Goal: Task Accomplishment & Management: Manage account settings

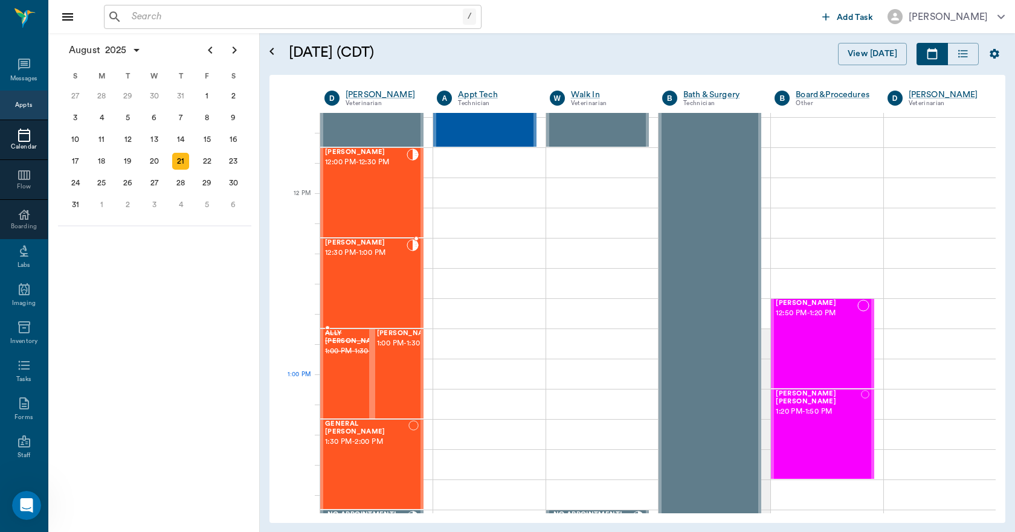
scroll to position [725, 0]
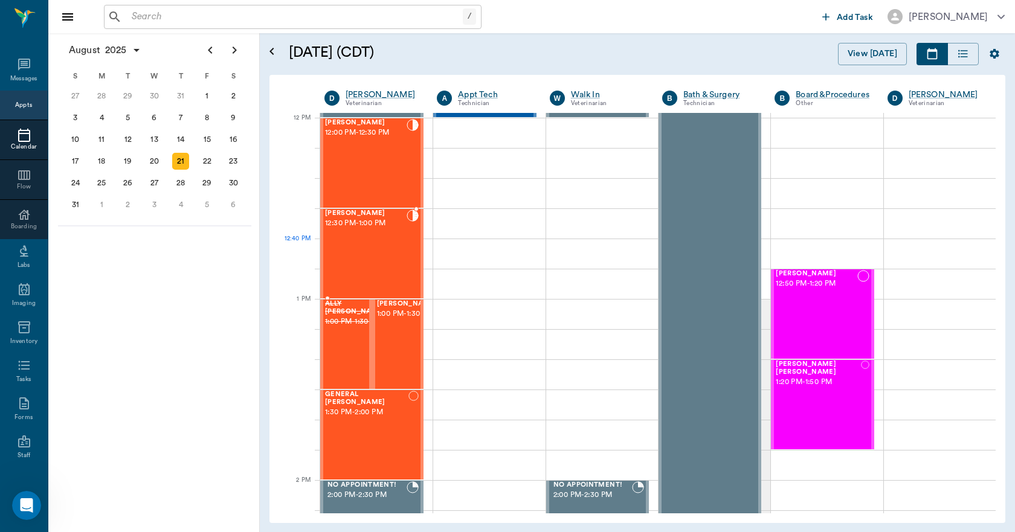
click at [381, 256] on div "[PERSON_NAME] 12:30 PM - 1:00 PM" at bounding box center [366, 254] width 82 height 88
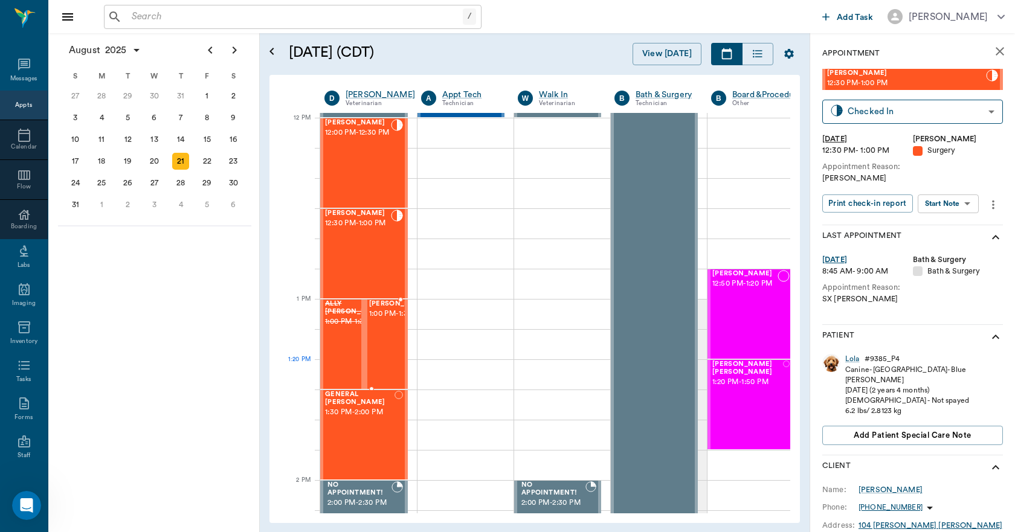
drag, startPoint x: 395, startPoint y: 364, endPoint x: 413, endPoint y: 357, distance: 20.1
click at [395, 364] on div "[PERSON_NAME] 1:00 PM - 1:30 PM" at bounding box center [399, 344] width 60 height 88
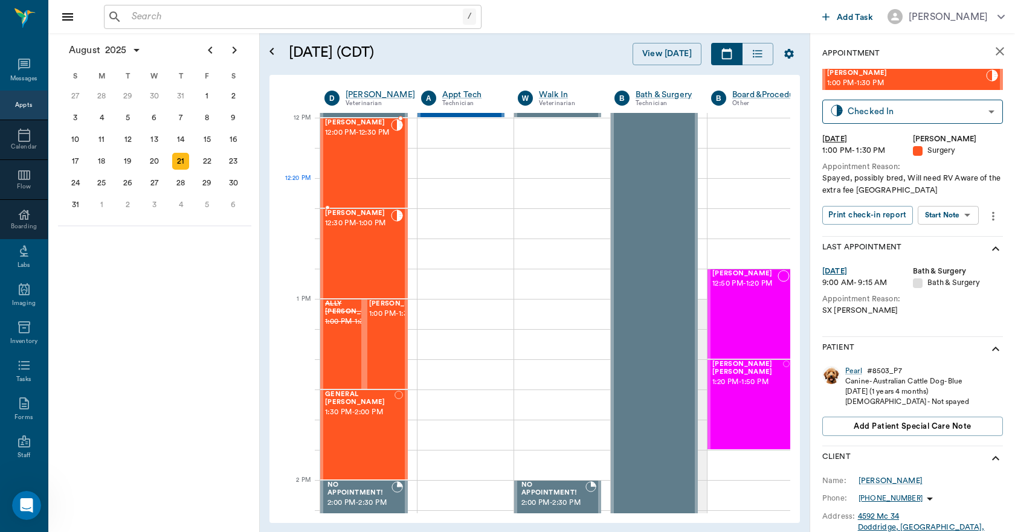
click at [353, 186] on div "[PERSON_NAME] 12:00 PM - 12:30 PM" at bounding box center [358, 163] width 66 height 88
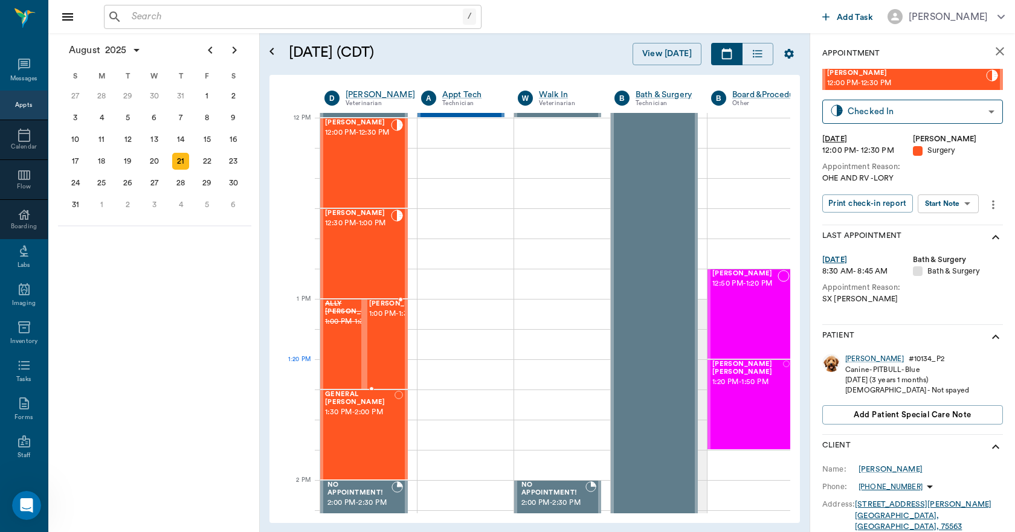
scroll to position [785, 0]
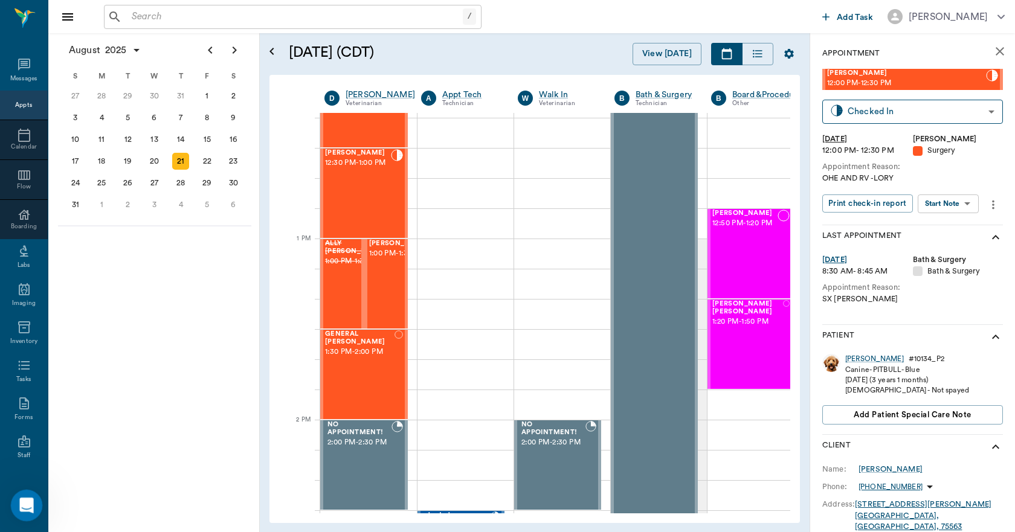
click at [27, 504] on icon "Open Intercom Messenger" at bounding box center [25, 504] width 20 height 20
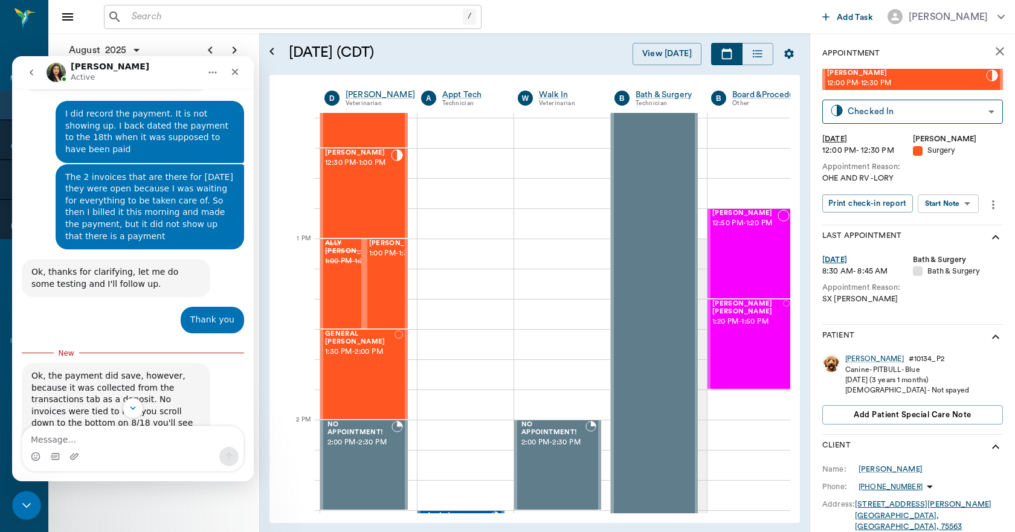
scroll to position [3323, 0]
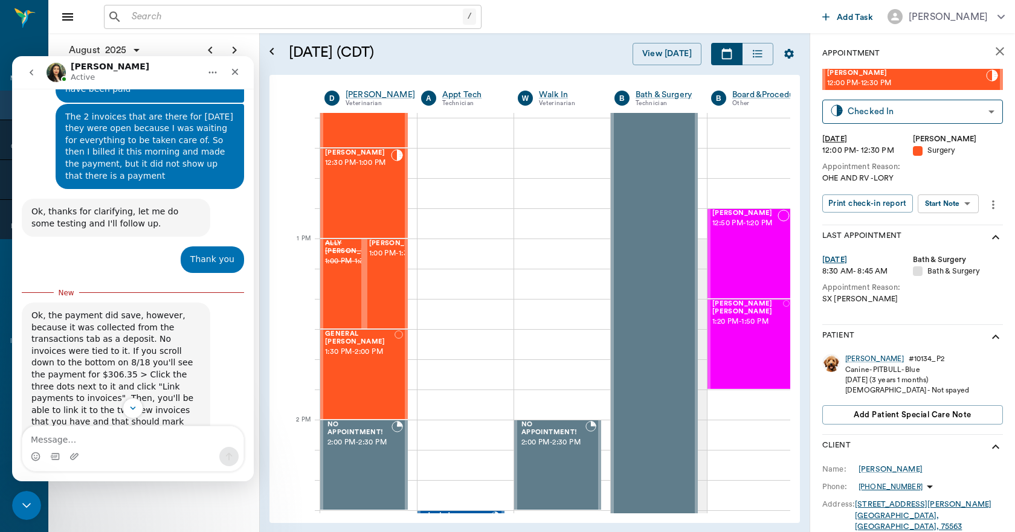
click at [140, 440] on img "Lizbeth says…" at bounding box center [112, 476] width 162 height 73
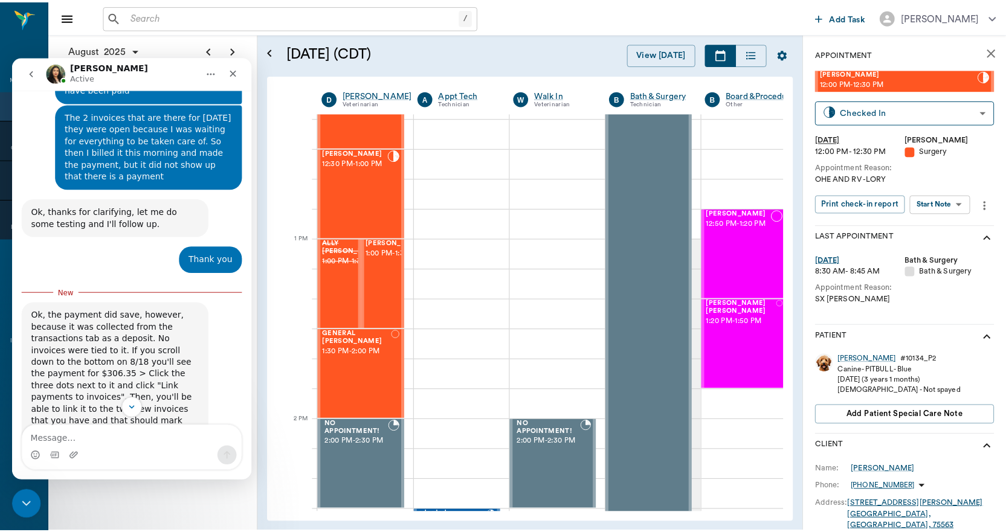
scroll to position [0, 0]
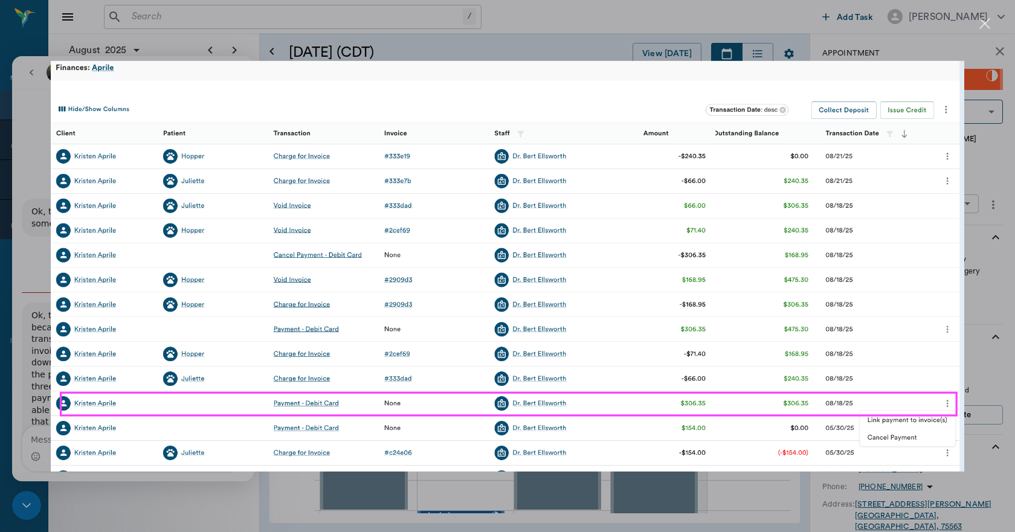
click at [991, 24] on div "Intercom messenger" at bounding box center [507, 266] width 1015 height 532
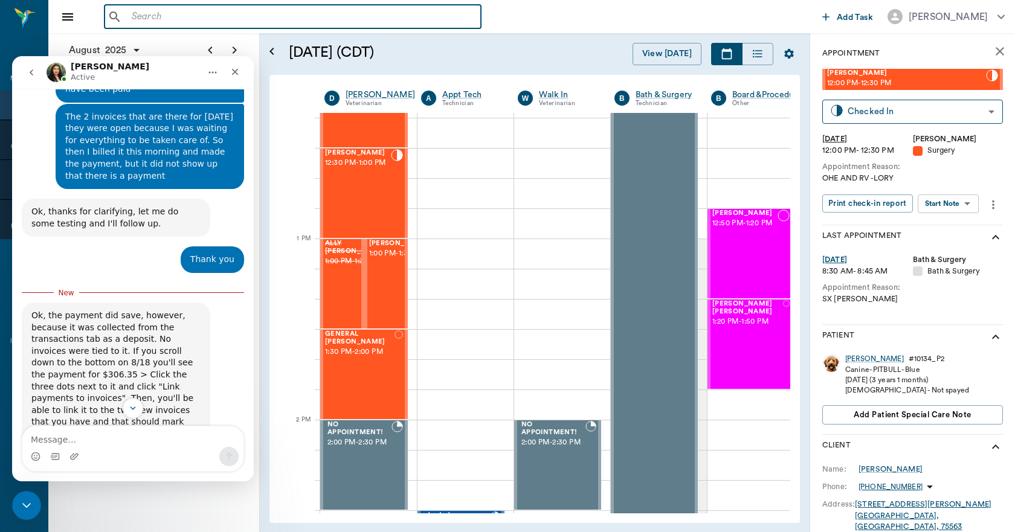
click at [359, 15] on input "text" at bounding box center [301, 16] width 349 height 17
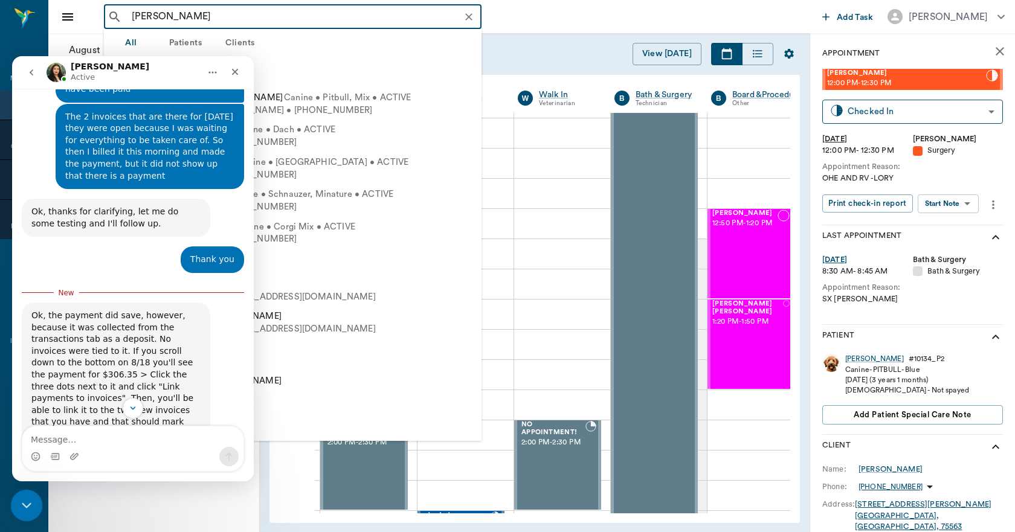
type input "[PERSON_NAME]"
click at [13, 495] on div "Close Intercom Messenger" at bounding box center [24, 503] width 29 height 29
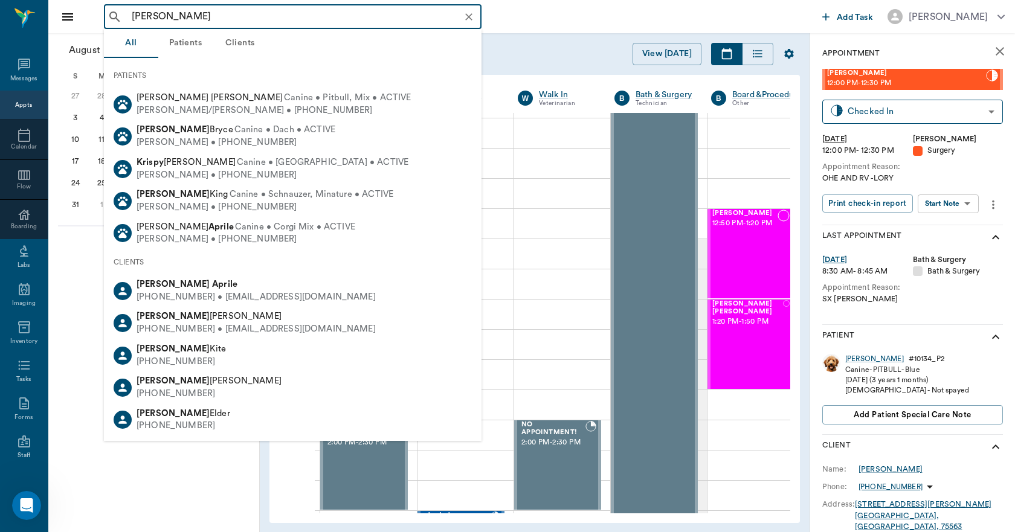
click at [217, 22] on input "[PERSON_NAME]" at bounding box center [302, 16] width 351 height 17
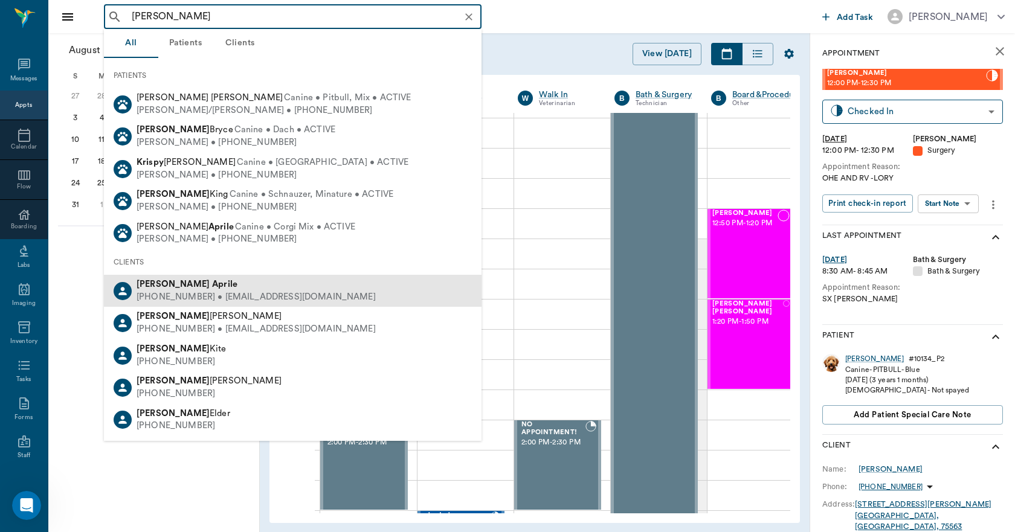
click at [202, 289] on div "[PERSON_NAME]" at bounding box center [256, 285] width 239 height 13
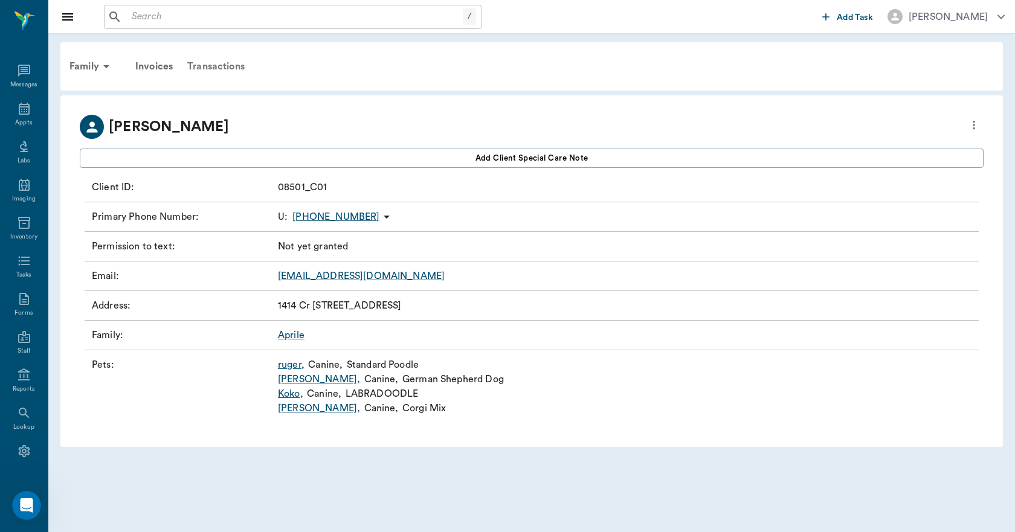
click at [205, 66] on div "Transactions" at bounding box center [216, 66] width 72 height 29
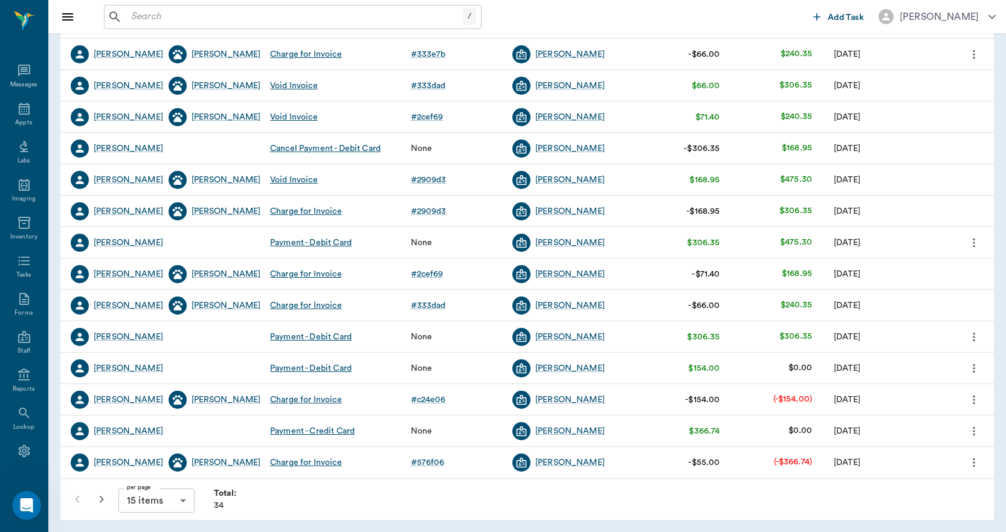
scroll to position [211, 0]
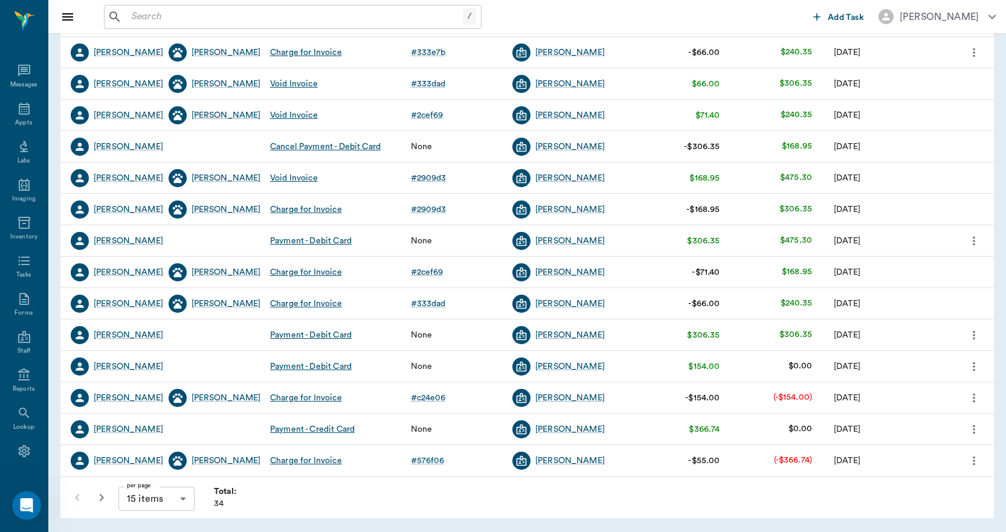
click at [975, 337] on icon "more" at bounding box center [973, 335] width 13 height 14
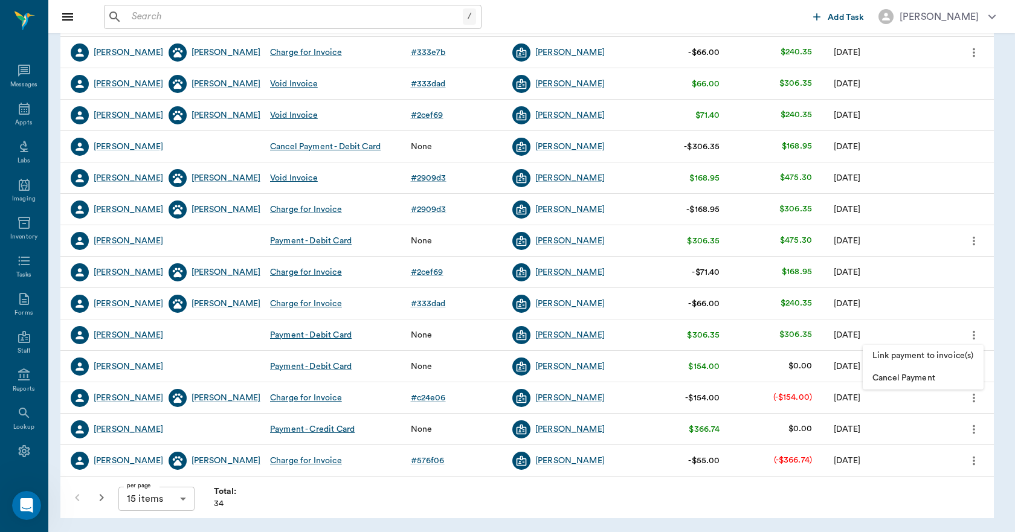
click at [958, 356] on span "Link payment to invoice(s)" at bounding box center [922, 356] width 101 height 13
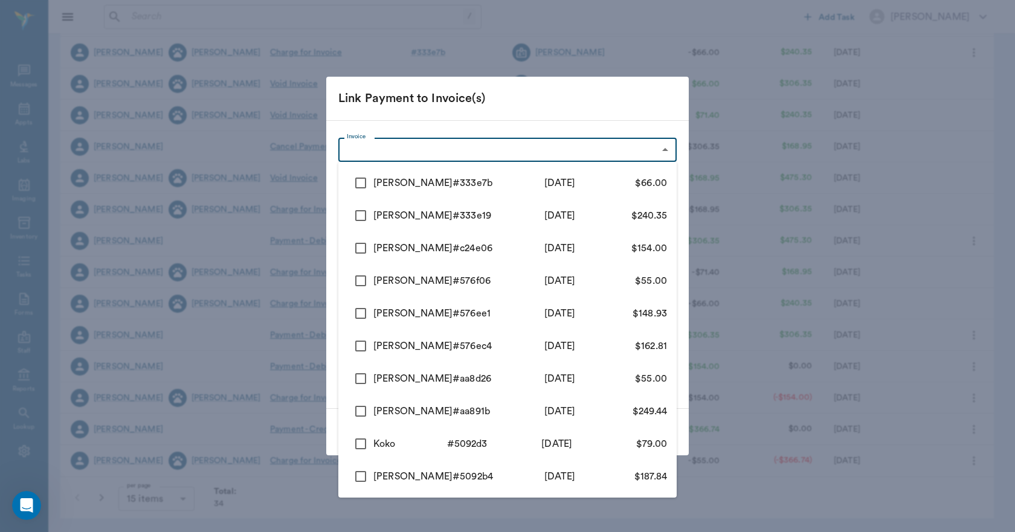
click at [462, 147] on body "/ ​ Add Task [PERSON_NAME] Nectar Messages Appts Labs Imaging Inventory Tasks F…" at bounding box center [507, 160] width 1015 height 743
click at [362, 182] on input "checkbox" at bounding box center [360, 182] width 25 height 25
checkbox input "true"
type input "68a355e0798cc966f3333e7b"
type input "66.00"
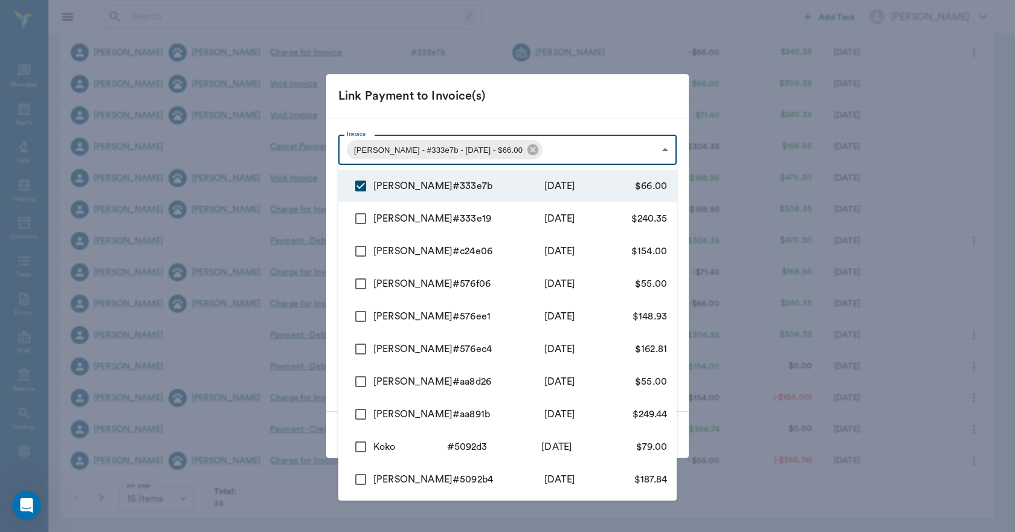
click at [354, 219] on input "checkbox" at bounding box center [360, 218] width 25 height 25
checkbox input "true"
type input "68a355e0798cc966f3333e7b,68a35531798cc966f3333e19"
type input "306.35"
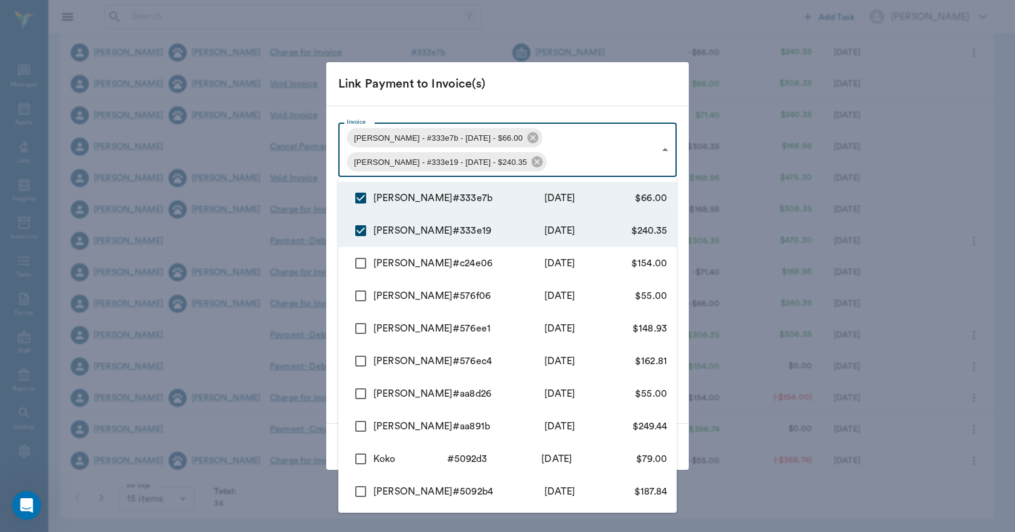
click at [528, 86] on div at bounding box center [507, 266] width 1015 height 532
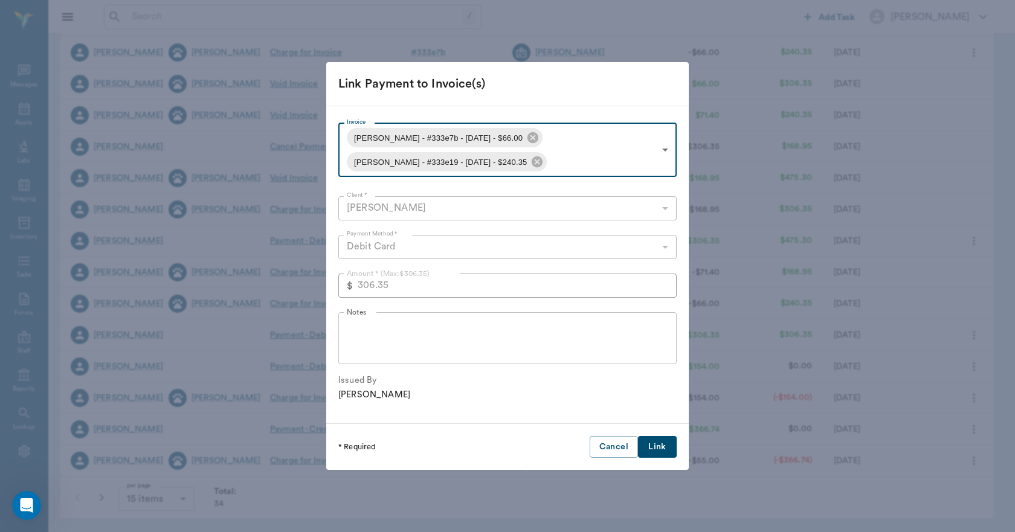
click at [672, 443] on button "Link" at bounding box center [657, 447] width 39 height 22
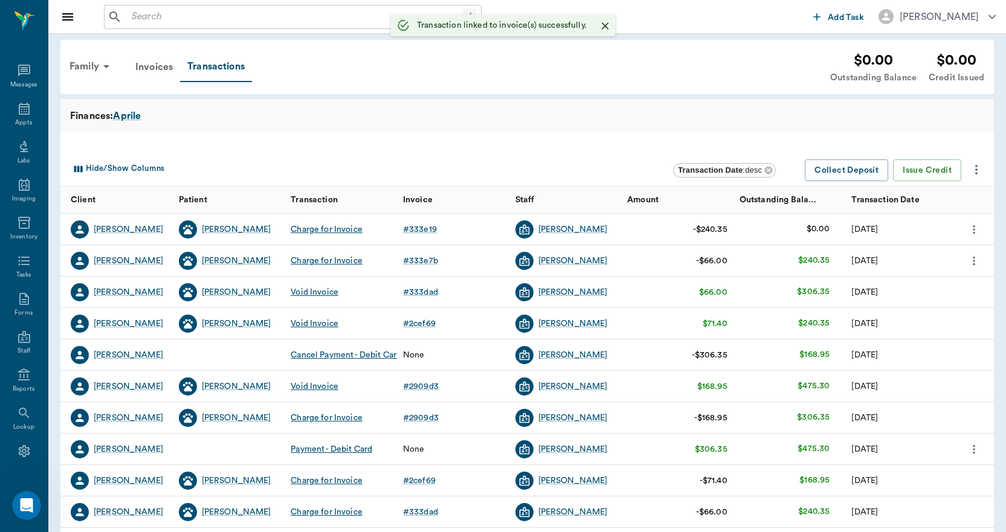
scroll to position [0, 0]
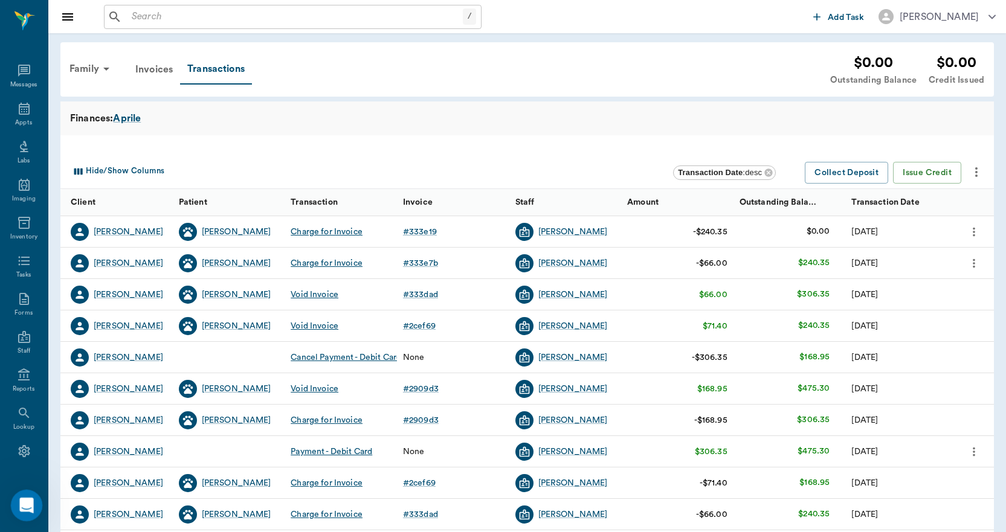
click at [17, 500] on div "Open Intercom Messenger" at bounding box center [25, 504] width 40 height 40
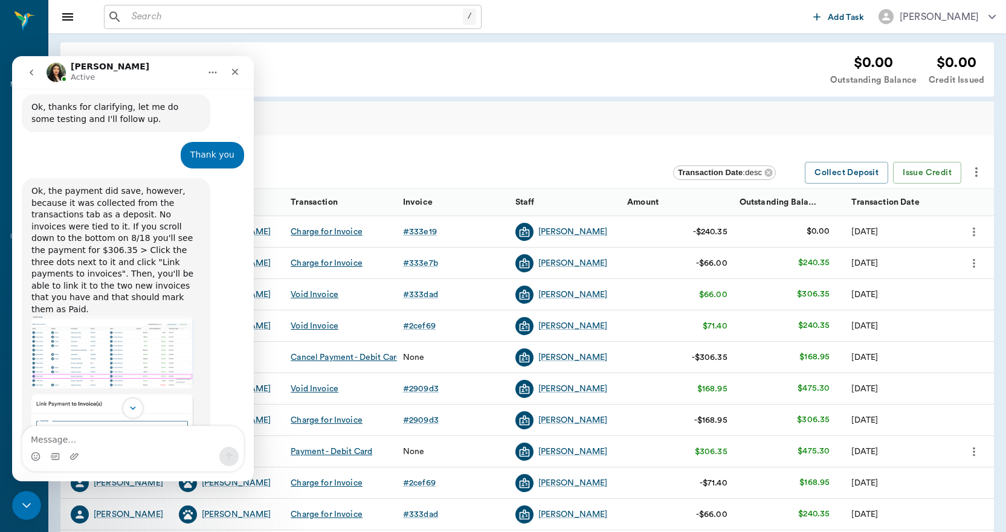
scroll to position [3490, 0]
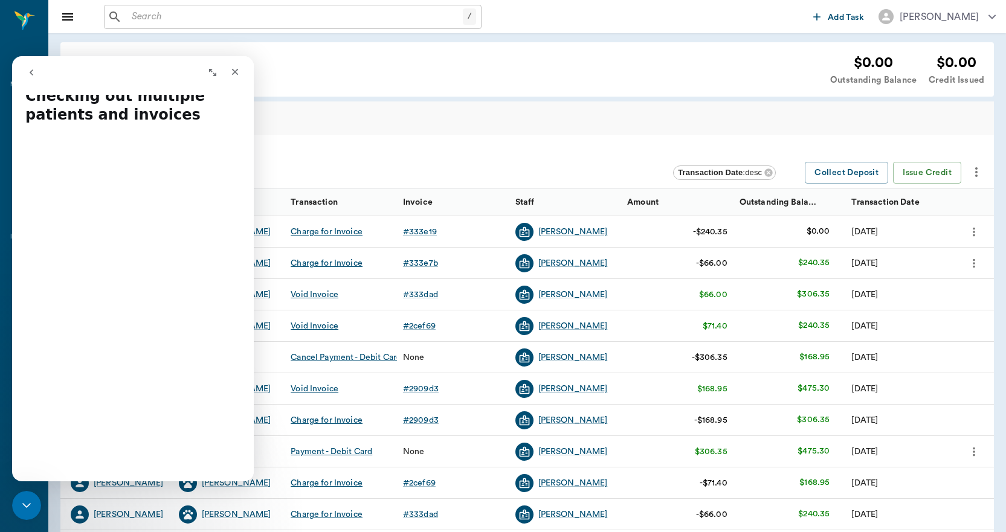
scroll to position [0, 0]
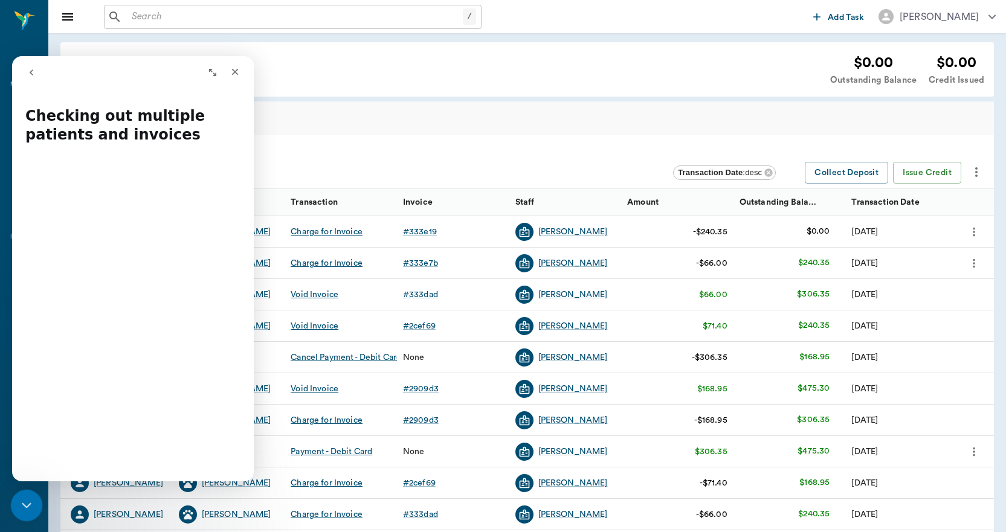
click at [21, 497] on icon "Close Intercom Messenger" at bounding box center [25, 504] width 14 height 14
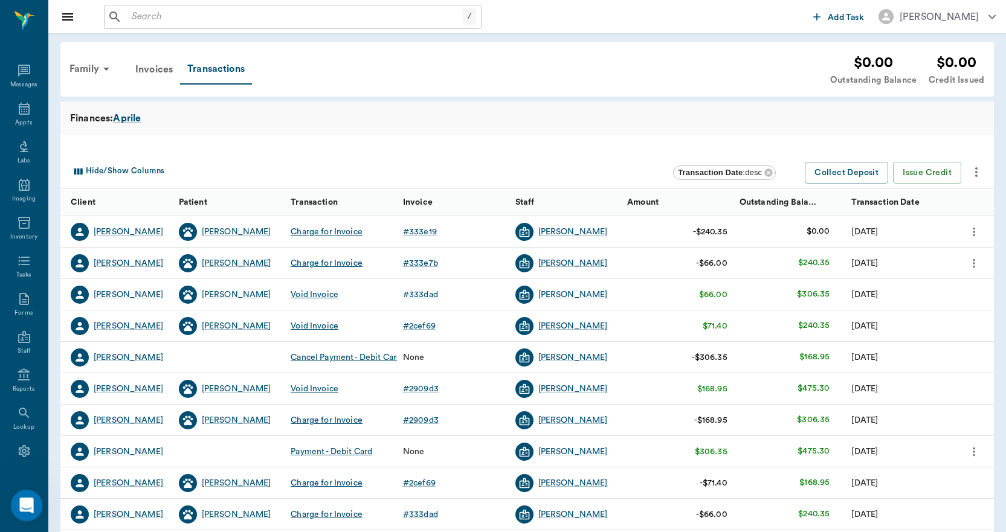
click at [30, 506] on icon "Open Intercom Messenger" at bounding box center [25, 504] width 20 height 20
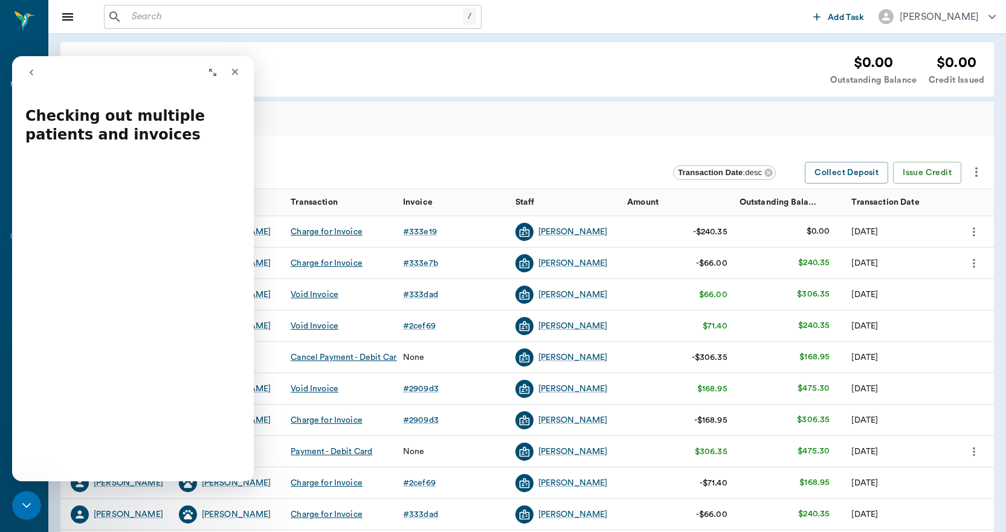
click at [34, 79] on button "go back" at bounding box center [31, 72] width 23 height 23
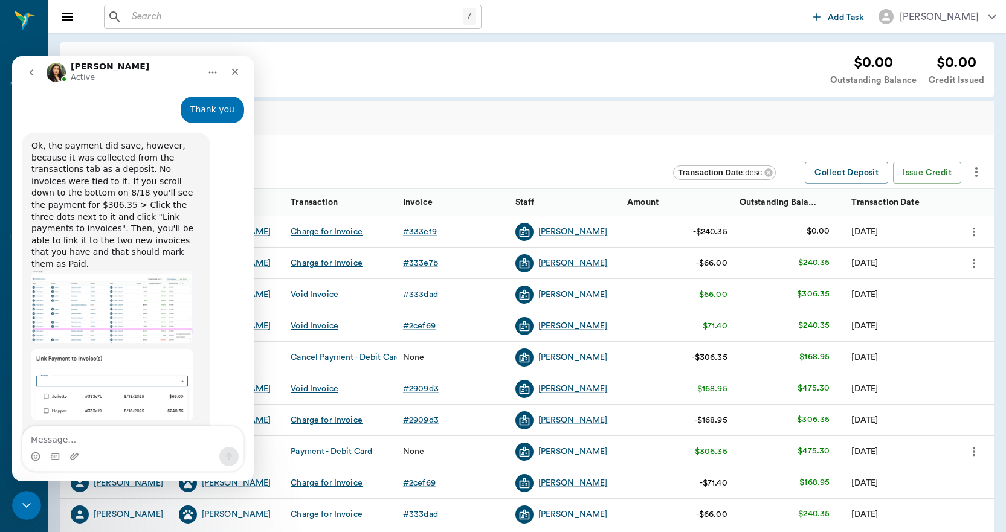
scroll to position [3490, 0]
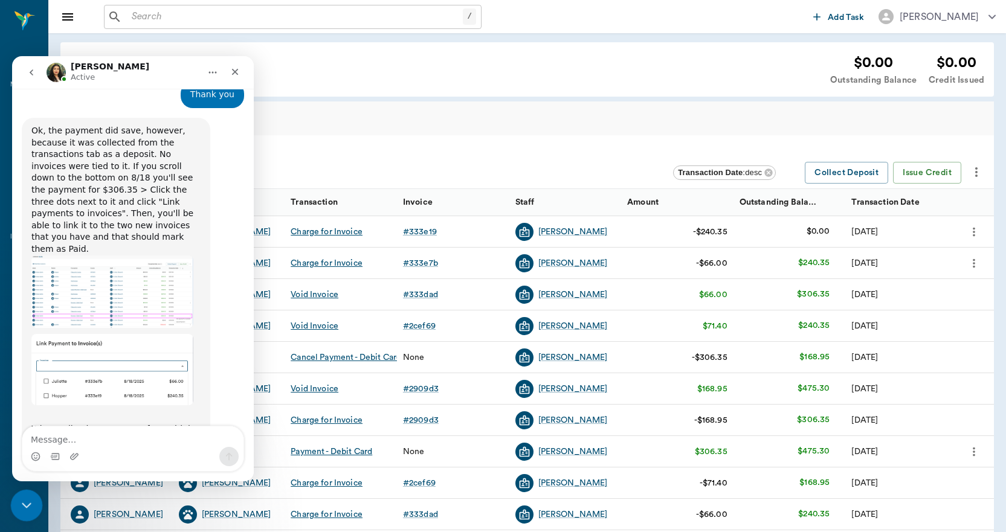
click at [27, 498] on icon "Close Intercom Messenger" at bounding box center [25, 504] width 14 height 14
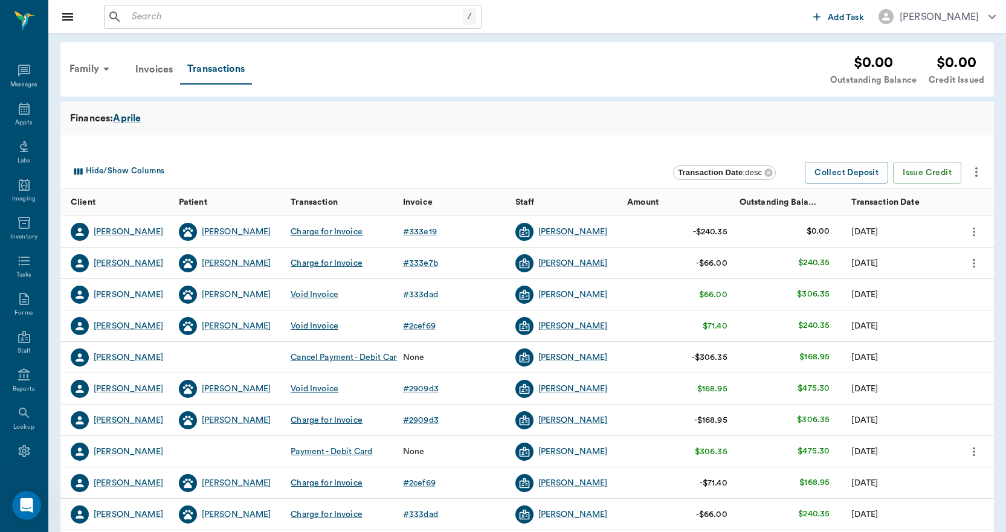
click at [255, 16] on input "text" at bounding box center [295, 16] width 336 height 17
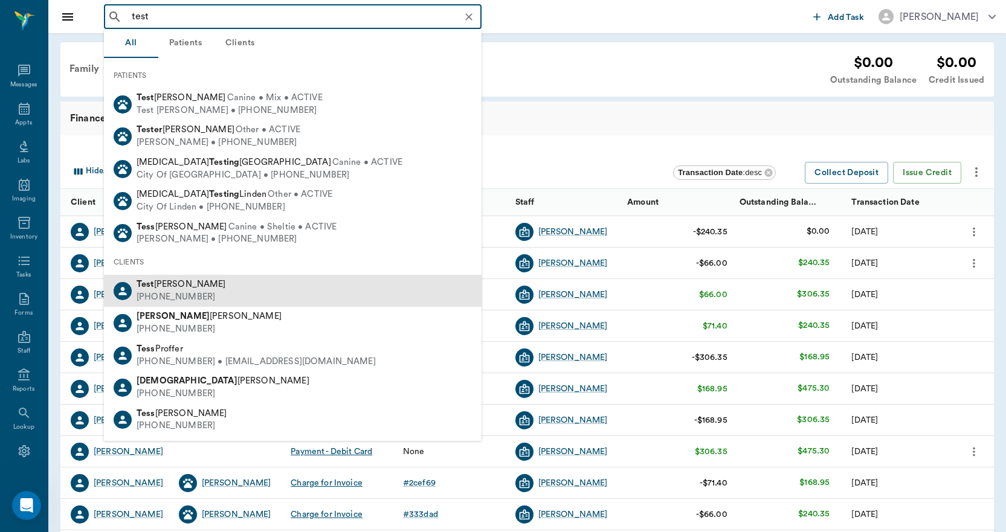
click at [170, 287] on div "Test [PERSON_NAME]" at bounding box center [181, 285] width 89 height 13
type input "test"
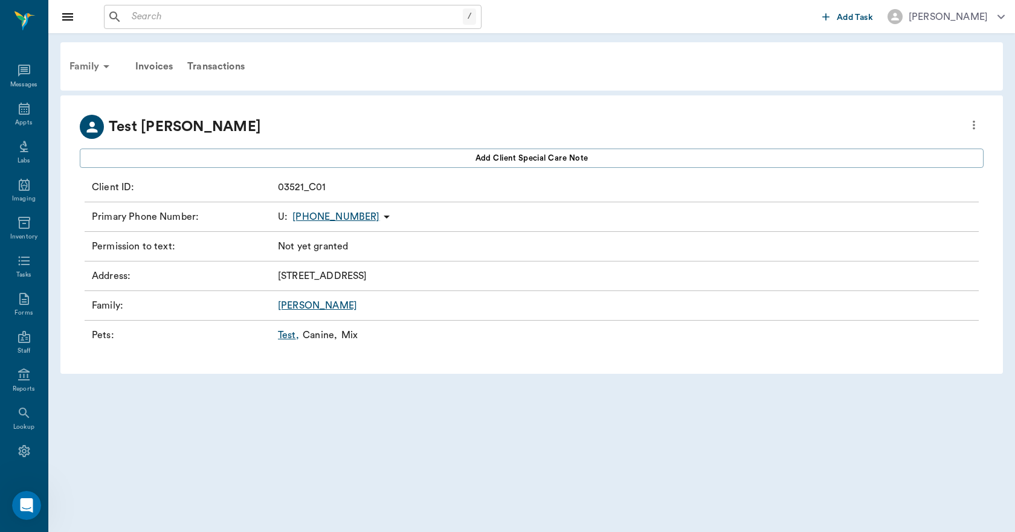
click at [82, 60] on div "Family" at bounding box center [91, 66] width 59 height 29
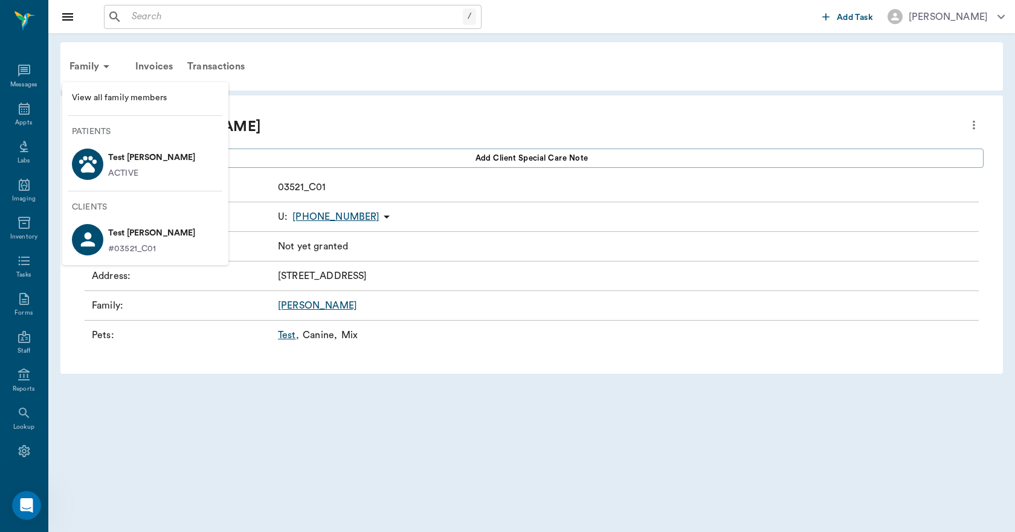
click at [89, 92] on span "View all family members" at bounding box center [145, 98] width 147 height 13
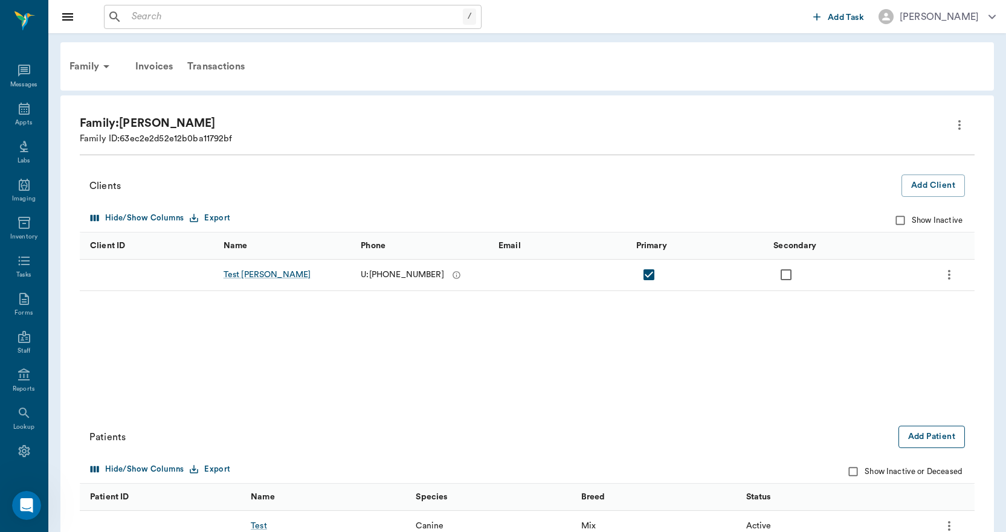
click at [927, 431] on button "Add Patient" at bounding box center [931, 437] width 66 height 22
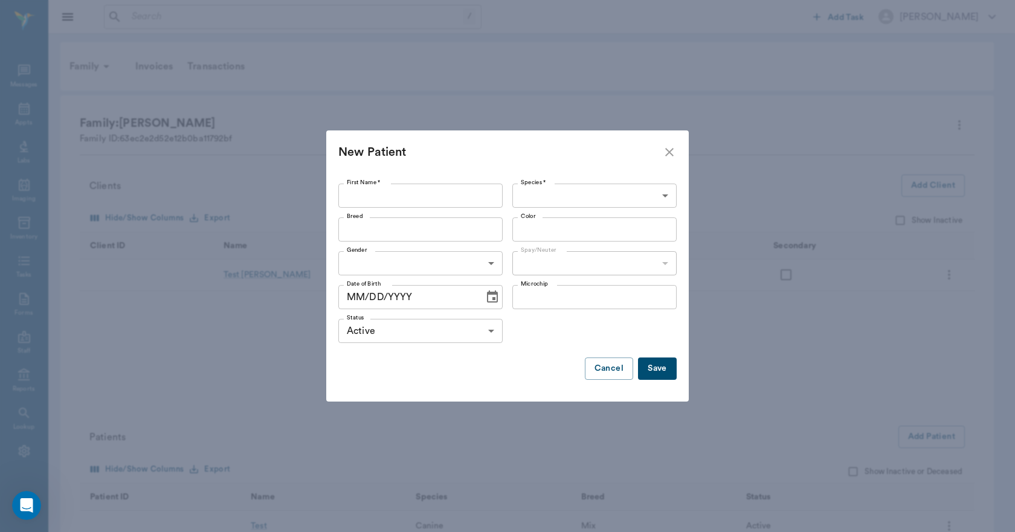
click at [431, 188] on input "First Name *" at bounding box center [420, 196] width 164 height 24
type input "test cat"
click at [532, 184] on label "Species *" at bounding box center [533, 182] width 25 height 8
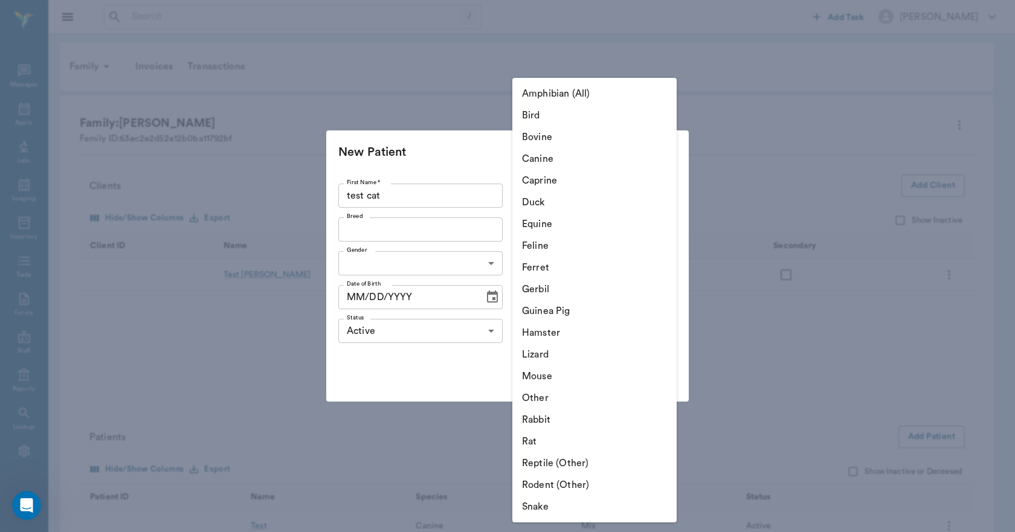
click at [536, 193] on body "/ ​ Add Task [PERSON_NAME] Nectar Messages Appts Labs Imaging Inventory Tasks F…" at bounding box center [507, 340] width 1015 height 681
click at [547, 253] on li "Feline" at bounding box center [594, 246] width 164 height 22
type input "Feline"
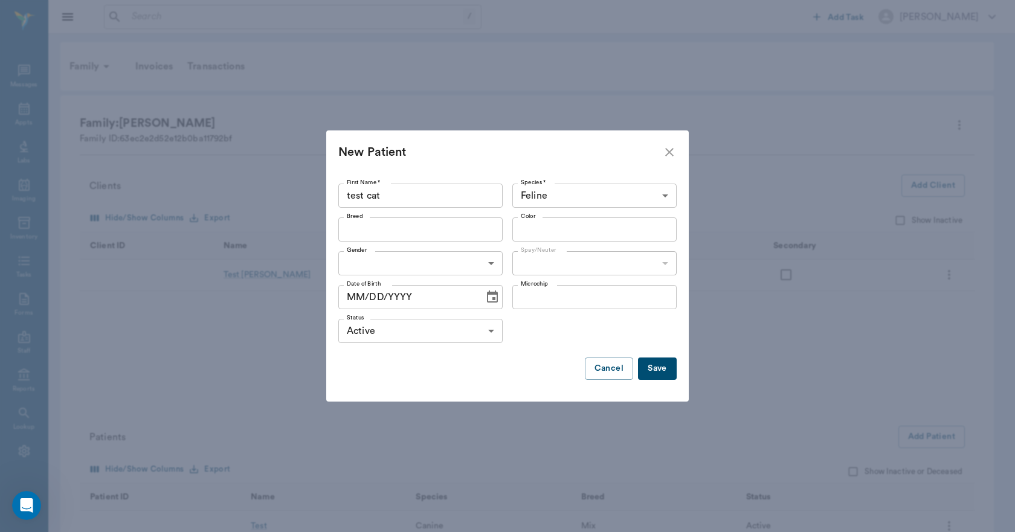
click at [658, 375] on button "Save" at bounding box center [657, 369] width 39 height 22
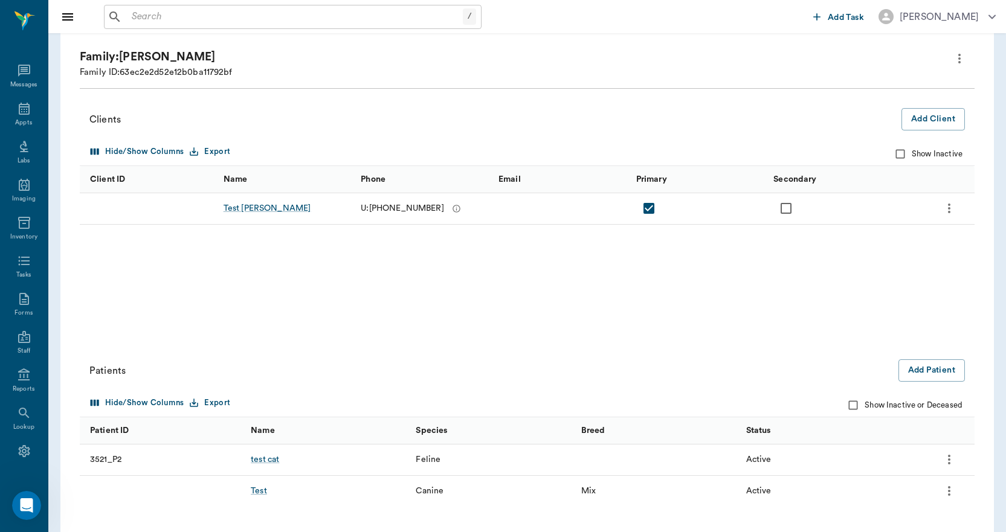
scroll to position [149, 0]
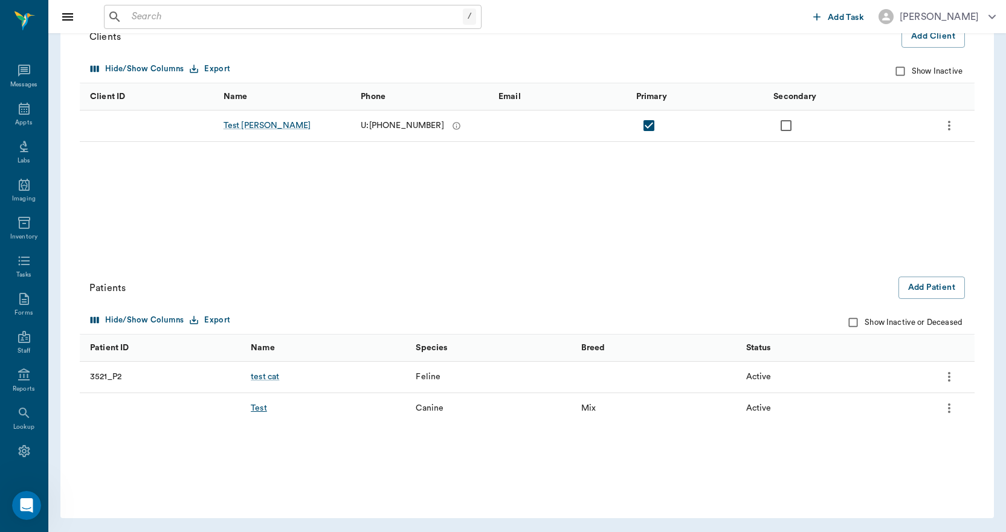
click at [262, 409] on div "Test" at bounding box center [259, 408] width 16 height 12
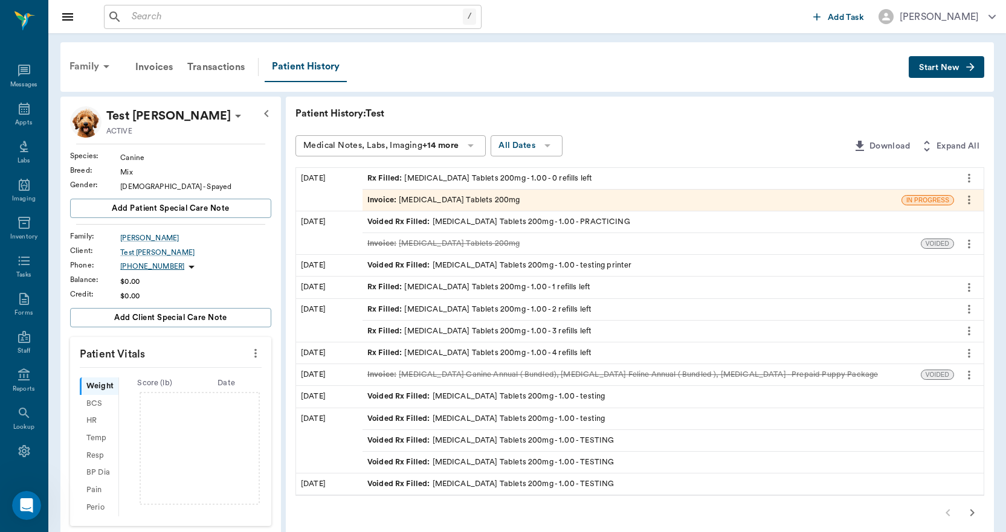
click at [82, 68] on div "Family" at bounding box center [91, 66] width 59 height 29
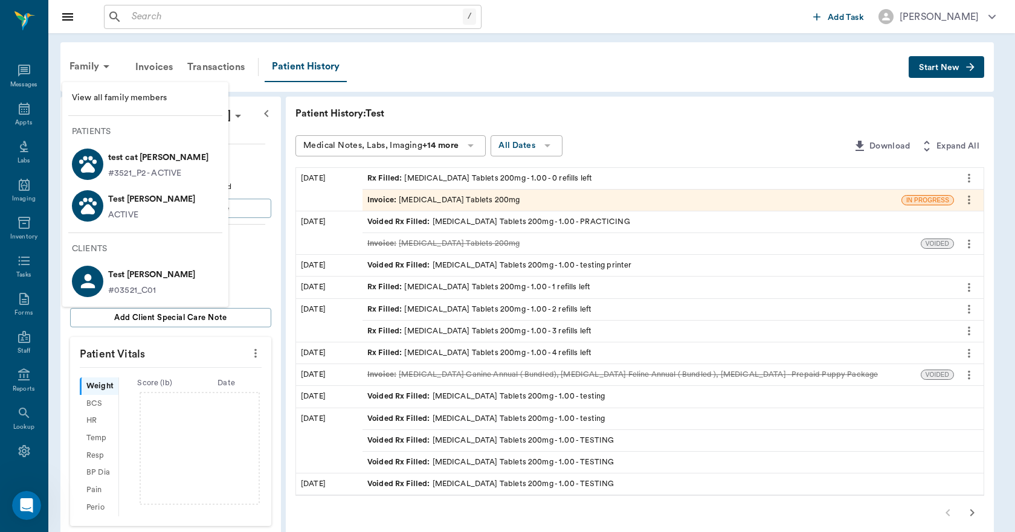
click at [127, 156] on p "test cat [PERSON_NAME]" at bounding box center [158, 157] width 100 height 19
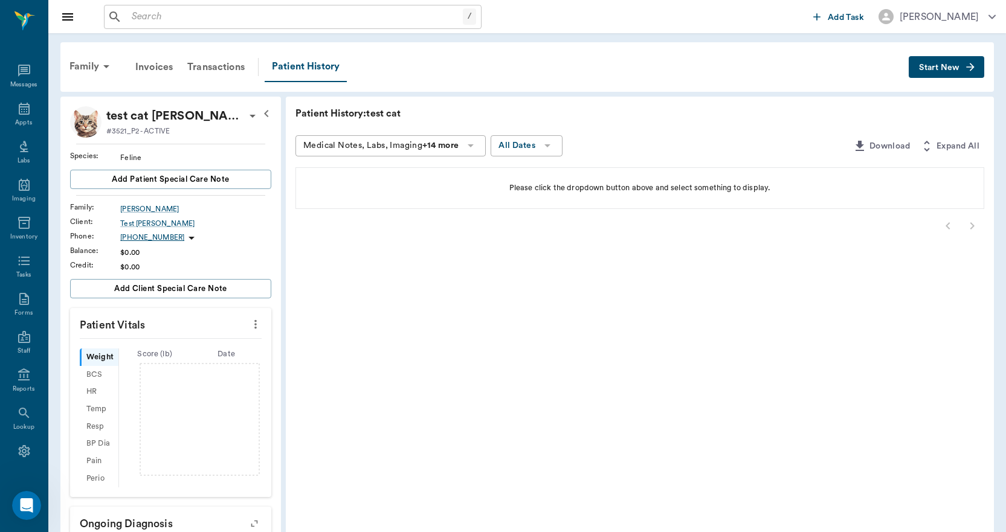
click at [956, 68] on span "Start New" at bounding box center [939, 68] width 40 height 0
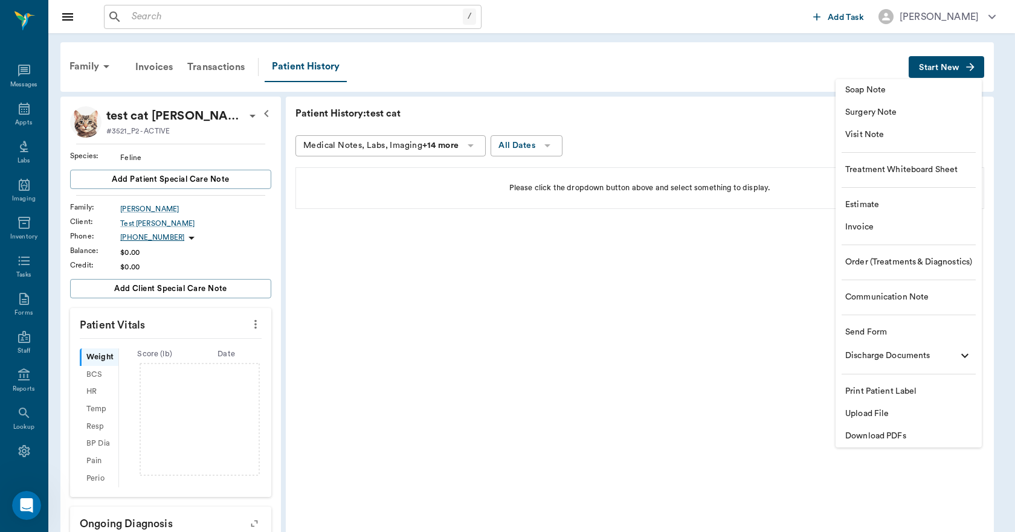
click at [869, 230] on span "Invoice" at bounding box center [908, 227] width 127 height 13
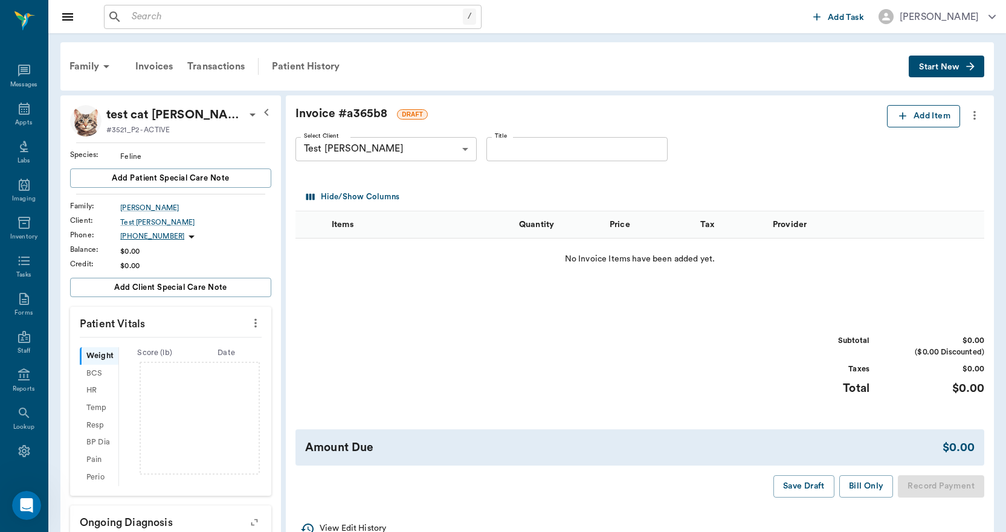
click at [902, 112] on icon "button" at bounding box center [903, 116] width 12 height 12
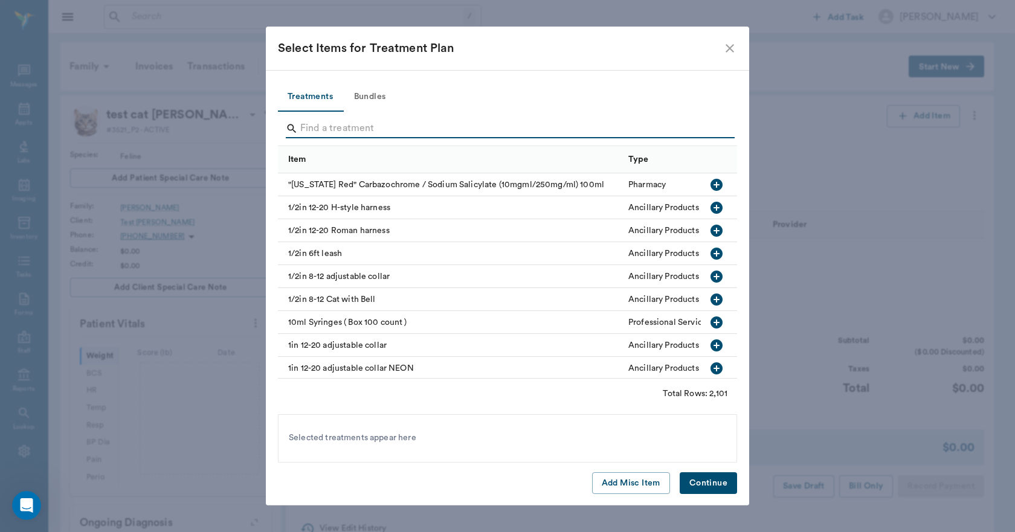
click at [390, 127] on input "Search" at bounding box center [508, 128] width 416 height 19
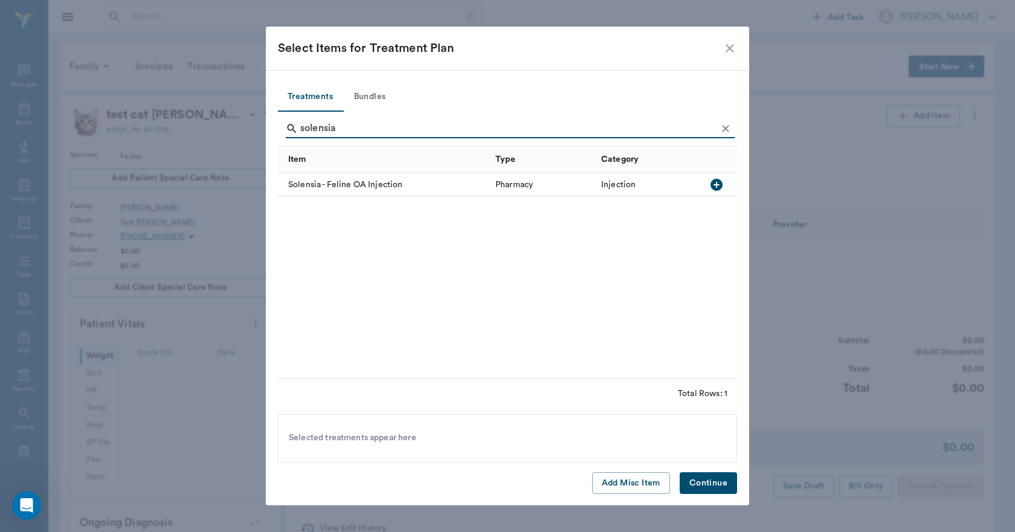
click at [392, 132] on input "solensia" at bounding box center [508, 128] width 416 height 19
type input "solensia"
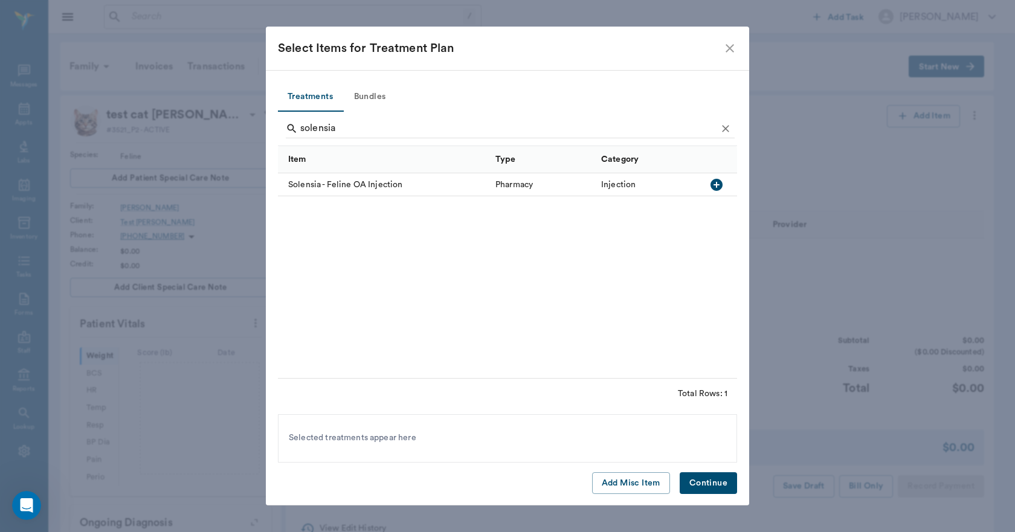
click at [720, 183] on icon "button" at bounding box center [716, 185] width 12 height 12
click at [687, 478] on button "Continue" at bounding box center [708, 483] width 57 height 22
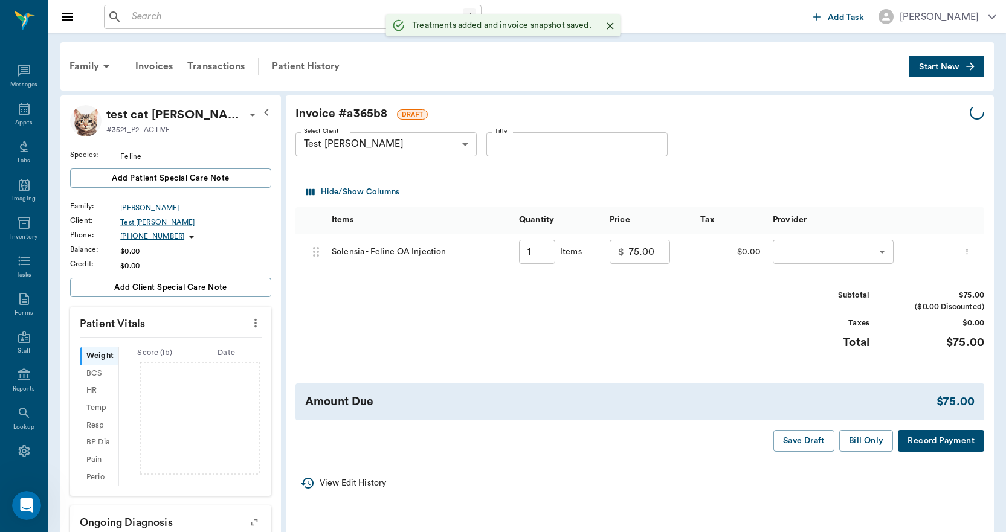
type input "1.00"
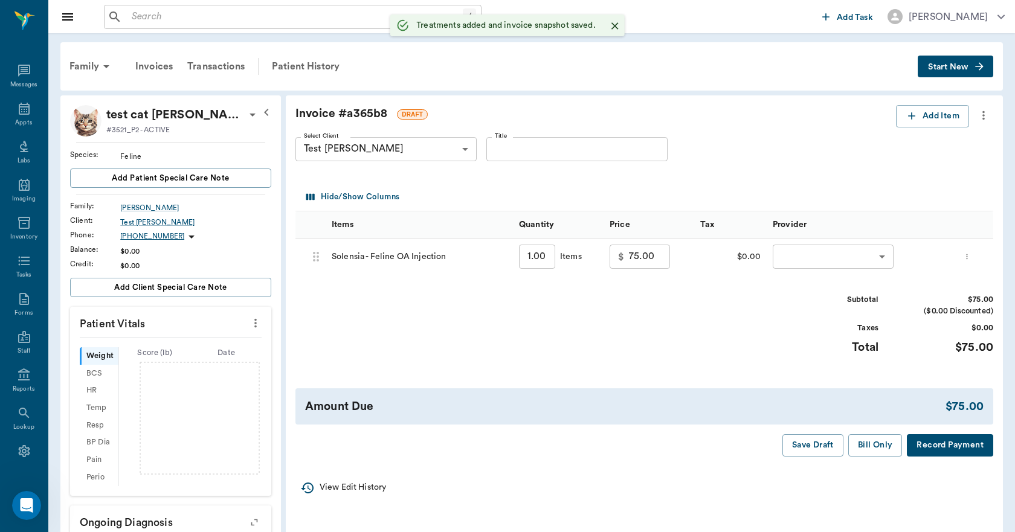
click at [788, 254] on body "/ ​ Add Task [PERSON_NAME] Nectar Messages Appts Labs Imaging Inventory Tasks F…" at bounding box center [507, 370] width 1015 height 741
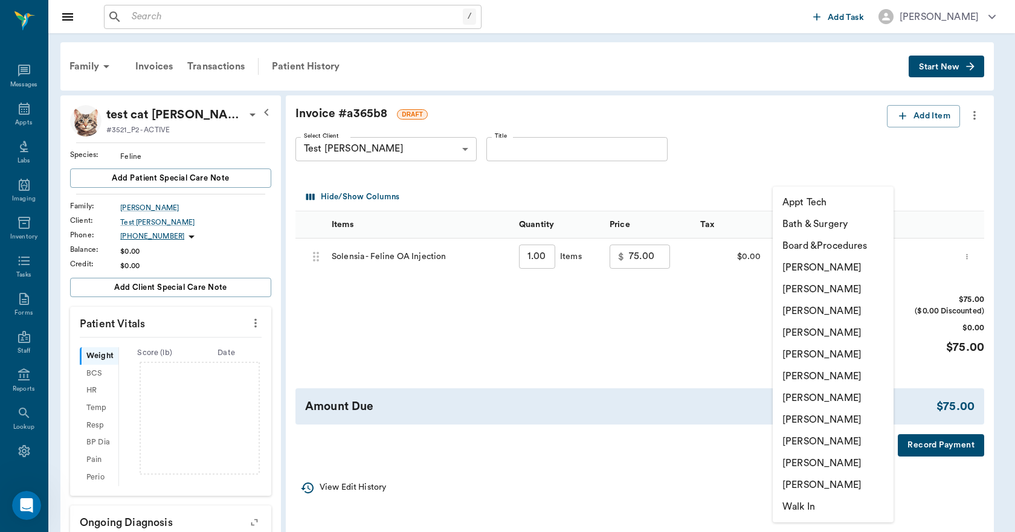
click at [795, 458] on li "[PERSON_NAME]" at bounding box center [833, 464] width 121 height 22
type input "none-63ec2ece52e12b0ba117cc90"
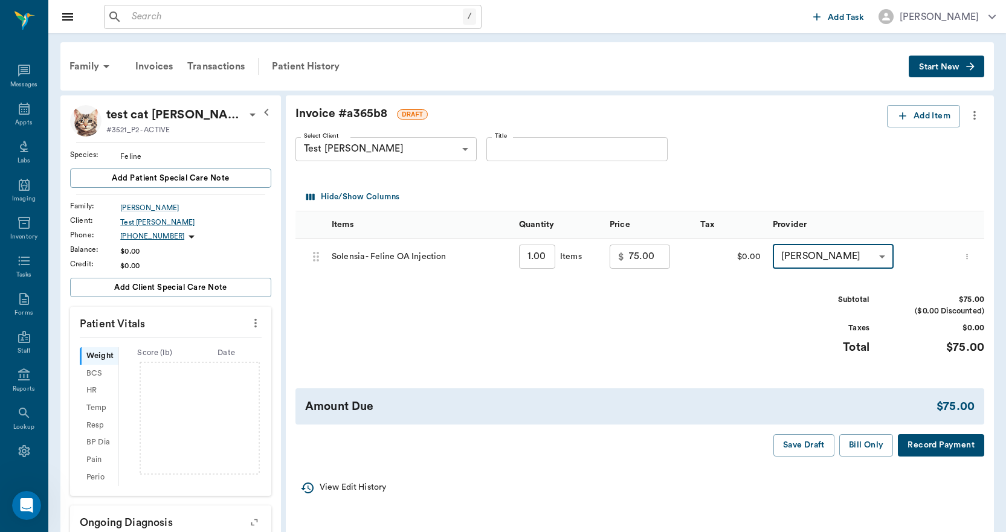
click at [606, 147] on input "Title" at bounding box center [576, 149] width 181 height 24
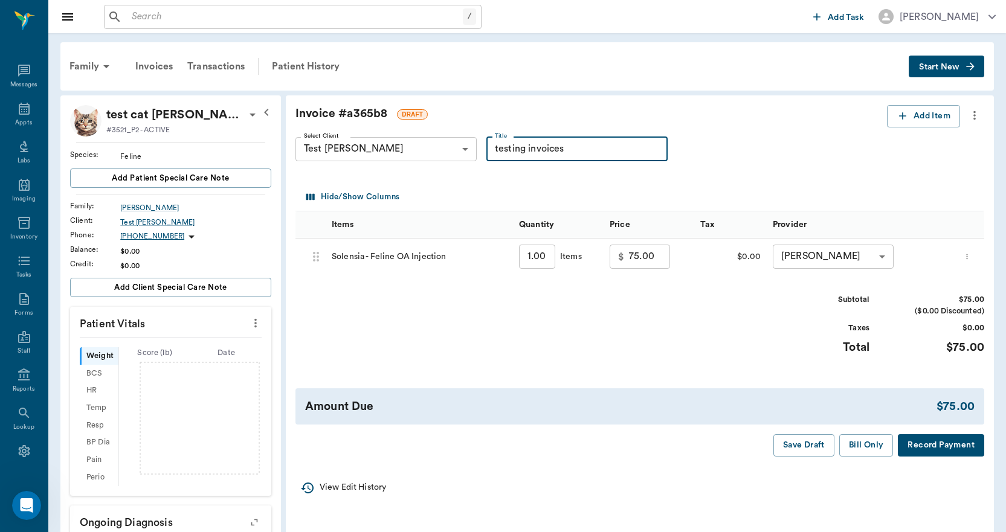
type input "testing invoices"
click at [919, 445] on button "Record Payment" at bounding box center [941, 445] width 86 height 22
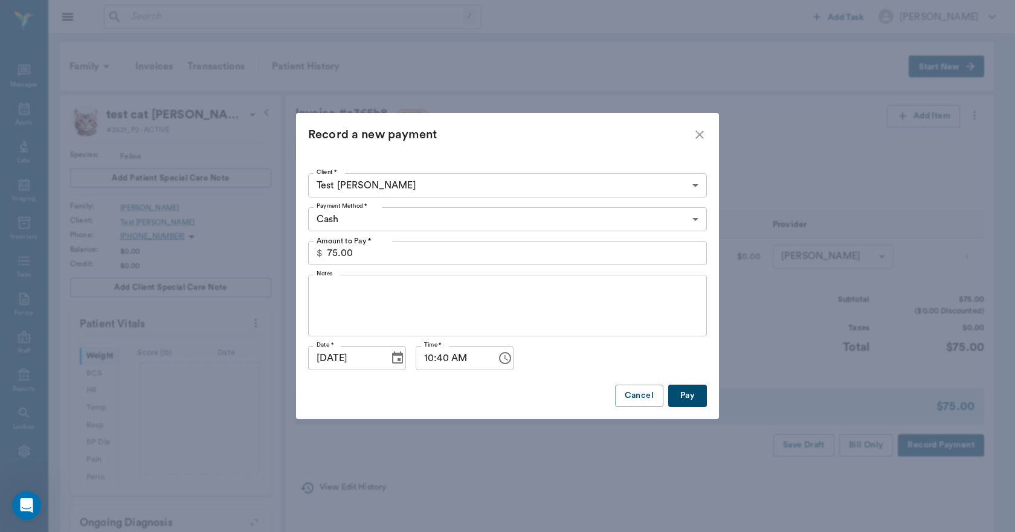
click at [654, 181] on body "/ ​ Add Task [PERSON_NAME] Nectar Messages Appts Labs Imaging Inventory Tasks F…" at bounding box center [507, 370] width 1015 height 741
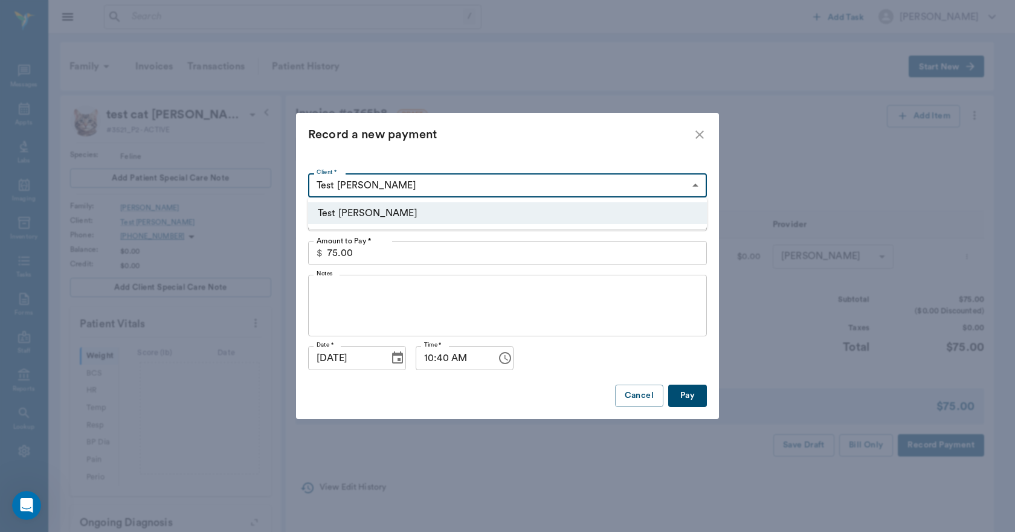
click at [654, 181] on div at bounding box center [507, 266] width 1015 height 532
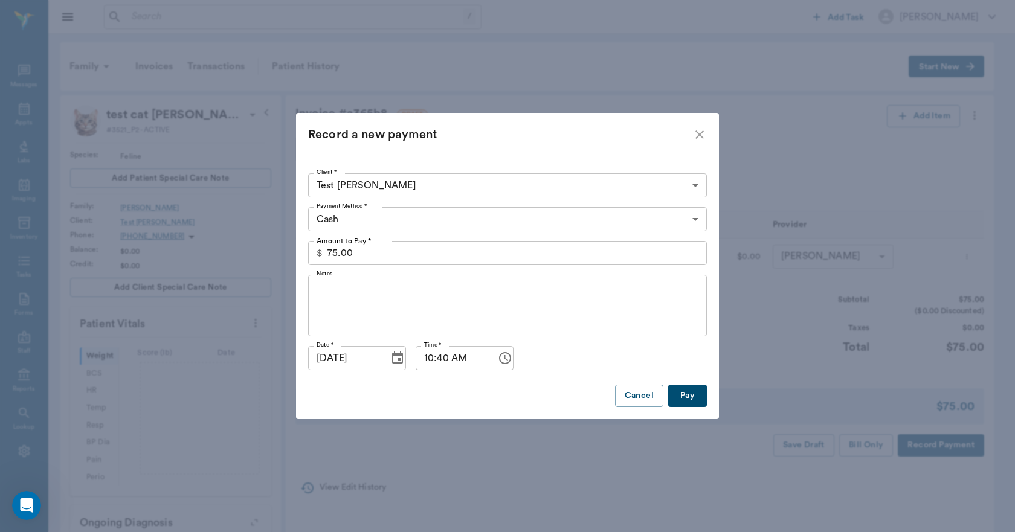
click at [700, 129] on icon "close" at bounding box center [699, 134] width 14 height 14
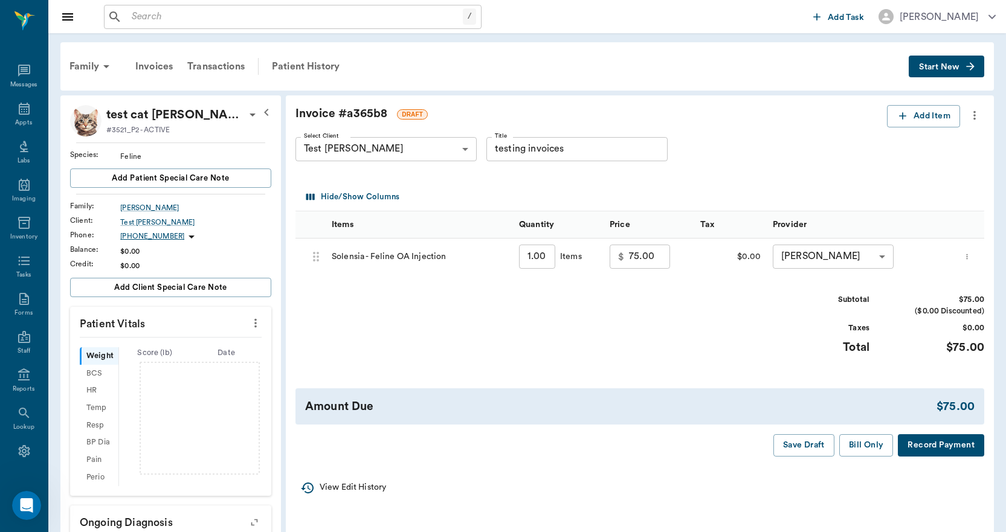
click at [971, 114] on icon "more" at bounding box center [974, 115] width 13 height 14
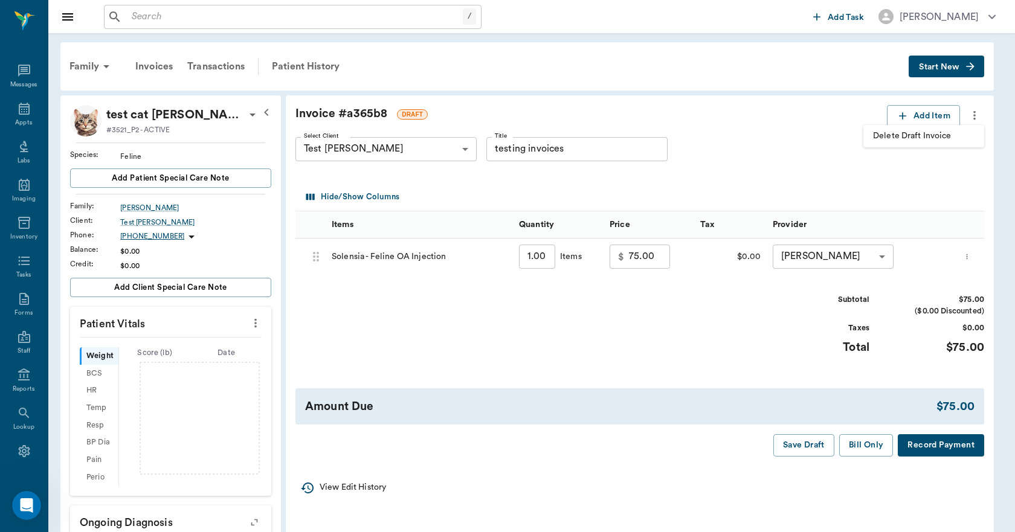
click at [813, 178] on div at bounding box center [507, 266] width 1015 height 532
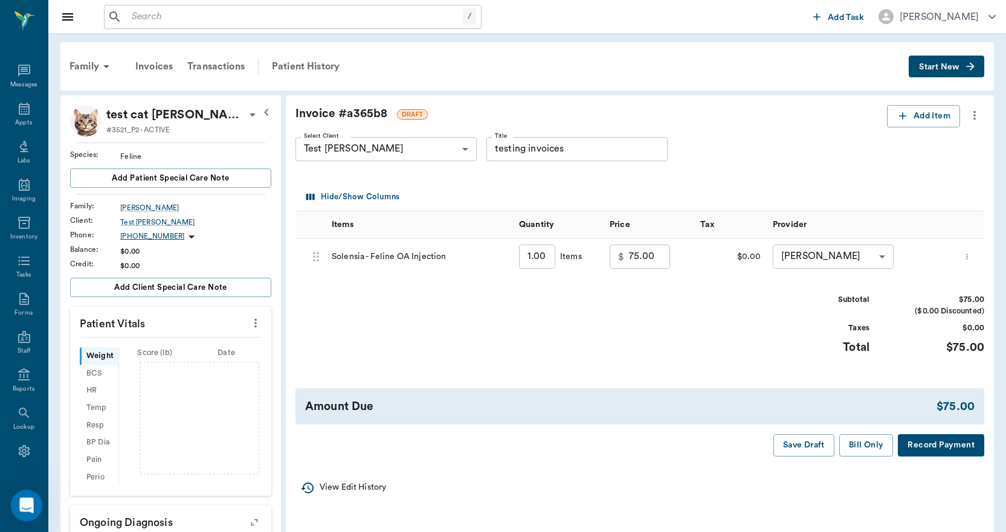
click at [33, 507] on div "Open Intercom Messenger" at bounding box center [25, 504] width 40 height 40
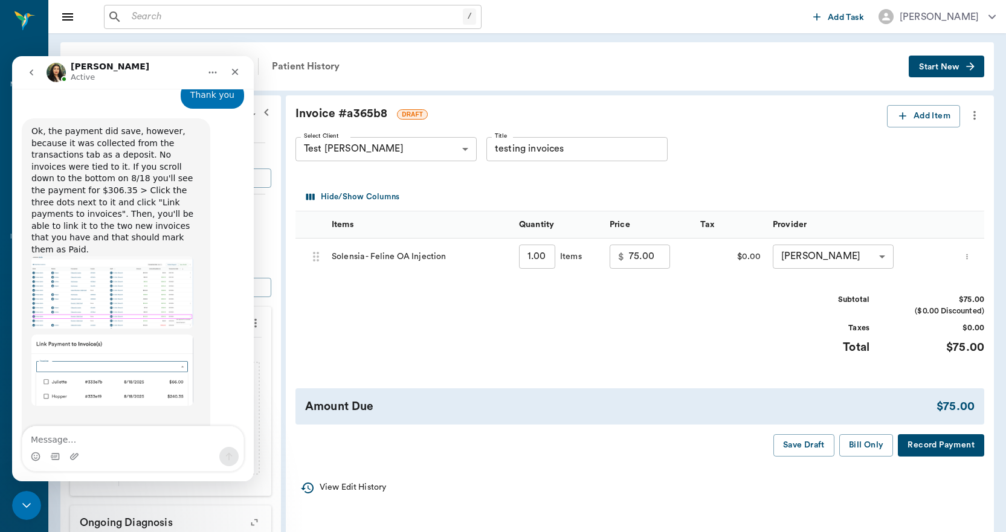
scroll to position [3490, 0]
click at [22, 506] on icon "Close Intercom Messenger" at bounding box center [25, 504] width 14 height 14
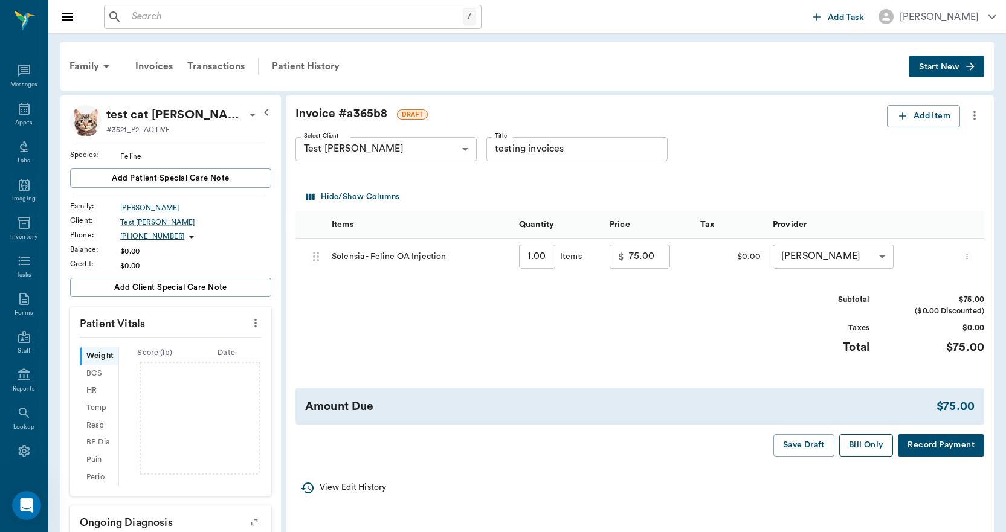
click at [864, 443] on button "Bill Only" at bounding box center [866, 445] width 54 height 22
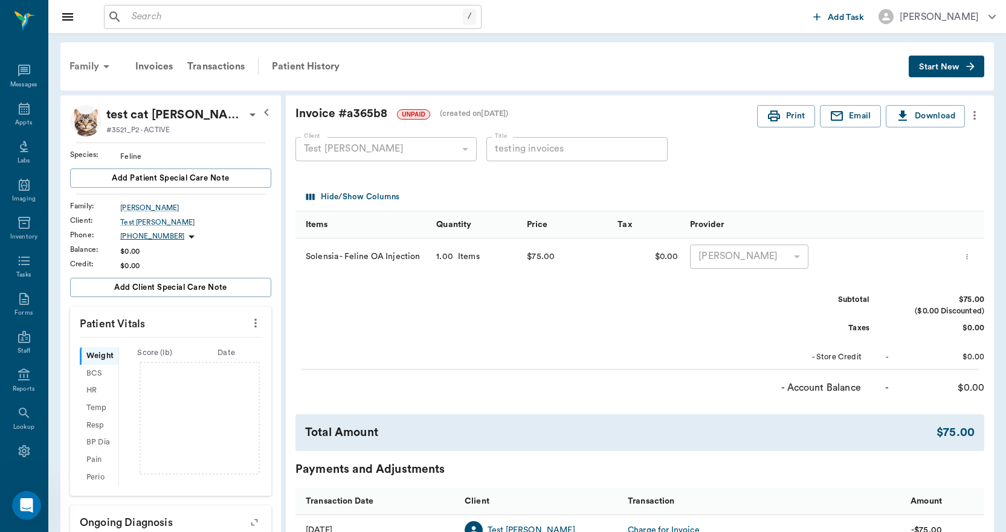
click at [80, 62] on div "Family" at bounding box center [91, 66] width 59 height 29
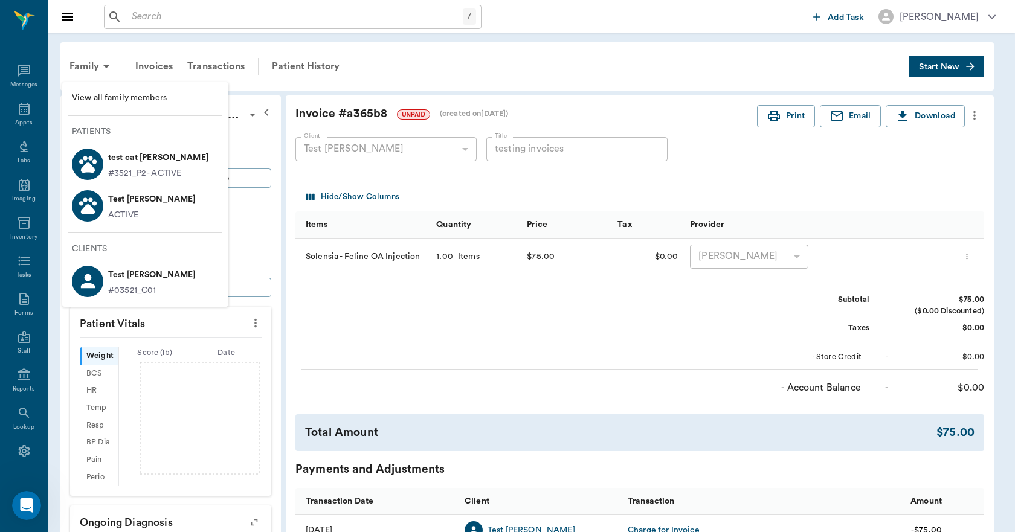
click at [119, 204] on p "Test [PERSON_NAME]" at bounding box center [151, 199] width 87 height 19
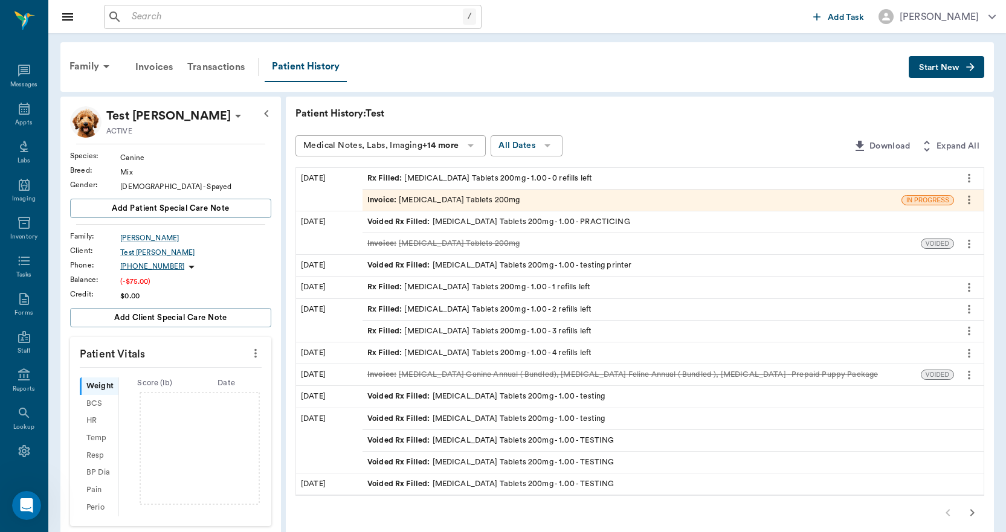
click at [448, 200] on div "Invoice : [MEDICAL_DATA] Tablets 200mg" at bounding box center [443, 200] width 152 height 11
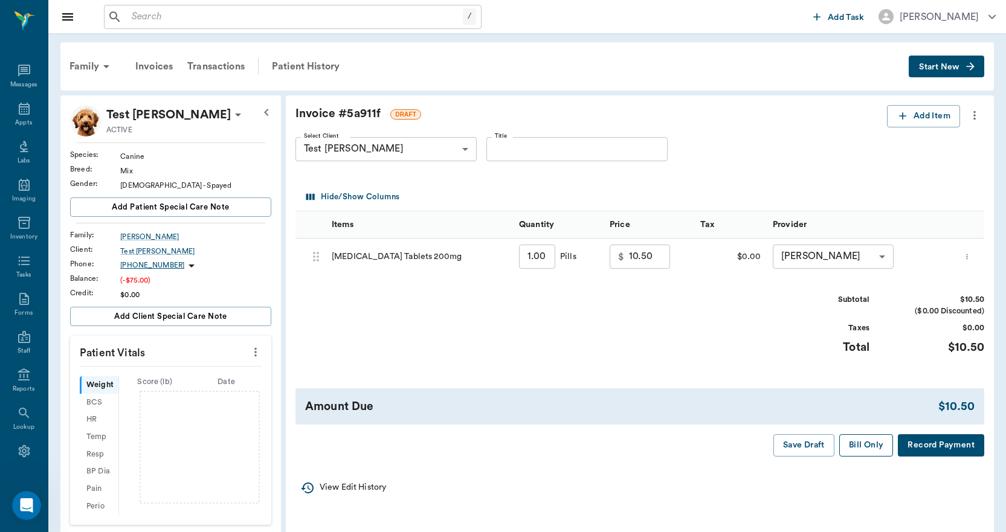
click at [858, 448] on button "Bill Only" at bounding box center [866, 445] width 54 height 22
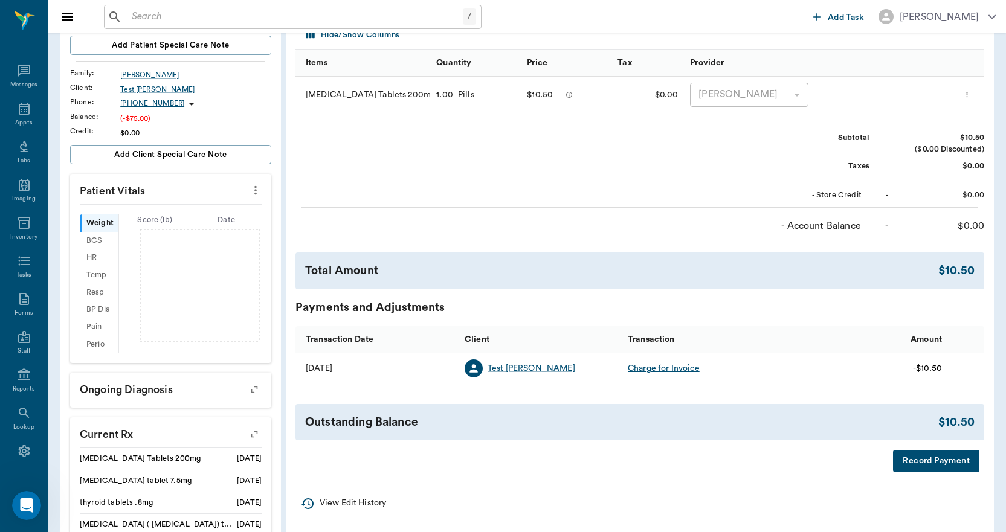
scroll to position [362, 0]
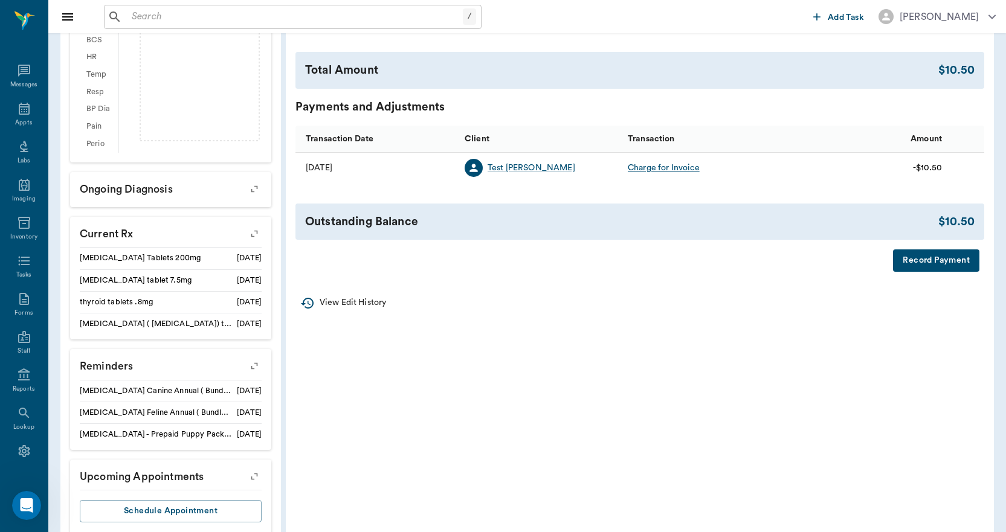
click at [914, 262] on button "Record Payment" at bounding box center [936, 261] width 86 height 22
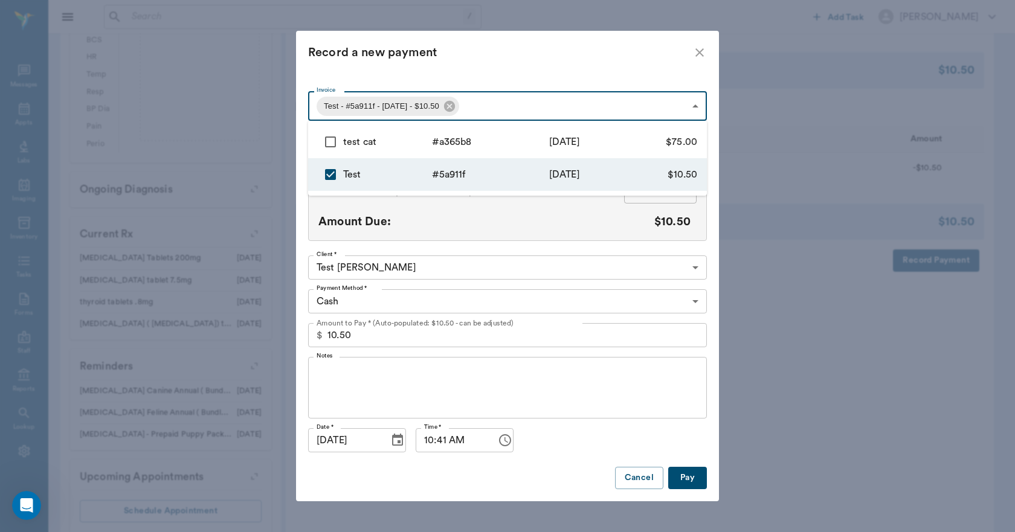
click at [636, 112] on body "/ ​ Add Task [PERSON_NAME] Nectar Messages Appts Labs Imaging Inventory Tasks F…" at bounding box center [507, 99] width 1015 height 923
click at [328, 139] on input "checkbox" at bounding box center [330, 141] width 25 height 25
checkbox input "true"
type input "68a4ab70211daa391d5a911f,68a73dc92a30fd17a5a365b8"
type input "85.50"
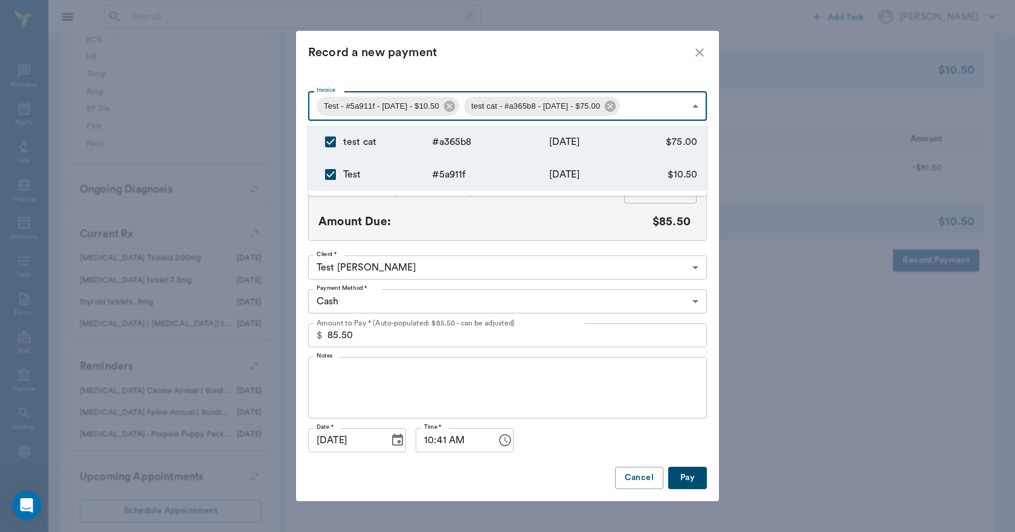
click at [494, 48] on div at bounding box center [507, 266] width 1015 height 532
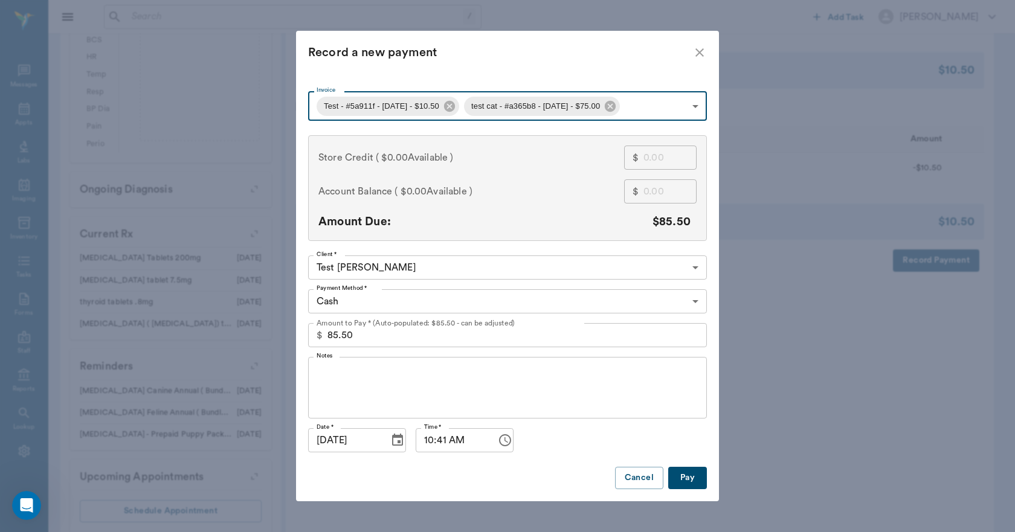
click at [700, 60] on icon "close" at bounding box center [699, 52] width 14 height 14
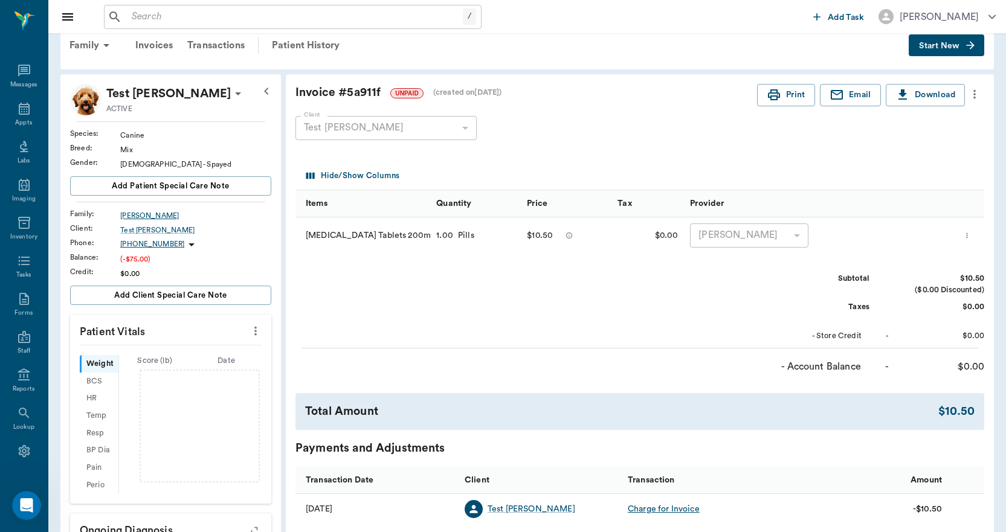
scroll to position [0, 0]
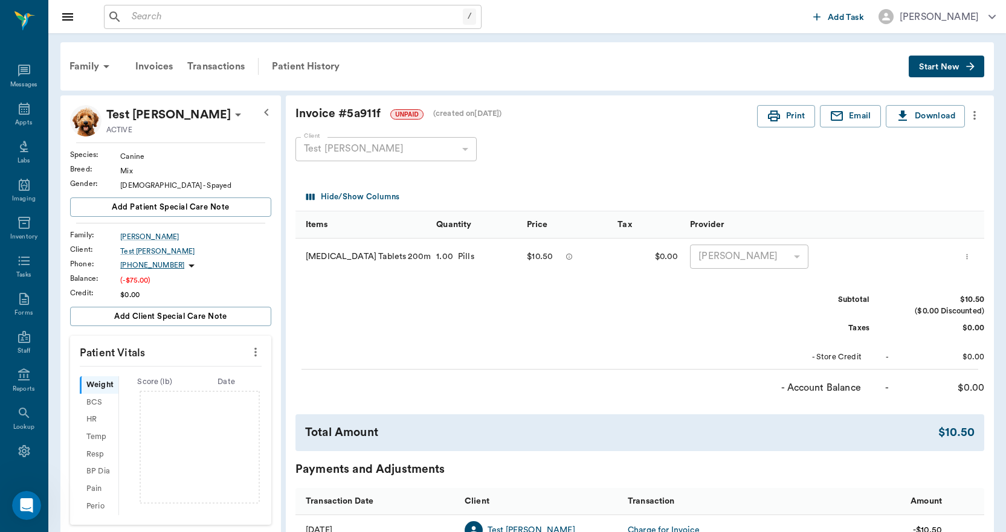
click at [202, 71] on div "Transactions" at bounding box center [216, 66] width 72 height 29
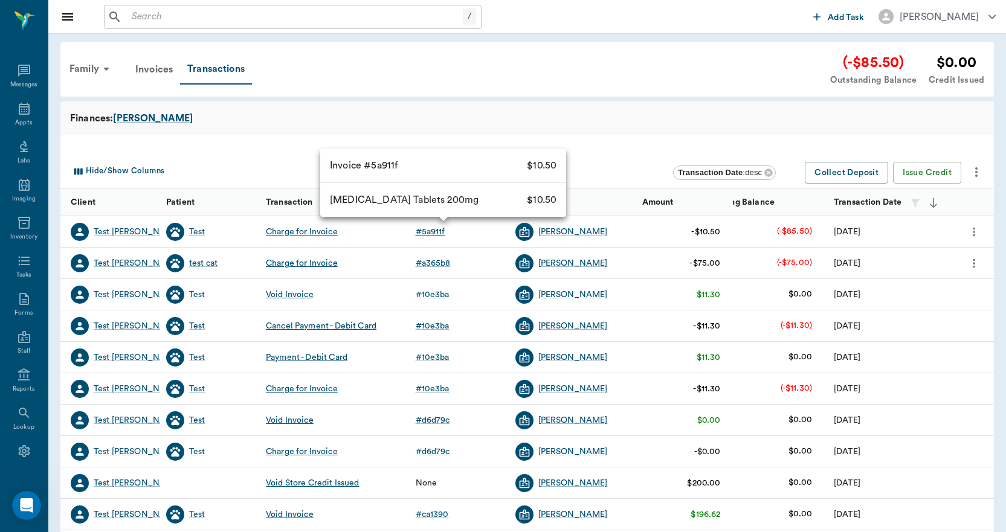
click at [429, 234] on div "# 5a911f" at bounding box center [431, 232] width 30 height 12
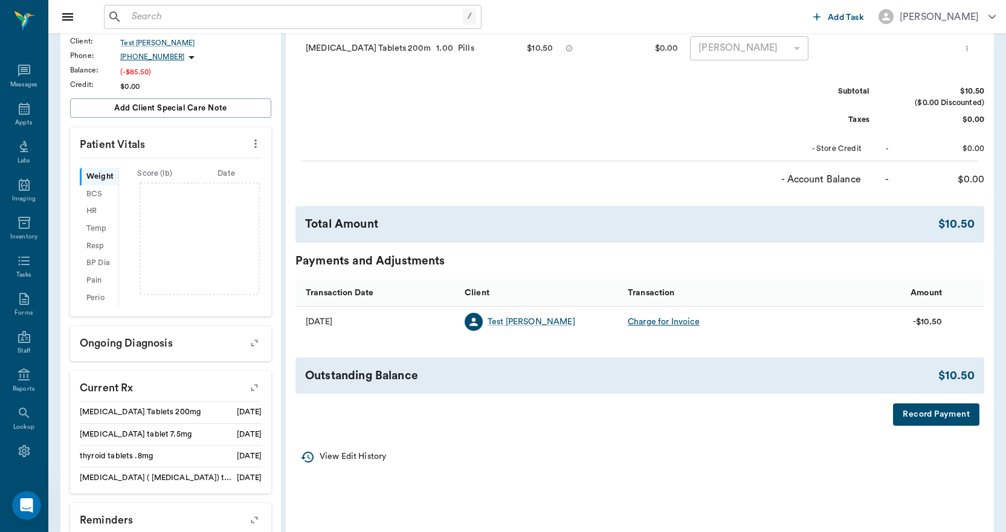
scroll to position [302, 0]
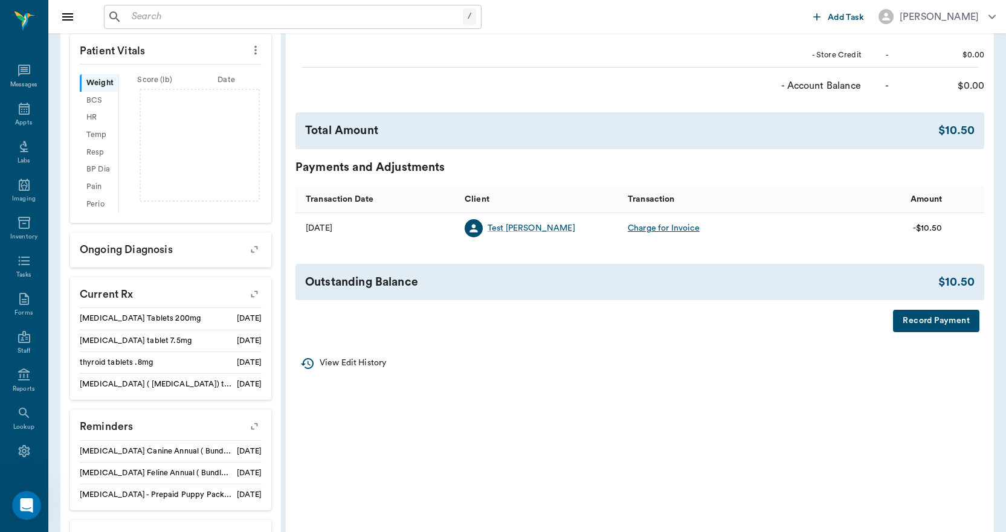
click at [916, 328] on button "Record Payment" at bounding box center [936, 321] width 86 height 22
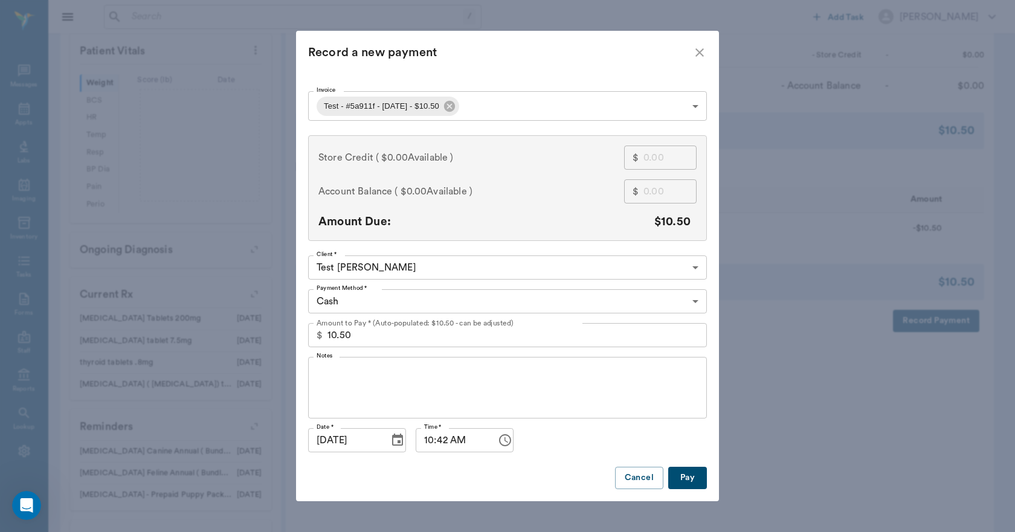
click at [562, 97] on body "/ ​ Add Task [PERSON_NAME] Nectar Messages Appts Labs Imaging Inventory Tasks F…" at bounding box center [507, 159] width 1015 height 923
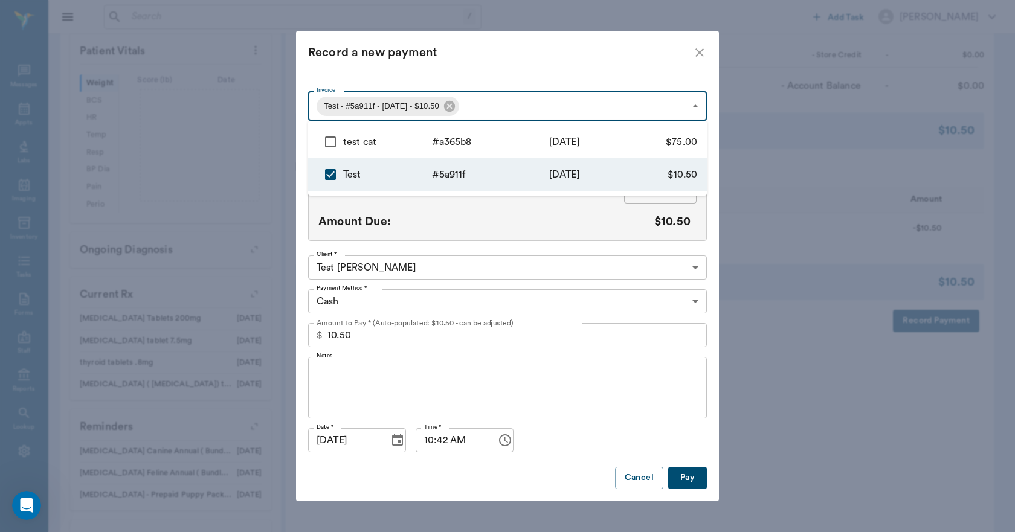
click at [329, 146] on input "checkbox" at bounding box center [330, 141] width 25 height 25
checkbox input "true"
type input "68a4ab70211daa391d5a911f,68a73dc92a30fd17a5a365b8"
type input "85.50"
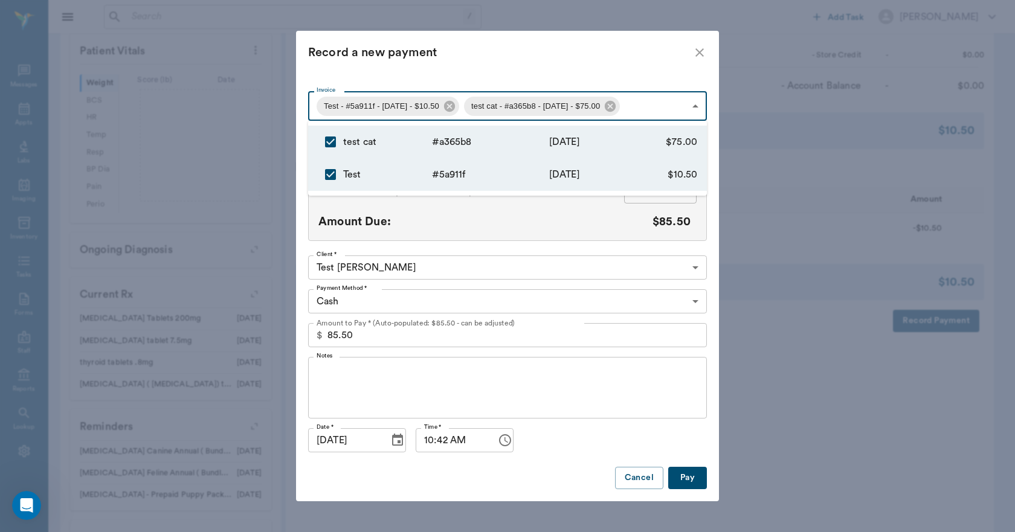
click at [693, 54] on div at bounding box center [507, 266] width 1015 height 532
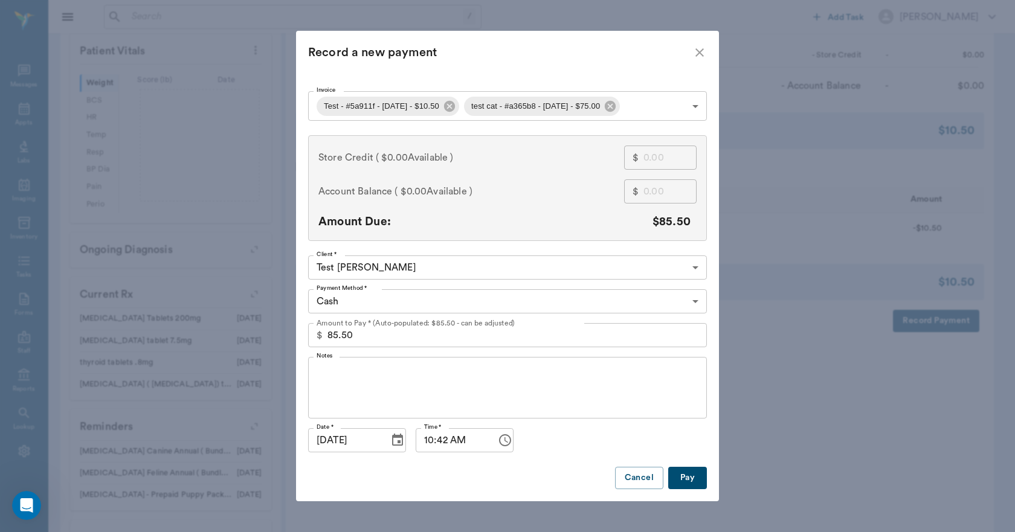
click at [697, 56] on icon "close" at bounding box center [699, 52] width 14 height 14
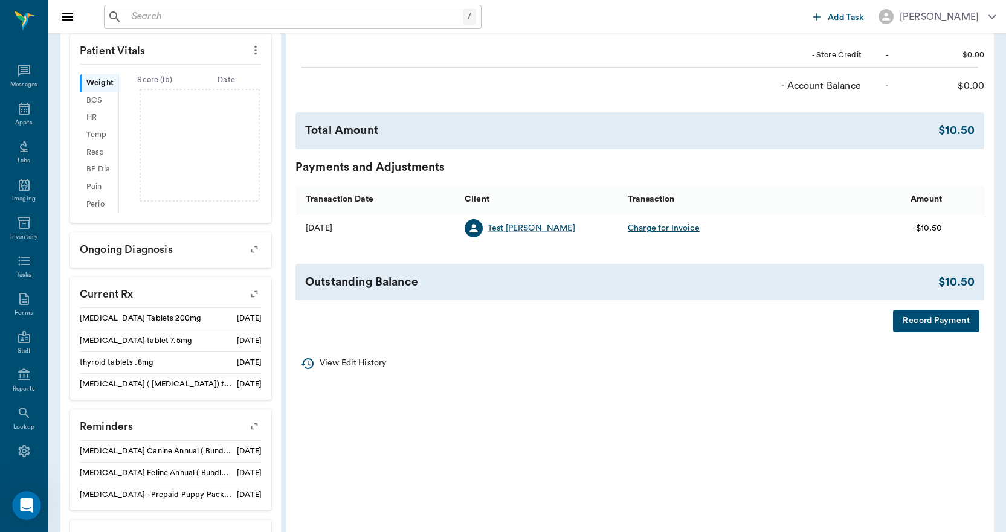
scroll to position [0, 0]
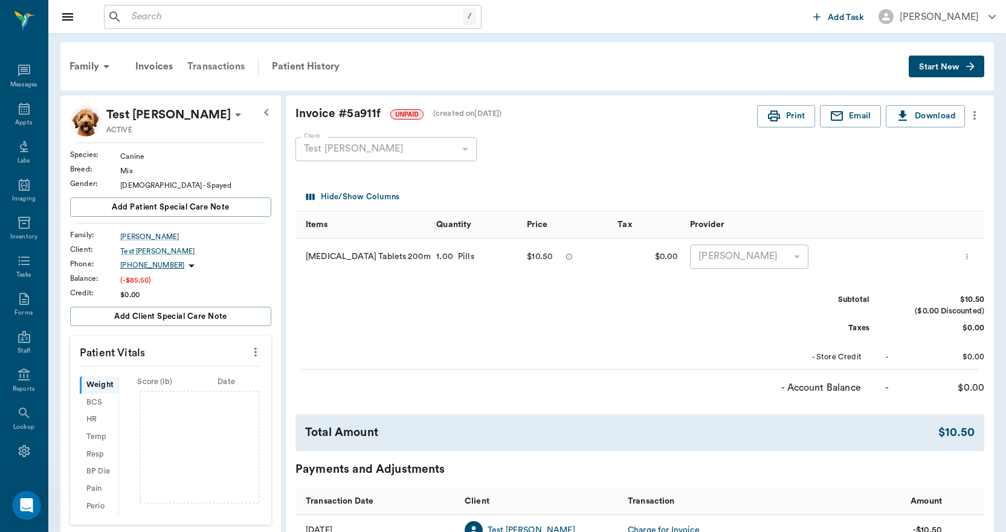
click at [224, 66] on div "Transactions" at bounding box center [216, 66] width 72 height 29
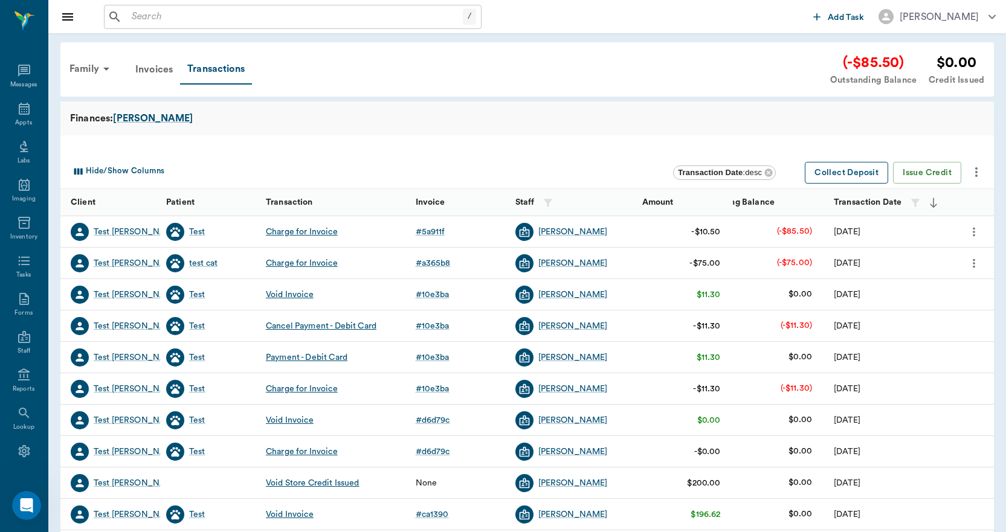
click at [855, 173] on button "Collect Deposit" at bounding box center [846, 173] width 83 height 22
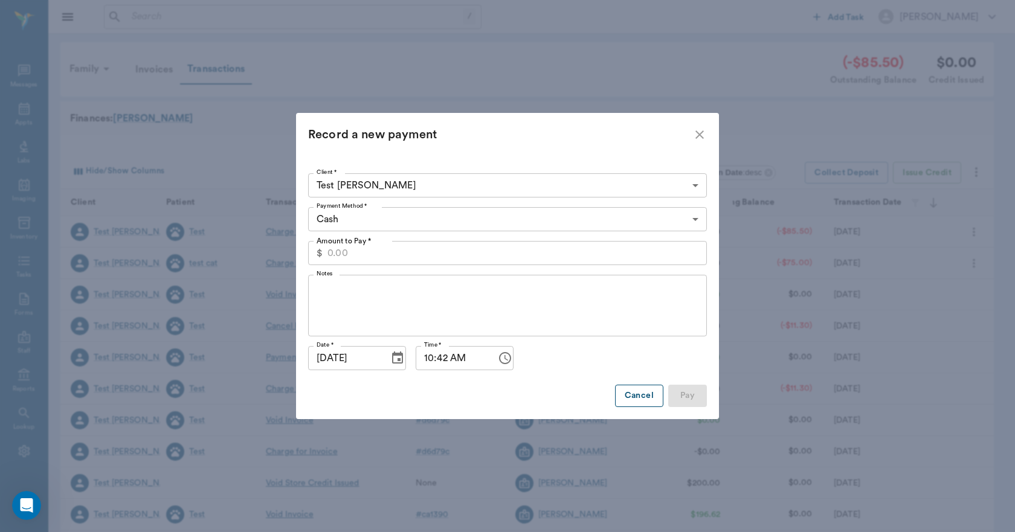
click at [634, 391] on button "Cancel" at bounding box center [639, 396] width 48 height 22
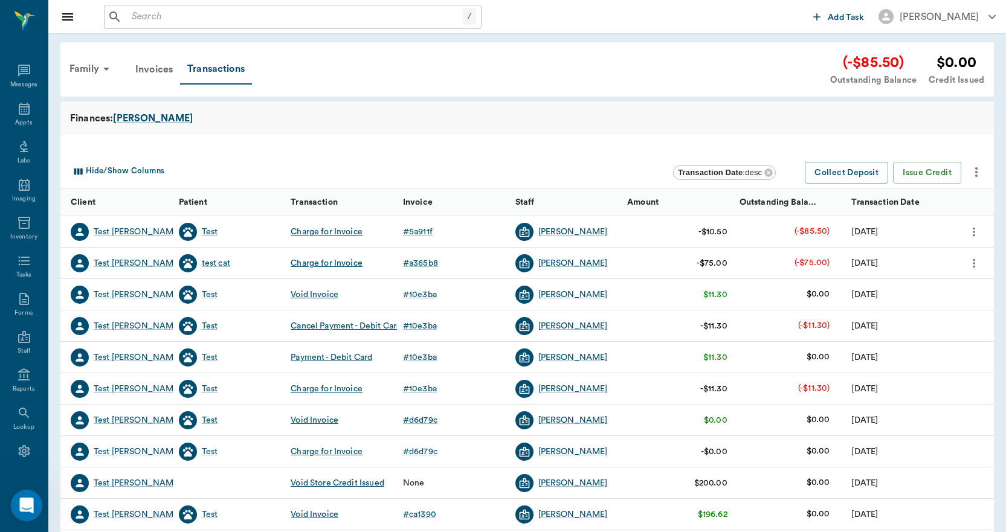
click at [27, 498] on icon "Open Intercom Messenger" at bounding box center [25, 504] width 20 height 20
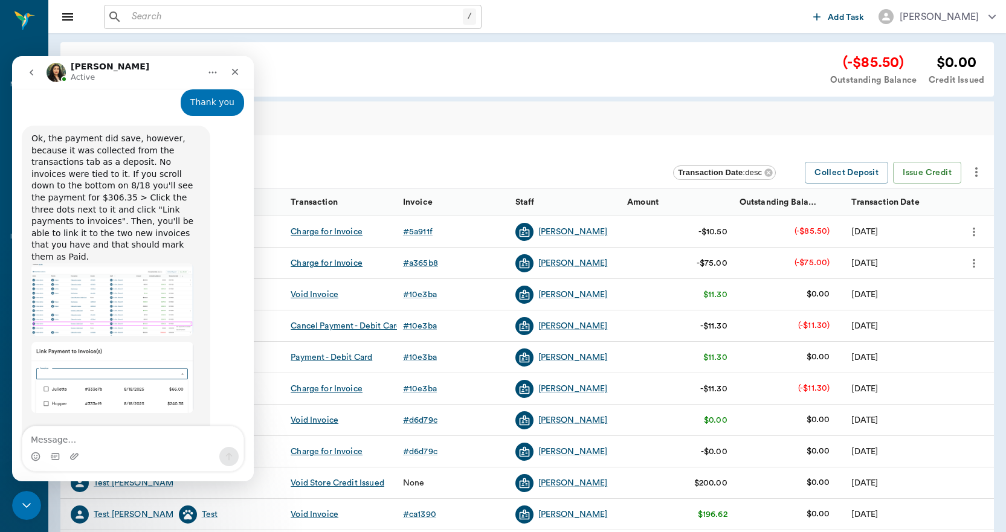
scroll to position [3490, 0]
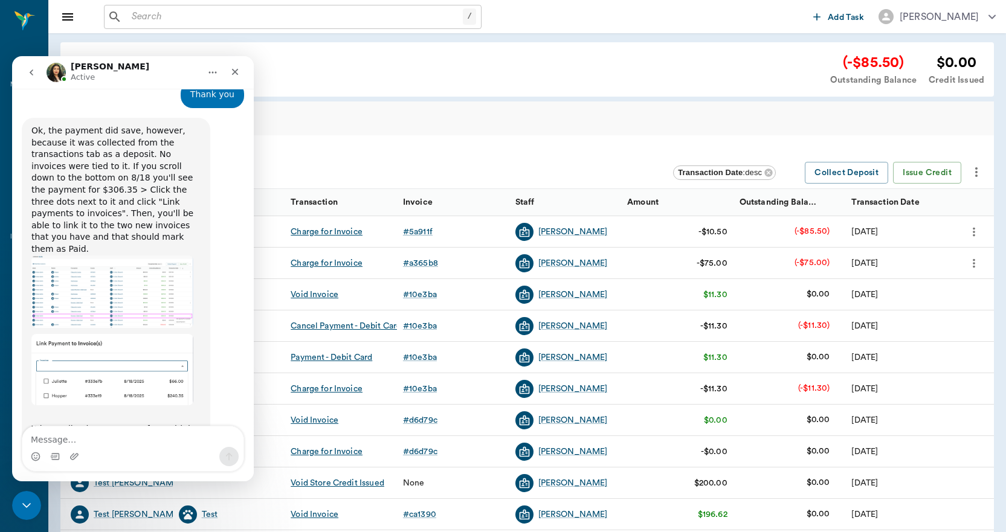
click at [88, 443] on textarea "Message…" at bounding box center [132, 437] width 221 height 21
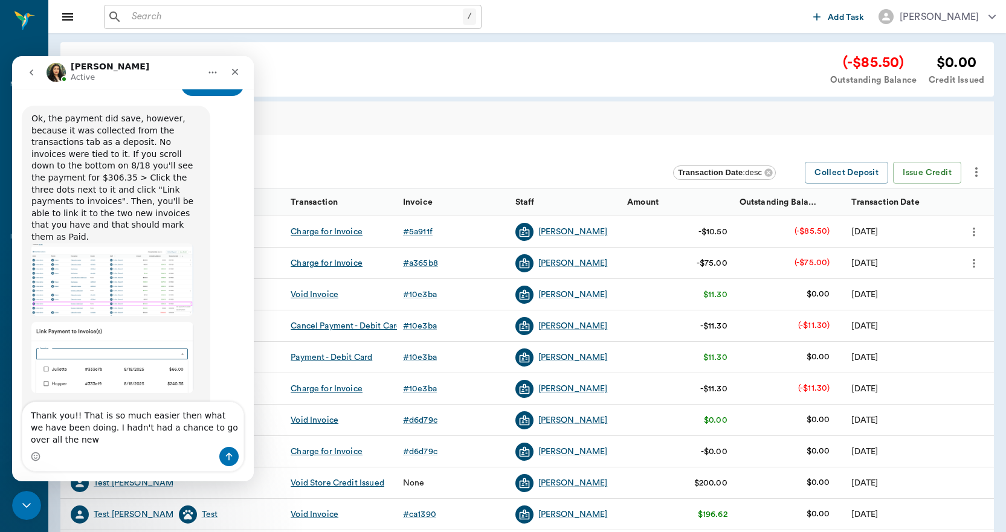
scroll to position [3514, 0]
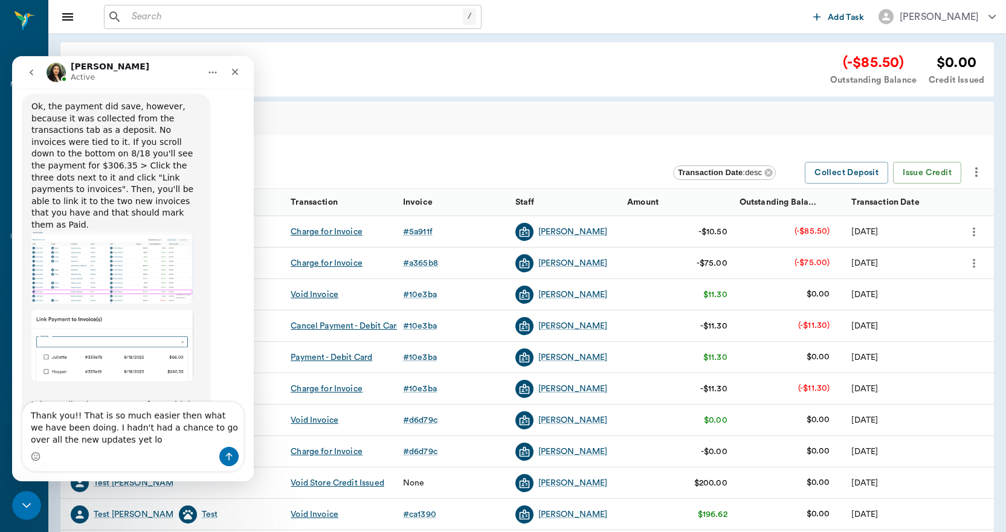
type textarea "Thank you!! That is so much easier then what we have been doing. I hadn't had a…"
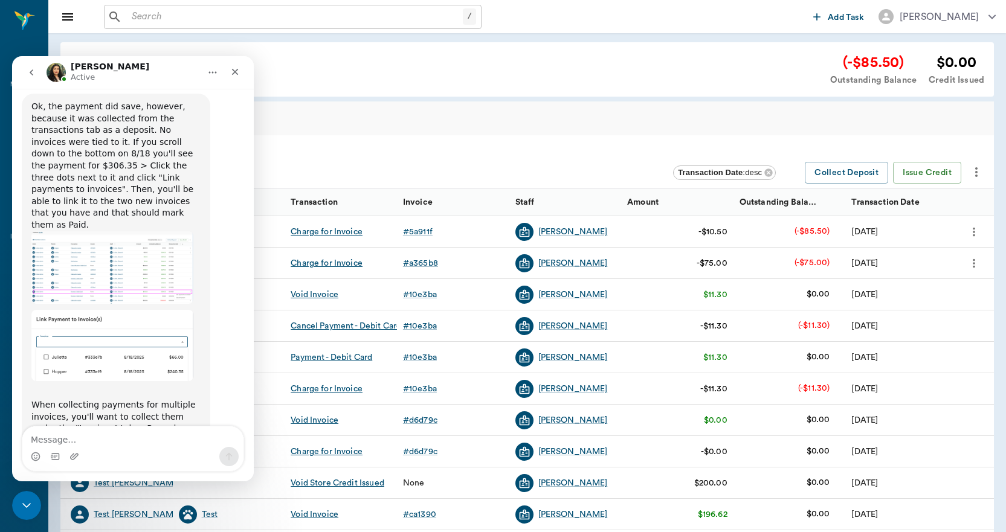
scroll to position [3549, 0]
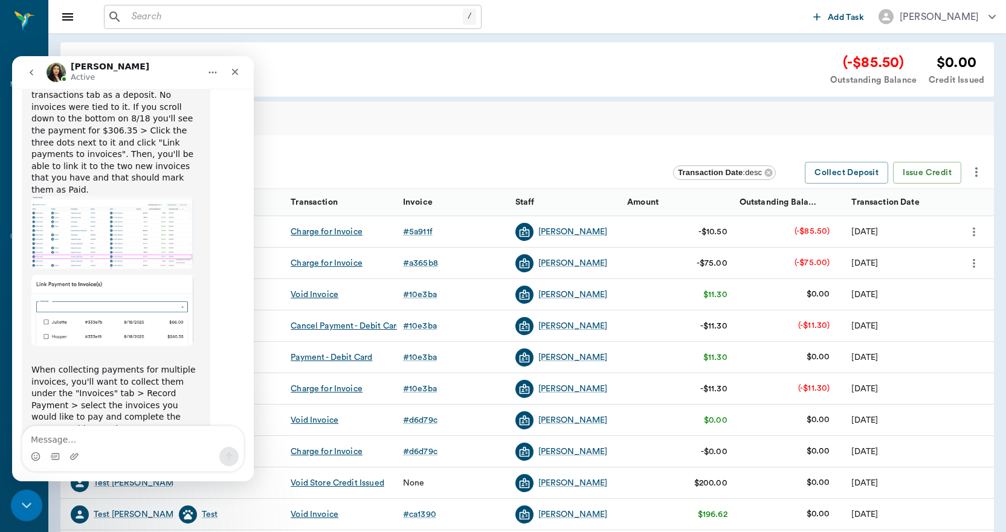
click at [28, 501] on icon "Close Intercom Messenger" at bounding box center [25, 504] width 14 height 14
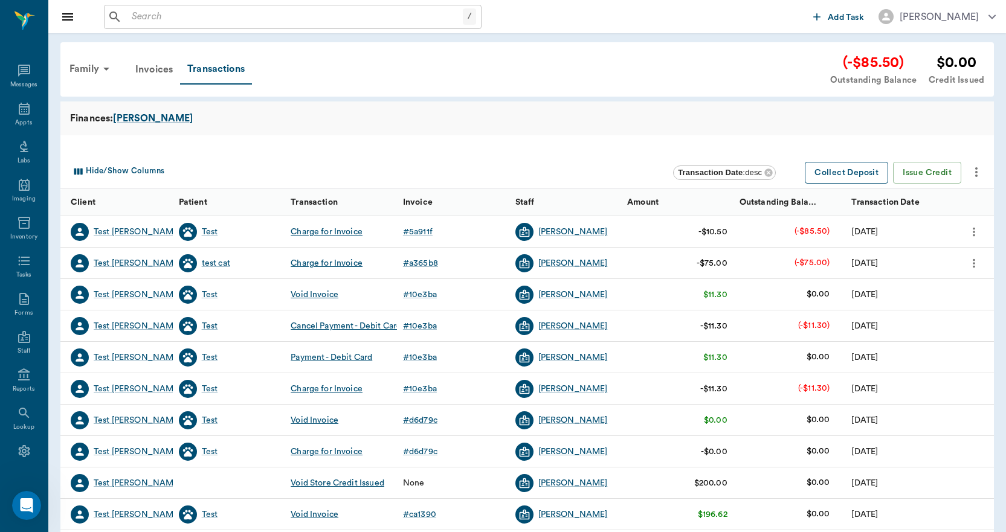
click at [833, 166] on button "Collect Deposit" at bounding box center [846, 173] width 83 height 22
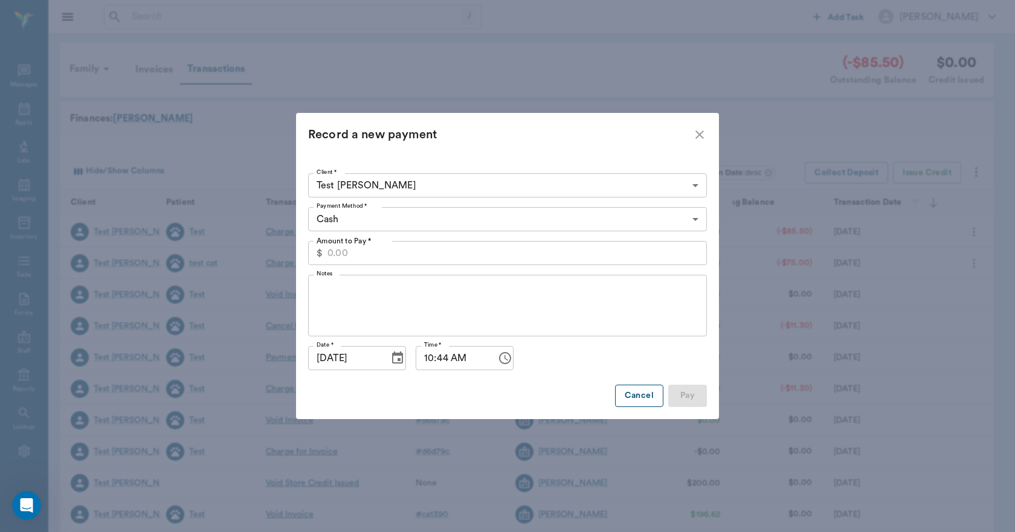
click at [631, 397] on button "Cancel" at bounding box center [639, 396] width 48 height 22
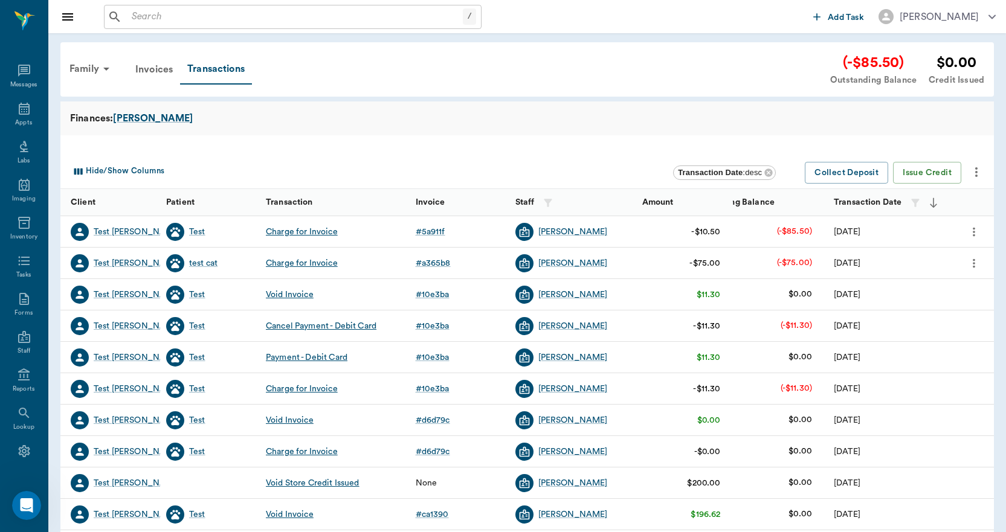
click at [973, 231] on icon "more" at bounding box center [973, 232] width 13 height 14
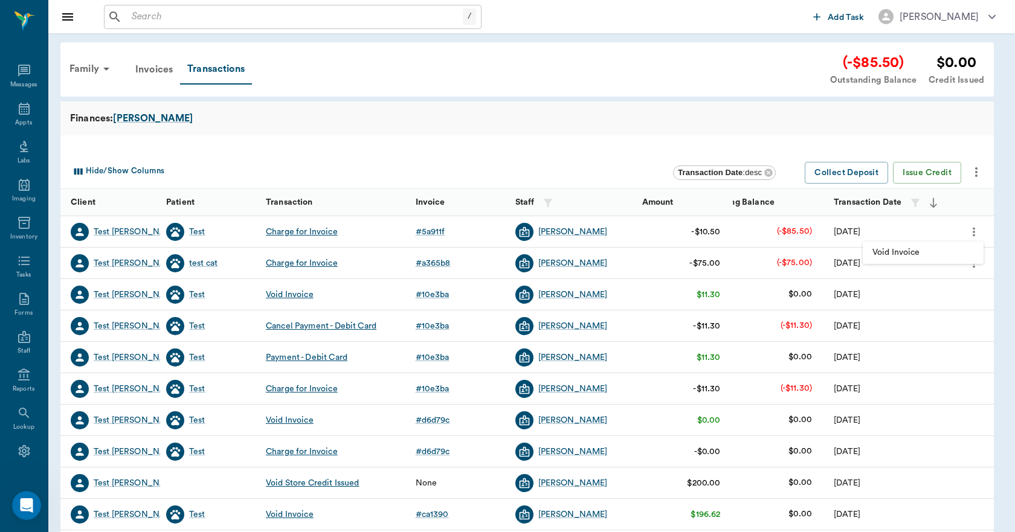
click at [630, 153] on div at bounding box center [507, 266] width 1015 height 532
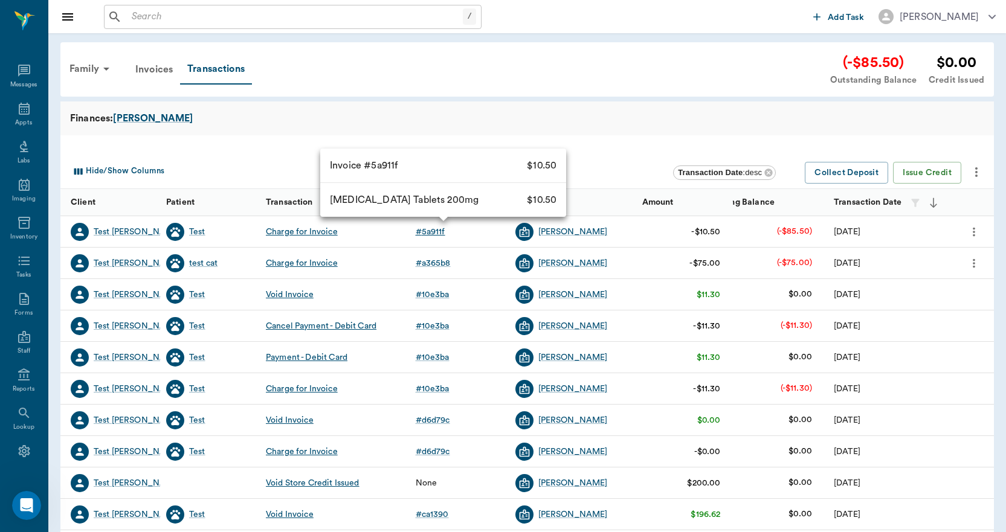
click at [438, 233] on div "# 5a911f" at bounding box center [431, 232] width 30 height 12
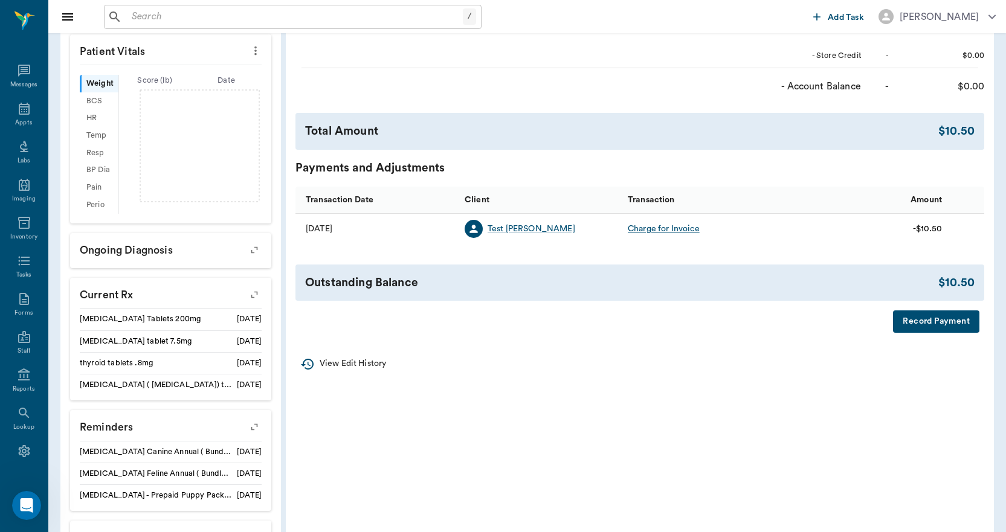
scroll to position [302, 0]
click at [924, 319] on button "Record Payment" at bounding box center [936, 321] width 86 height 22
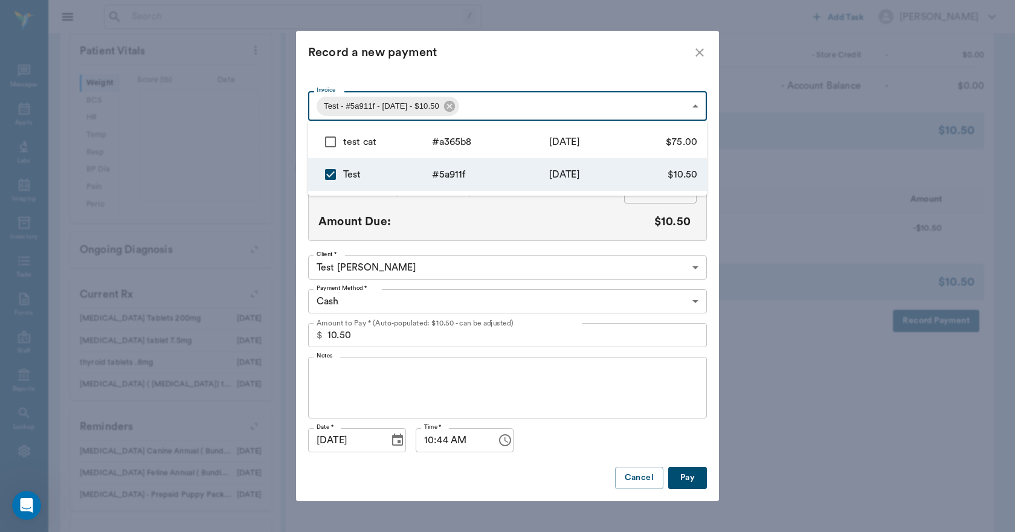
click at [604, 105] on body "/ ​ Add Task [PERSON_NAME] Nectar Messages Appts Labs Imaging Inventory Tasks F…" at bounding box center [507, 159] width 1015 height 923
click at [337, 143] on input "checkbox" at bounding box center [330, 141] width 25 height 25
checkbox input "true"
type input "68a4ab70211daa391d5a911f,68a73dc92a30fd17a5a365b8"
type input "85.50"
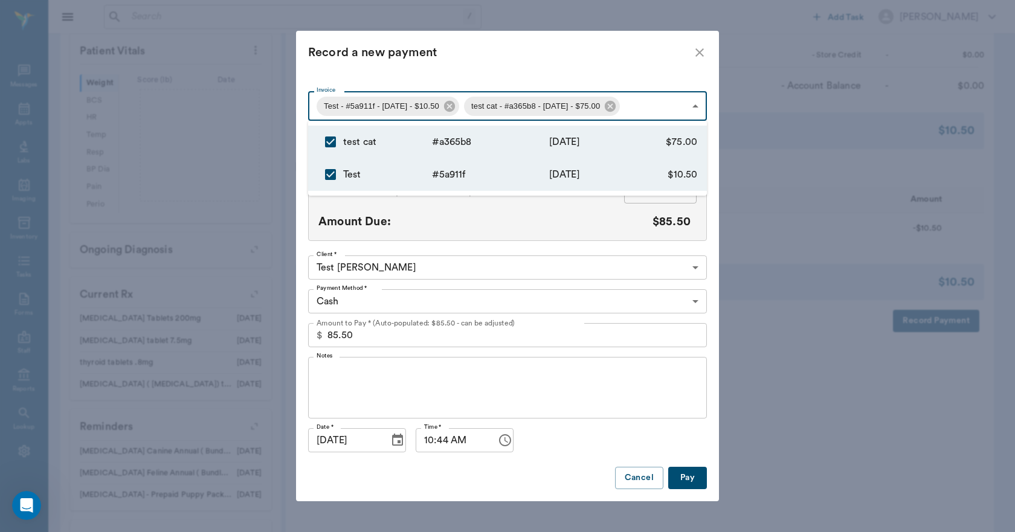
click at [636, 474] on div at bounding box center [507, 266] width 1015 height 532
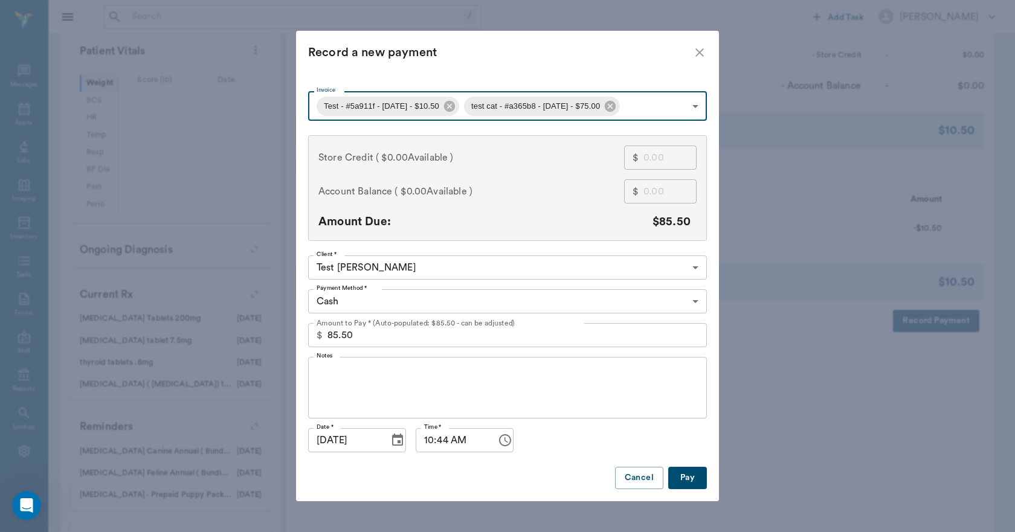
click at [700, 56] on icon "close" at bounding box center [699, 52] width 14 height 14
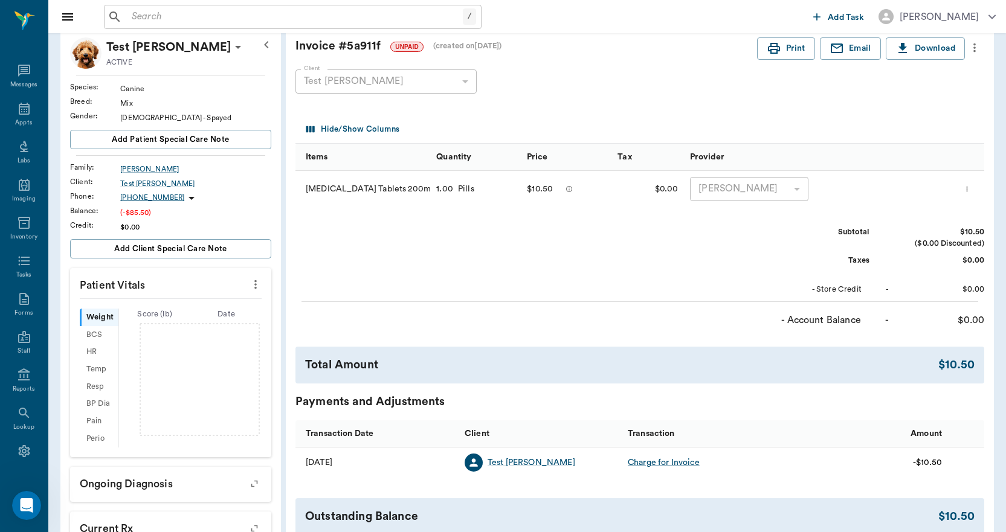
scroll to position [60, 0]
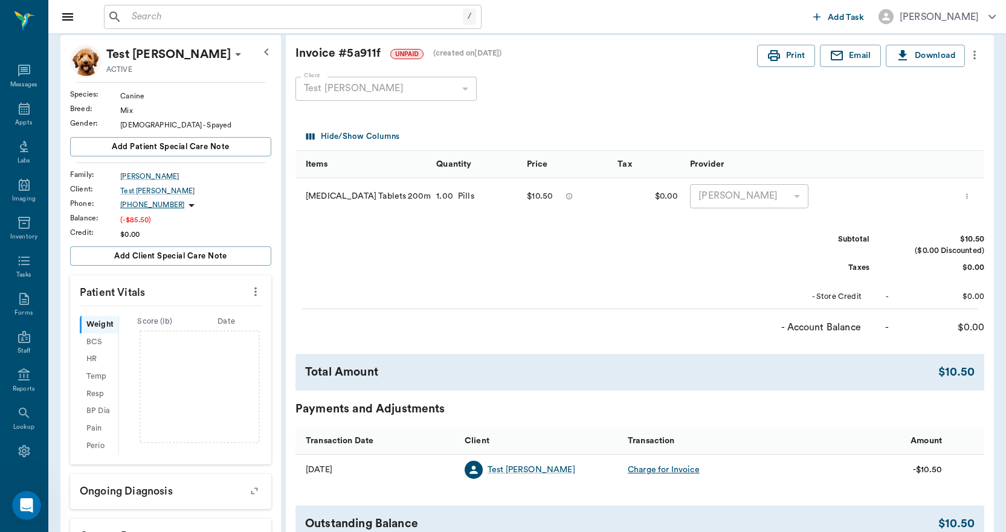
click at [971, 63] on button "more" at bounding box center [974, 55] width 19 height 21
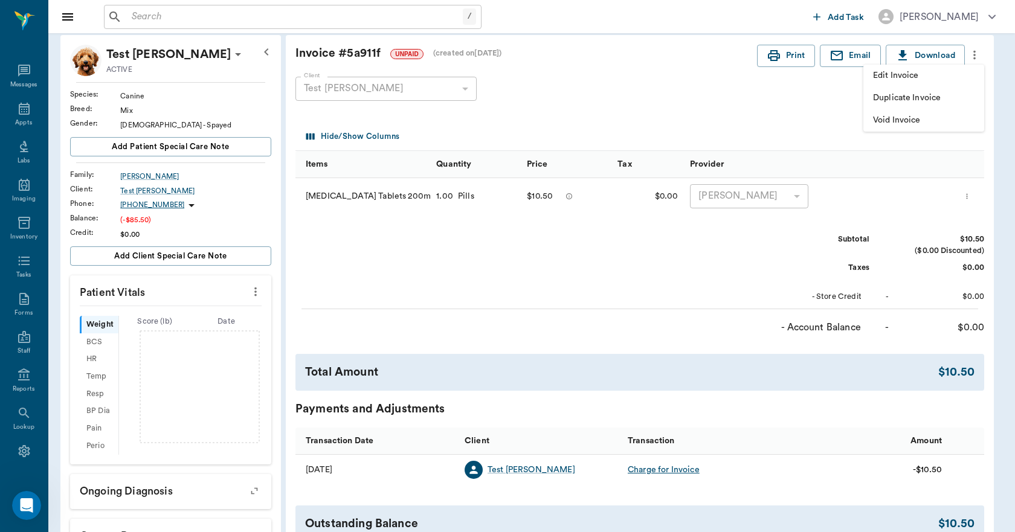
click at [916, 117] on span "Void Invoice" at bounding box center [923, 120] width 101 height 13
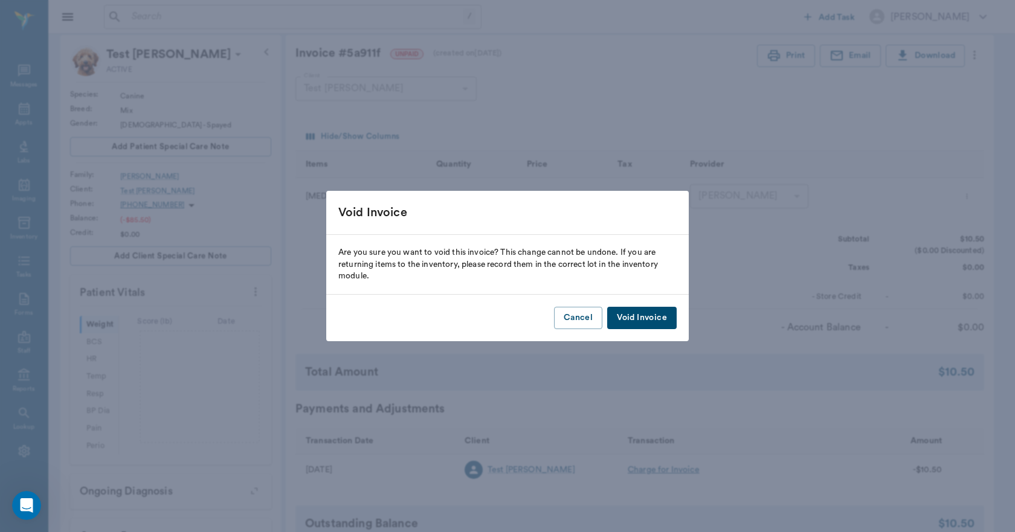
click at [631, 319] on button "Void Invoice" at bounding box center [641, 318] width 69 height 22
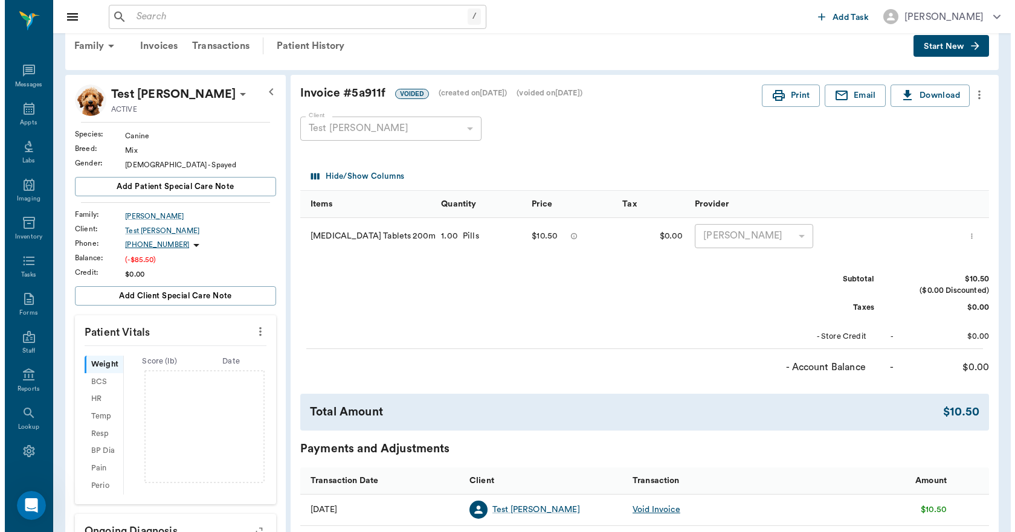
scroll to position [0, 0]
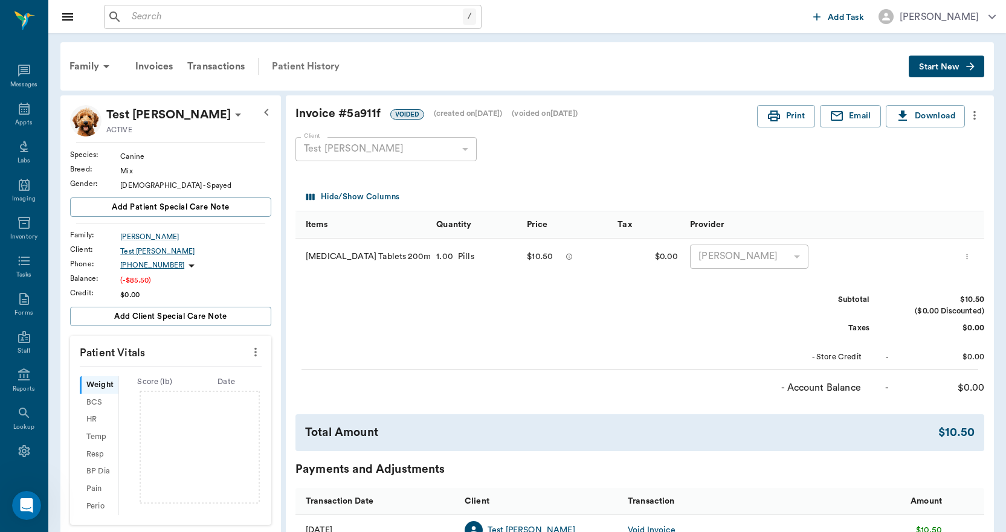
click at [313, 65] on div "Patient History" at bounding box center [306, 66] width 82 height 29
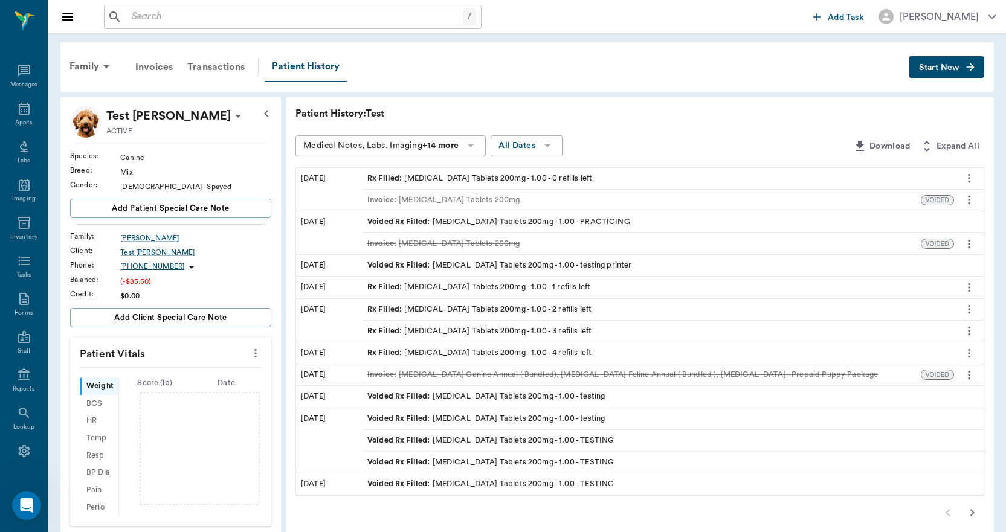
click at [975, 179] on icon "more" at bounding box center [968, 178] width 13 height 14
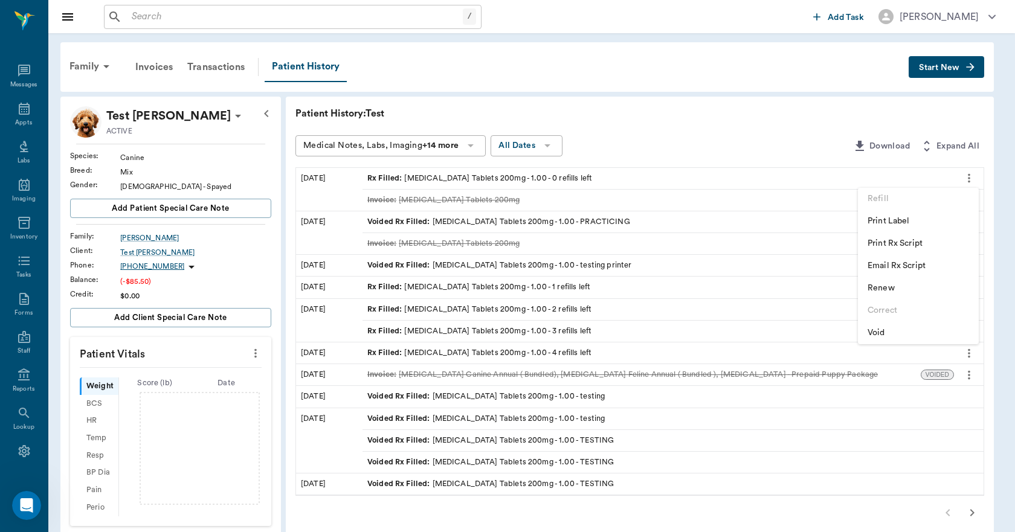
click at [886, 339] on span "Void" at bounding box center [918, 333] width 101 height 13
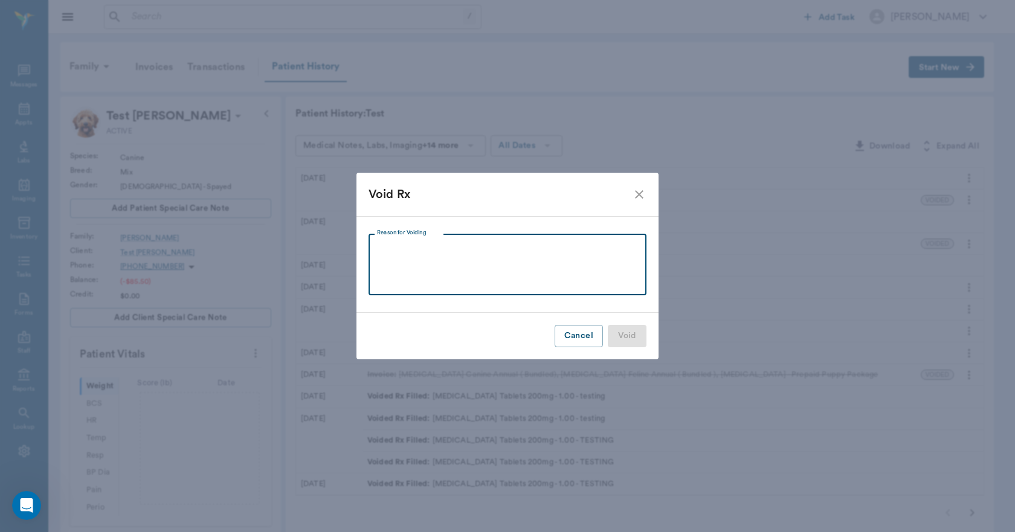
click at [501, 257] on textarea "Reason for Voiding" at bounding box center [507, 265] width 261 height 42
type textarea "testing"
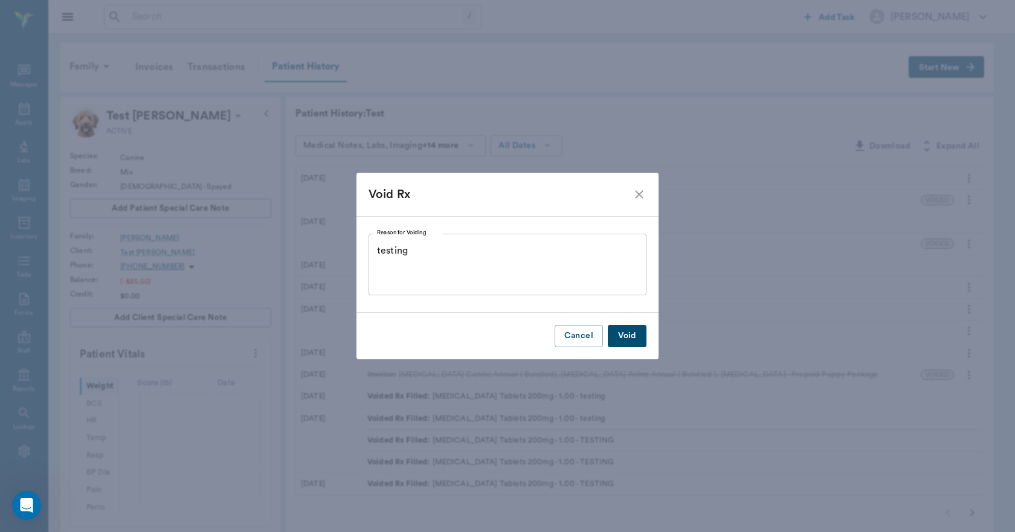
click at [625, 332] on button "Void" at bounding box center [627, 336] width 39 height 22
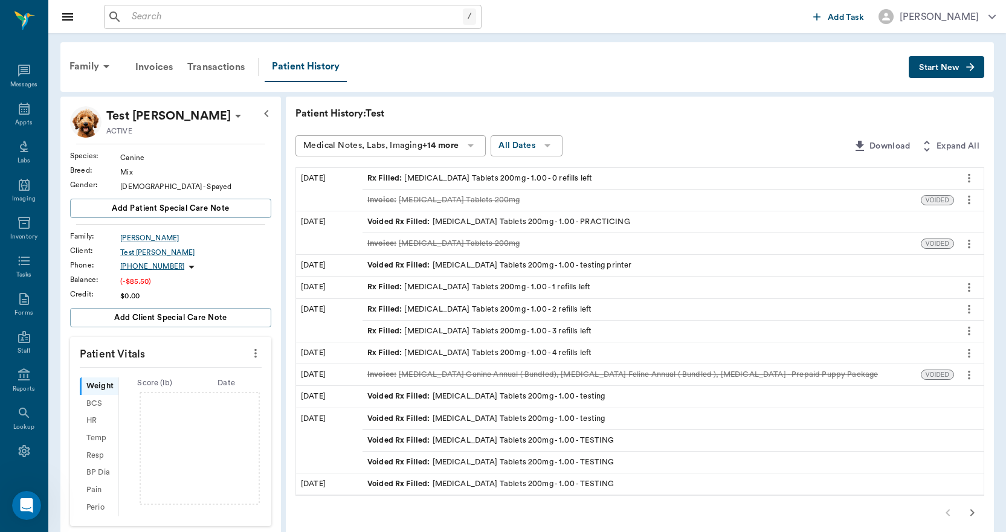
click at [86, 62] on div "Family" at bounding box center [91, 66] width 59 height 29
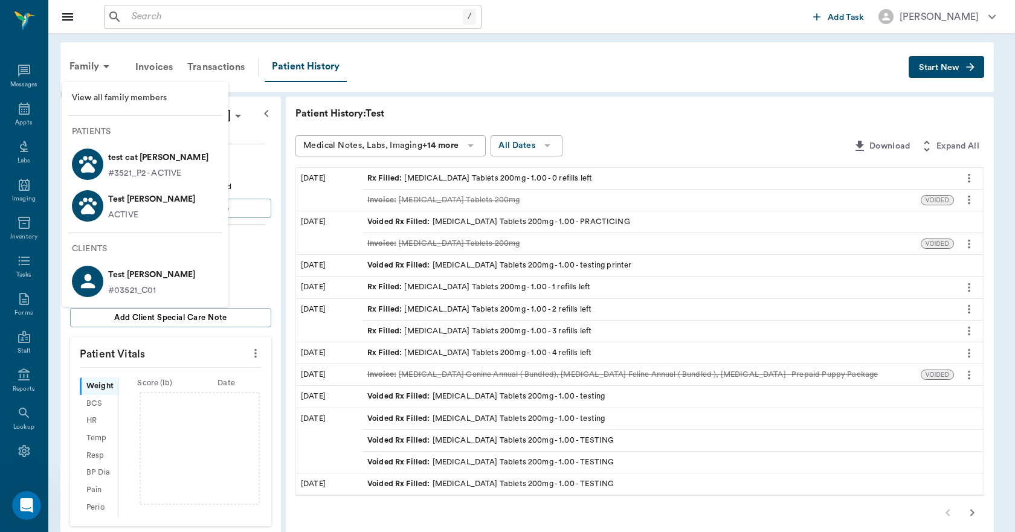
click at [127, 205] on p "Test [PERSON_NAME]" at bounding box center [151, 199] width 87 height 19
click at [135, 164] on p "test cat [PERSON_NAME]" at bounding box center [158, 157] width 100 height 19
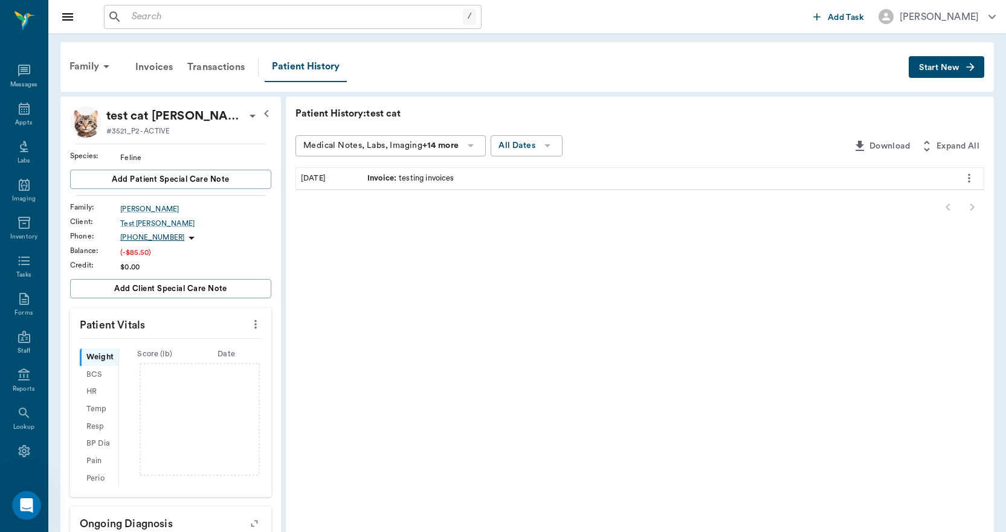
click at [380, 176] on span "Invoice :" at bounding box center [382, 178] width 31 height 11
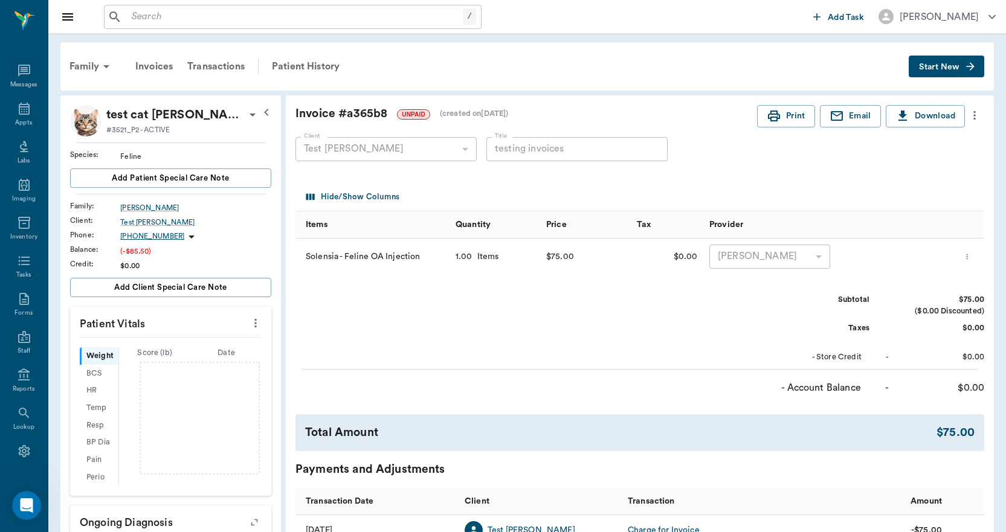
click at [973, 117] on icon "more" at bounding box center [974, 115] width 13 height 14
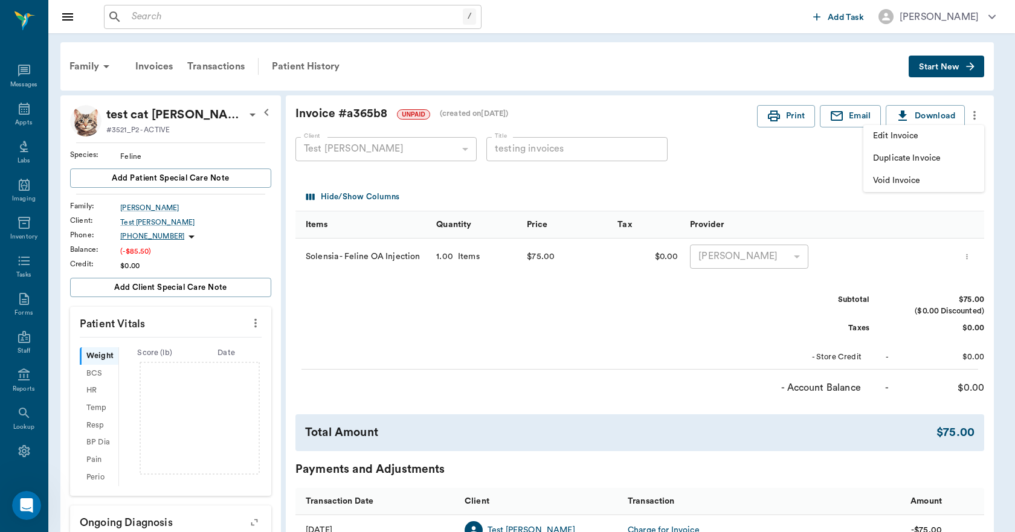
click at [905, 179] on span "Void Invoice" at bounding box center [923, 181] width 101 height 13
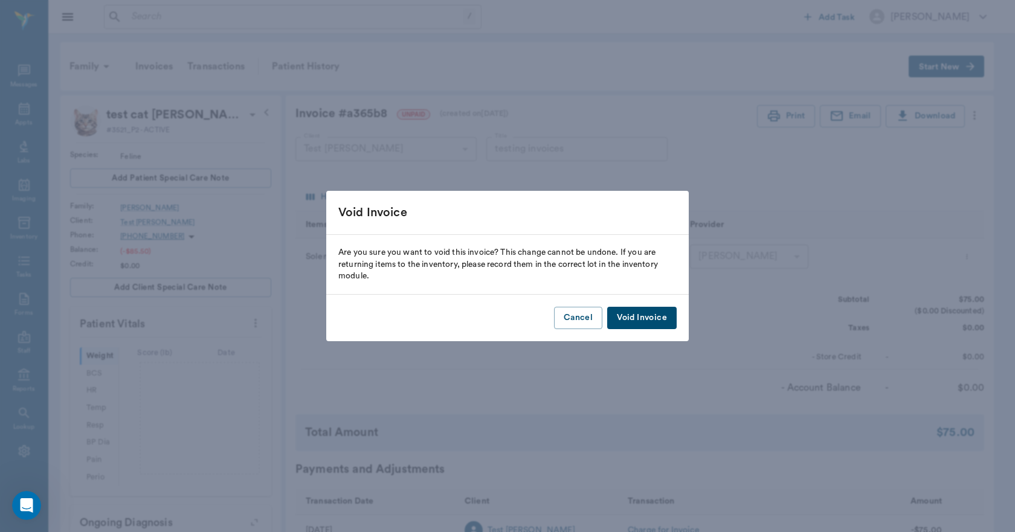
click at [626, 317] on button "Void Invoice" at bounding box center [641, 318] width 69 height 22
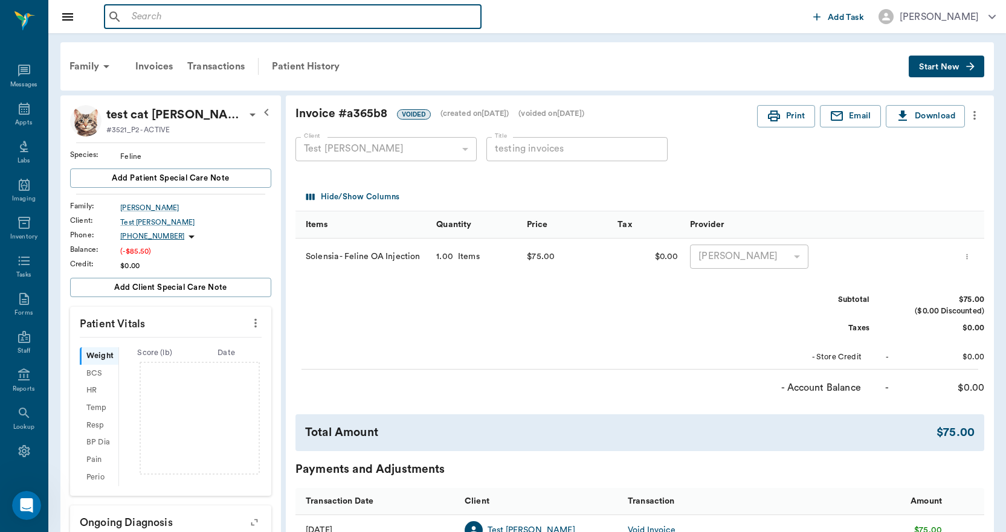
click at [186, 18] on input "text" at bounding box center [301, 16] width 349 height 17
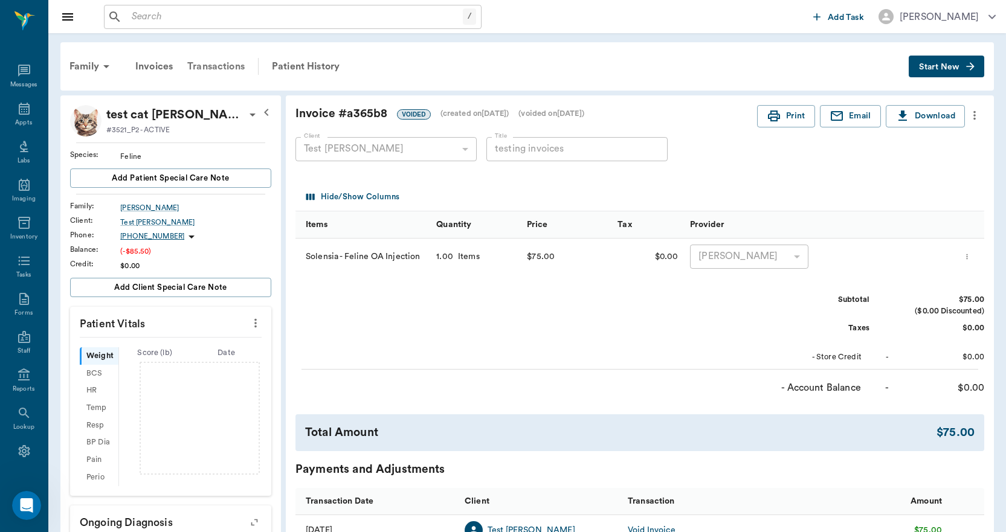
click at [207, 69] on div "Transactions" at bounding box center [216, 66] width 72 height 29
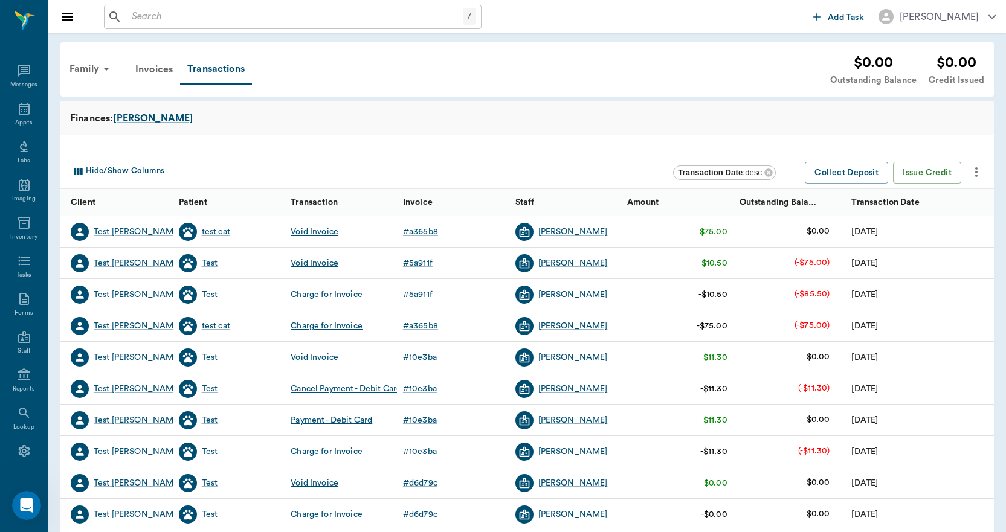
click at [167, 18] on input "text" at bounding box center [295, 16] width 336 height 17
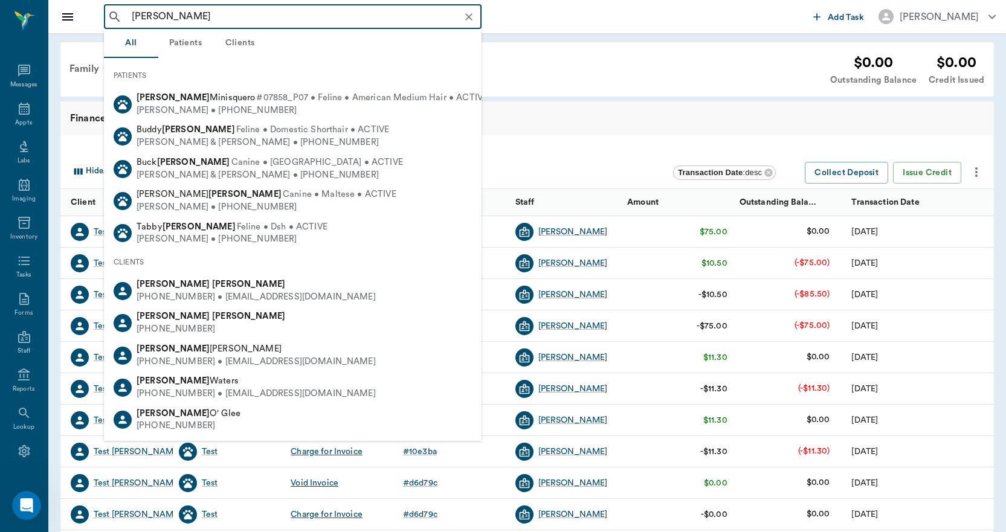
click at [171, 269] on div "CLIENTS" at bounding box center [293, 262] width 378 height 25
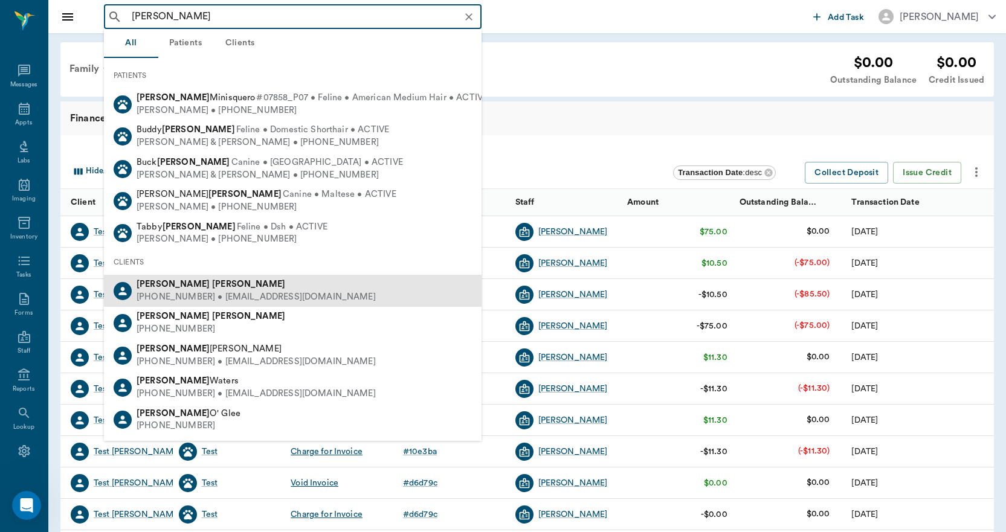
click at [176, 294] on div "[PHONE_NUMBER] • [EMAIL_ADDRESS][DOMAIN_NAME]" at bounding box center [256, 297] width 239 height 13
type input "[PERSON_NAME]"
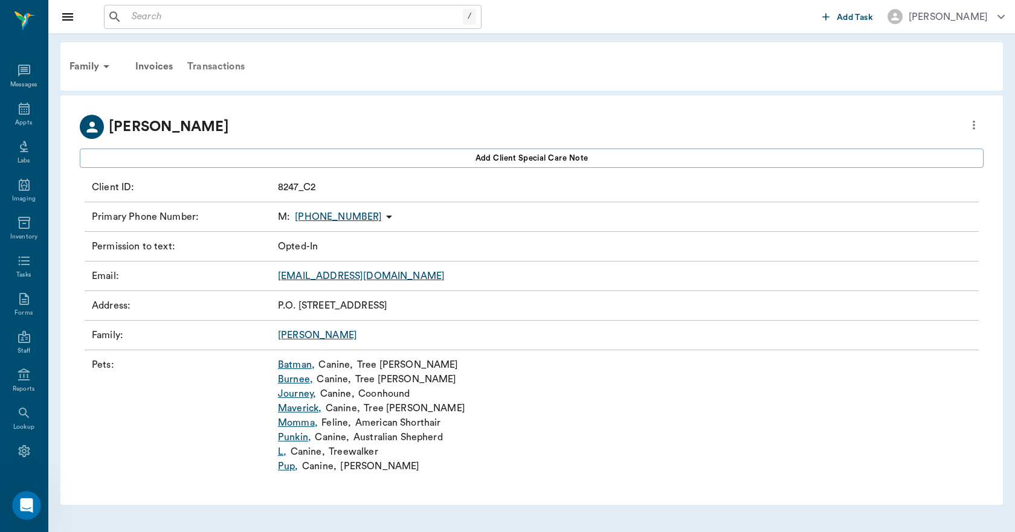
click at [211, 66] on div "Transactions" at bounding box center [216, 66] width 72 height 29
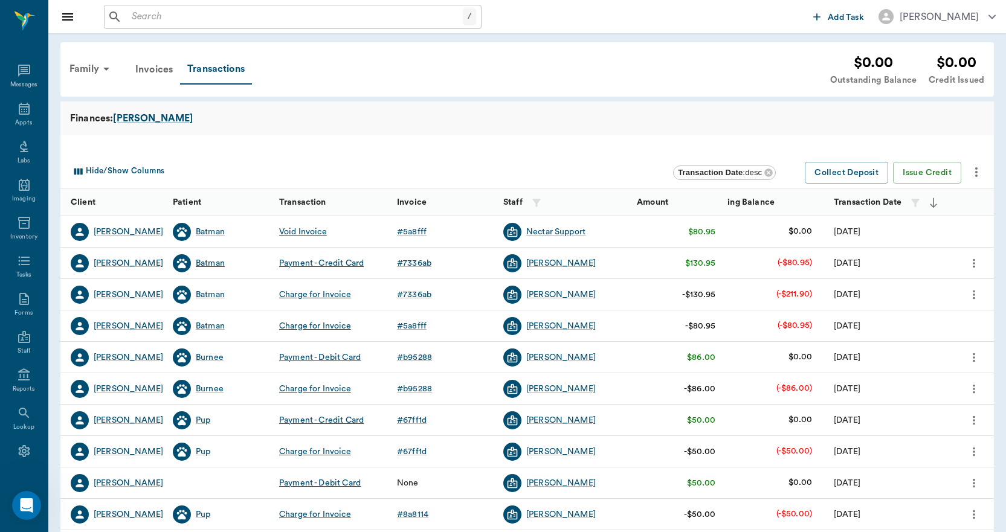
click at [212, 266] on div "Batman" at bounding box center [210, 263] width 29 height 12
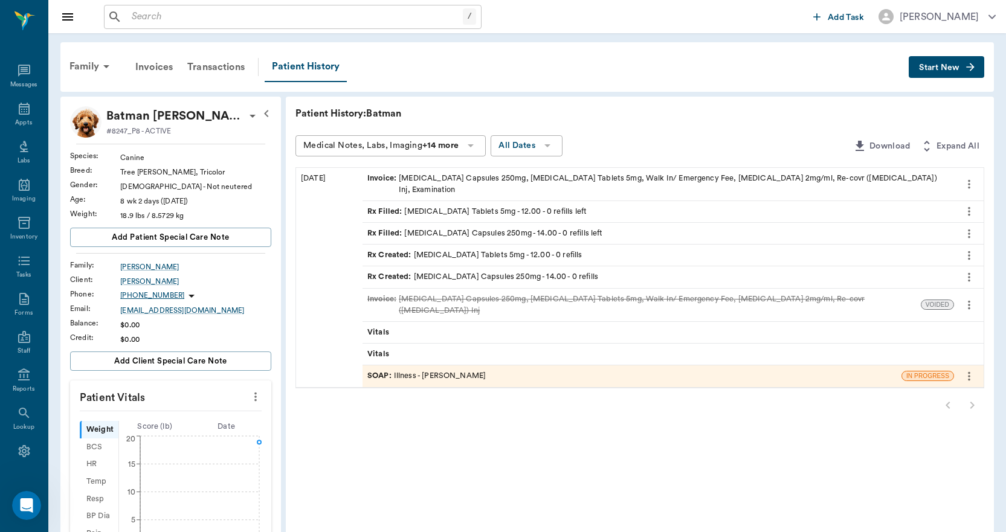
click at [242, 19] on input "text" at bounding box center [295, 16] width 336 height 17
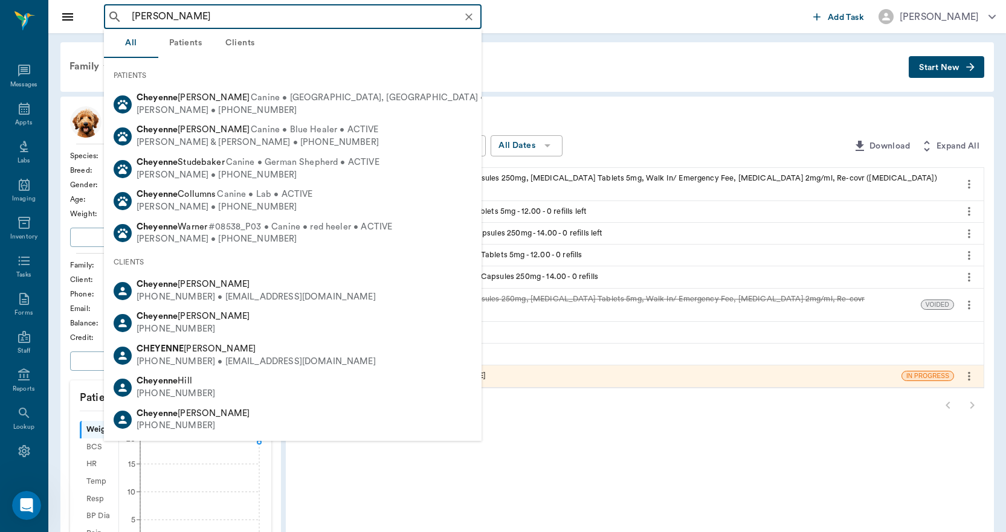
click at [224, 19] on input "[PERSON_NAME]" at bounding box center [302, 16] width 351 height 17
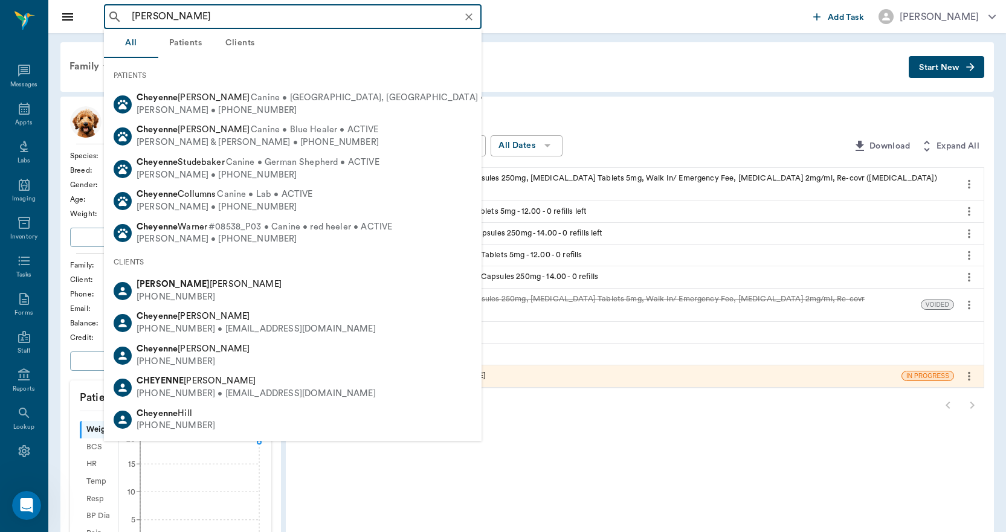
type input "[PERSON_NAME]"
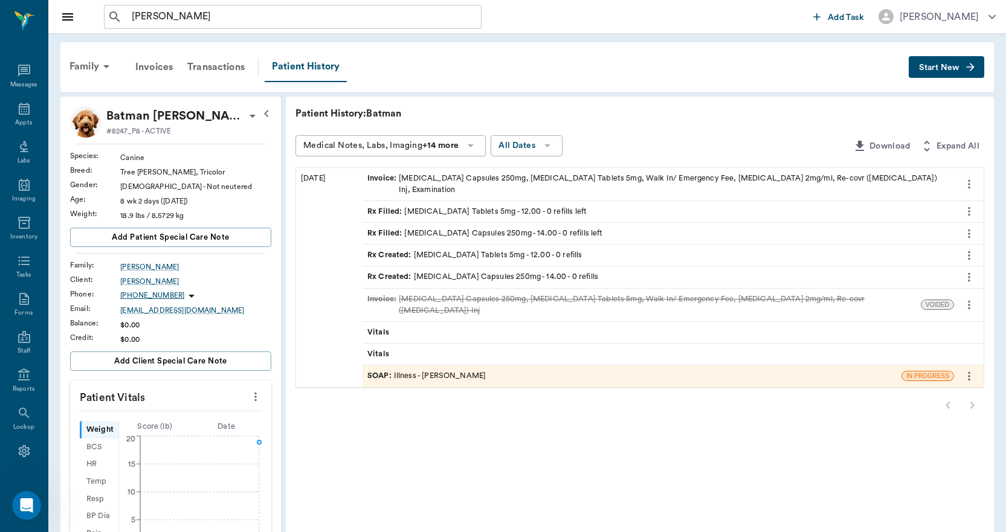
click at [503, 84] on div "Family Invoices Transactions Patient History Start New" at bounding box center [526, 67] width 933 height 50
click at [28, 121] on div "Appts" at bounding box center [24, 116] width 48 height 38
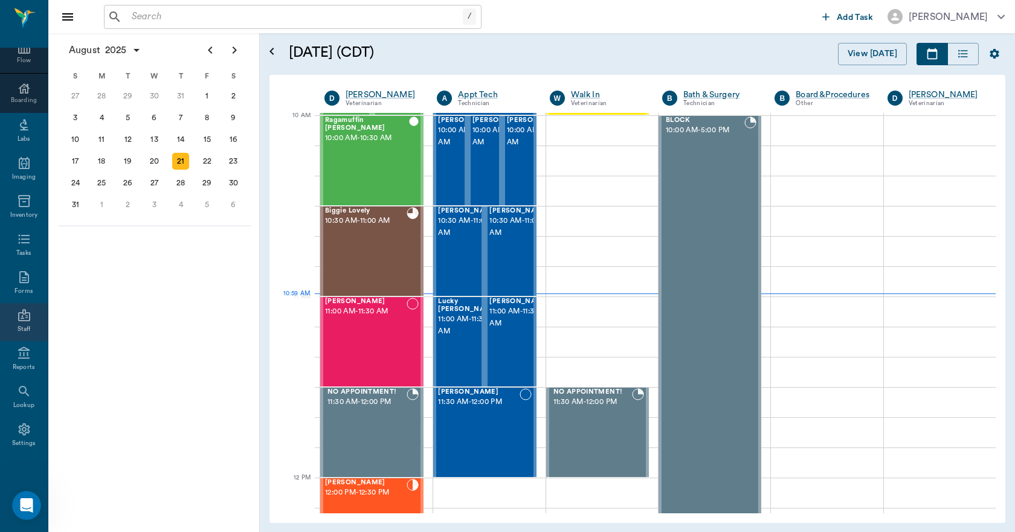
scroll to position [127, 0]
click at [30, 430] on div "Settings" at bounding box center [24, 436] width 48 height 38
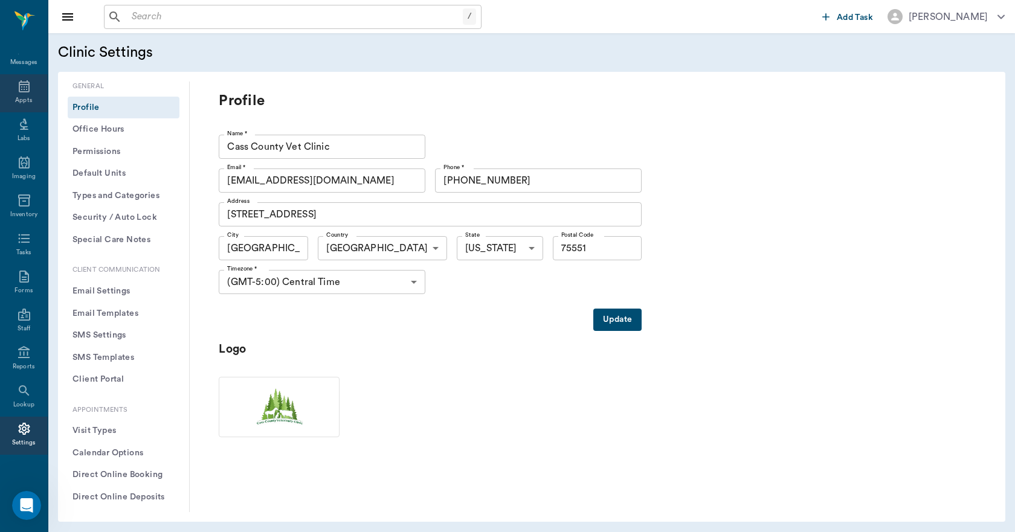
click at [22, 89] on icon at bounding box center [24, 86] width 11 height 12
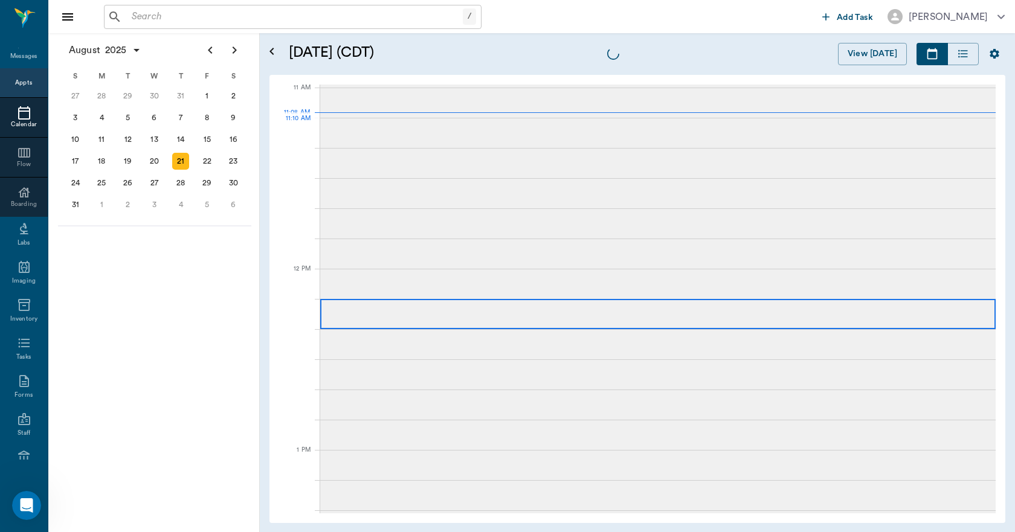
scroll to position [544, 0]
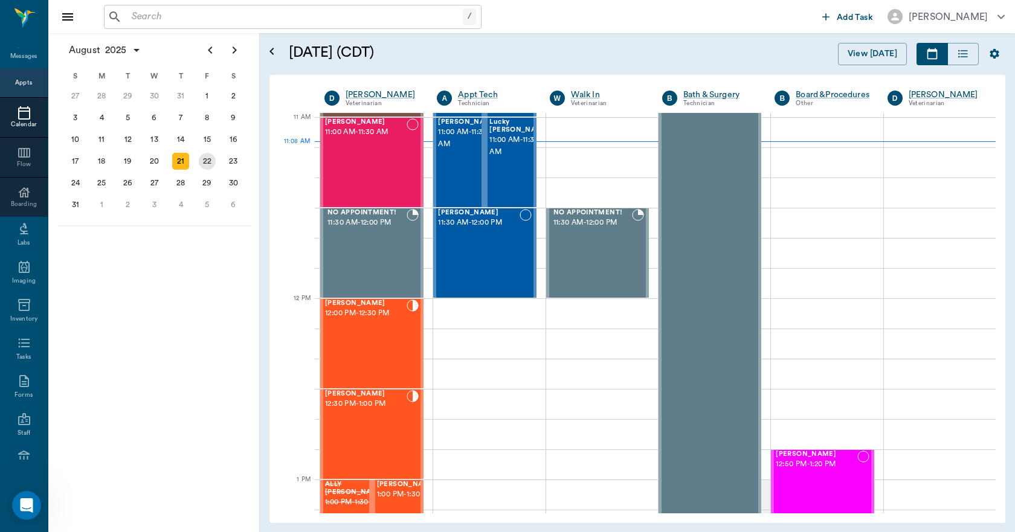
click at [216, 166] on div "22" at bounding box center [207, 161] width 27 height 22
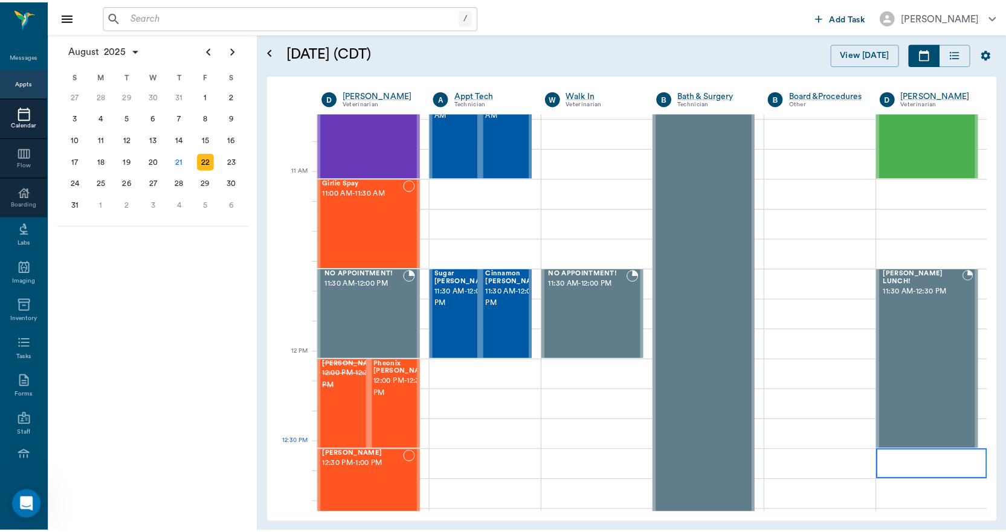
scroll to position [544, 0]
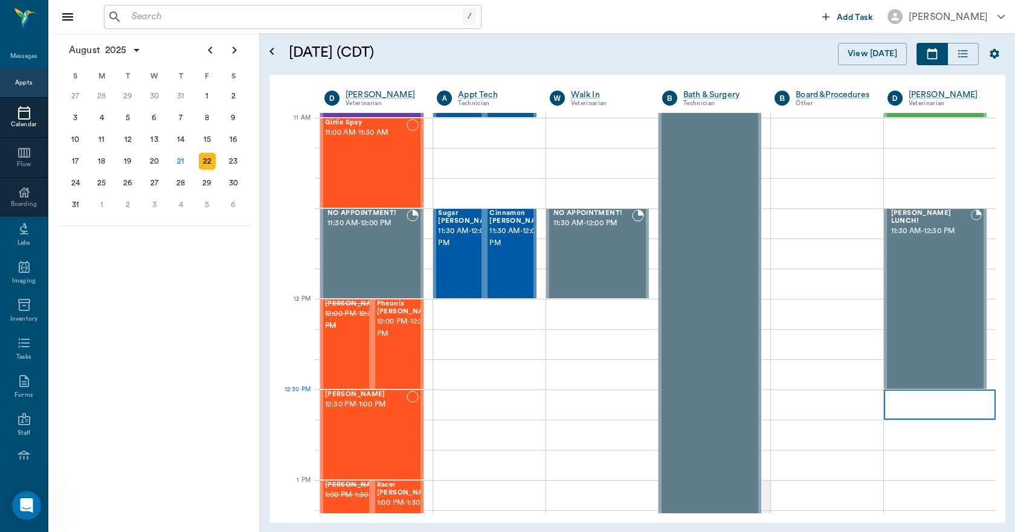
click at [924, 410] on div at bounding box center [940, 405] width 112 height 30
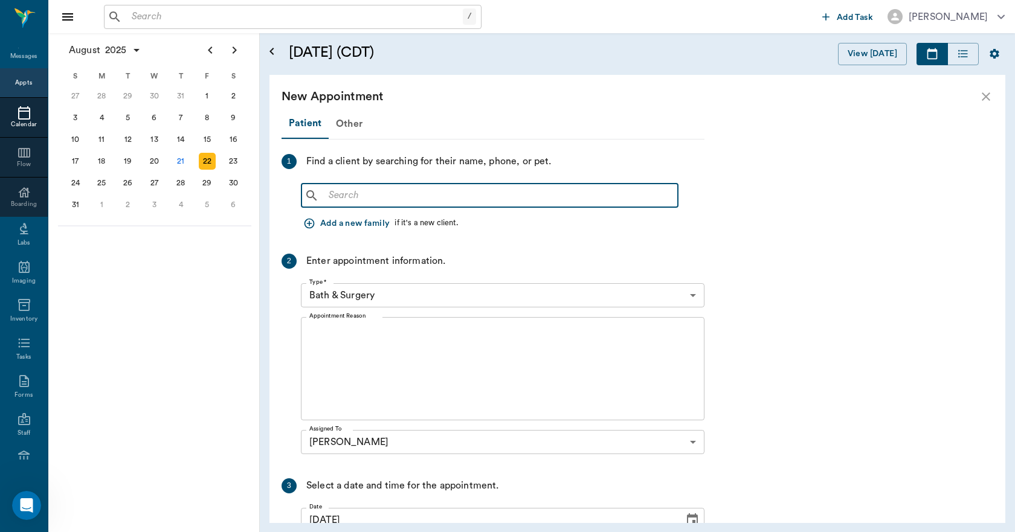
click at [407, 198] on input "text" at bounding box center [498, 195] width 349 height 17
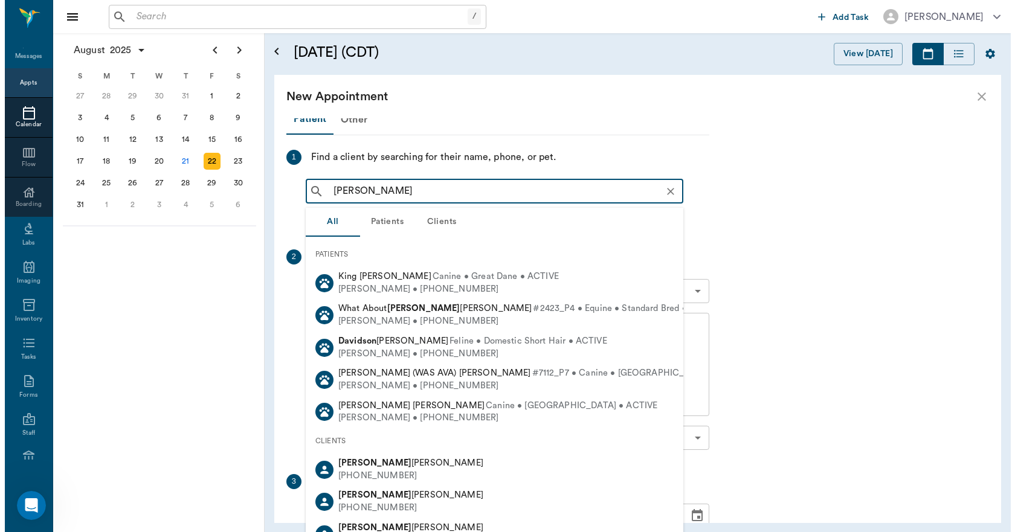
scroll to position [0, 0]
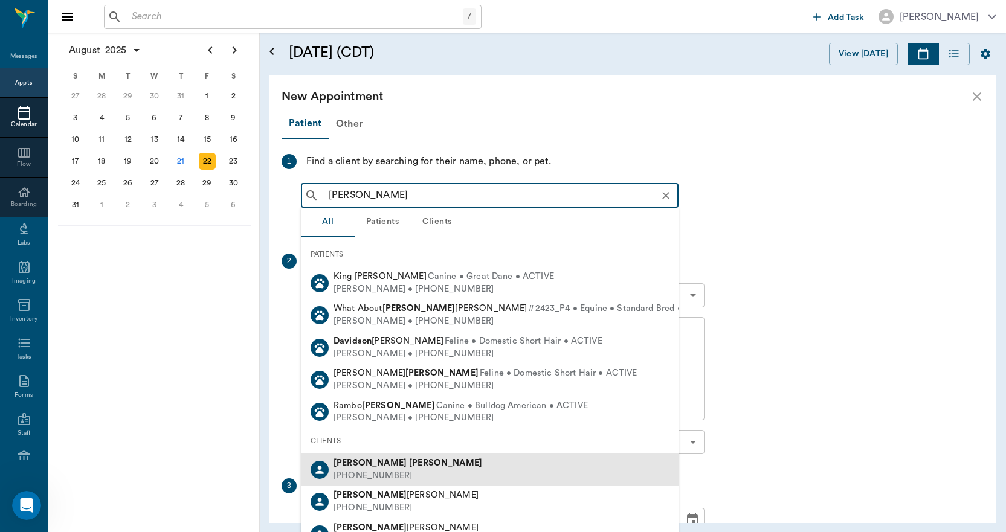
click at [341, 456] on div "[PERSON_NAME] [PHONE_NUMBER]" at bounding box center [490, 470] width 378 height 32
type input "[PERSON_NAME]"
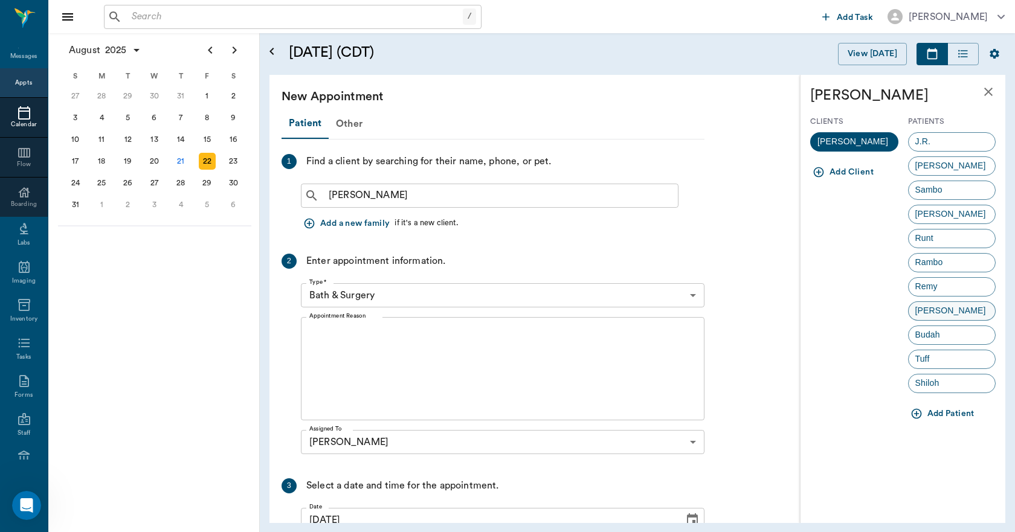
click at [940, 312] on span "[PERSON_NAME]" at bounding box center [951, 310] width 84 height 13
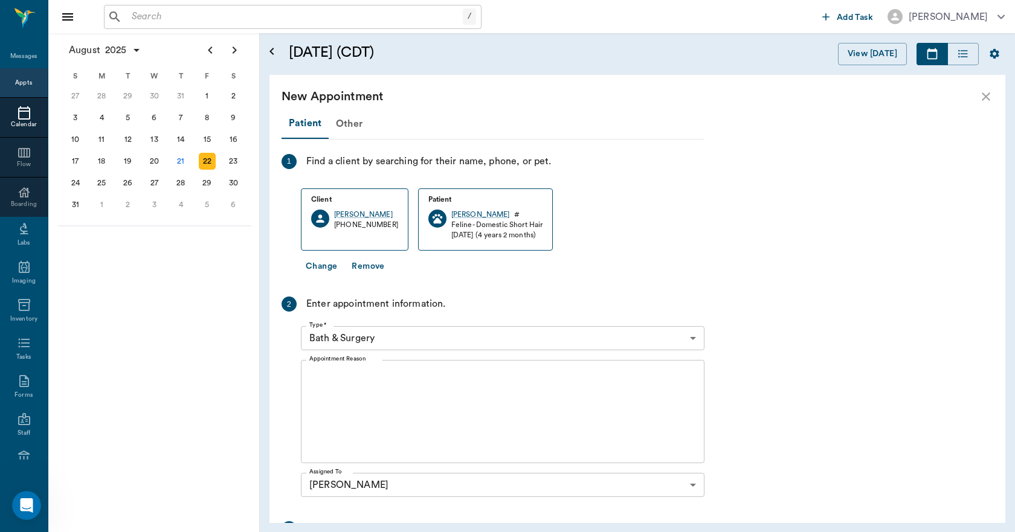
click at [430, 335] on body "/ ​ Add Task [PERSON_NAME] Nectar Messages Appts Calendar Flow Boarding Labs Im…" at bounding box center [507, 266] width 1015 height 532
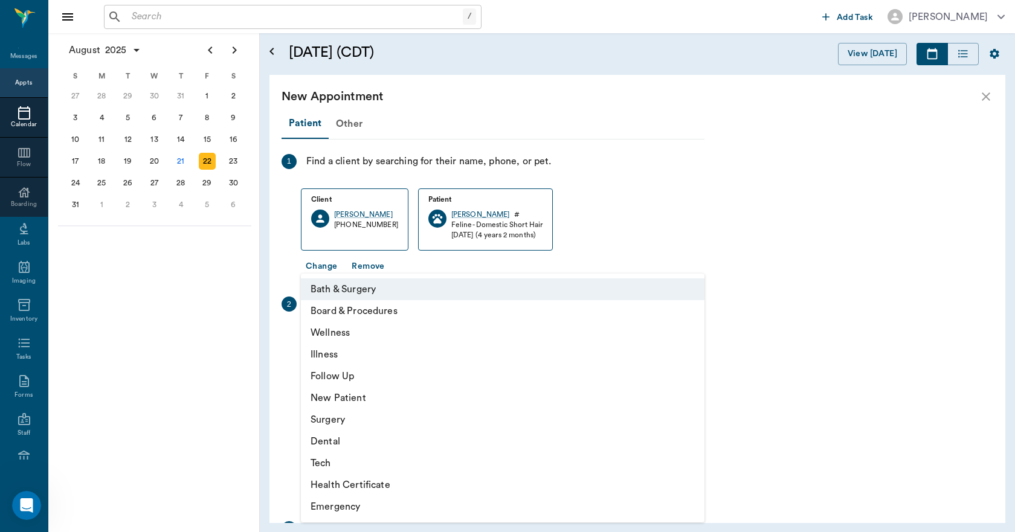
click at [354, 356] on li "Illness" at bounding box center [503, 355] width 404 height 22
type input "65d2be4f46e3a538d89b8c15"
type input "01:00 PM"
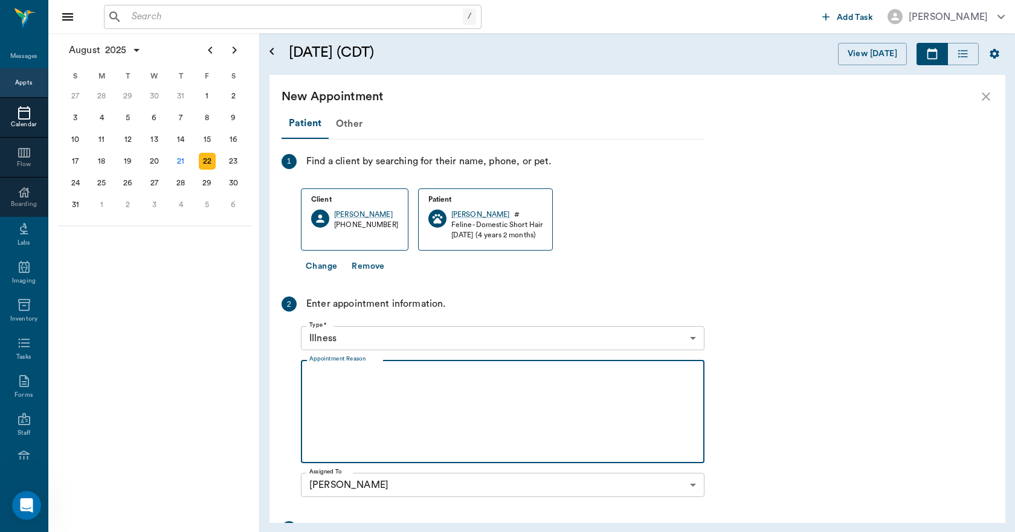
click at [343, 399] on textarea "Appointment Reason" at bounding box center [502, 411] width 387 height 83
type textarea "d"
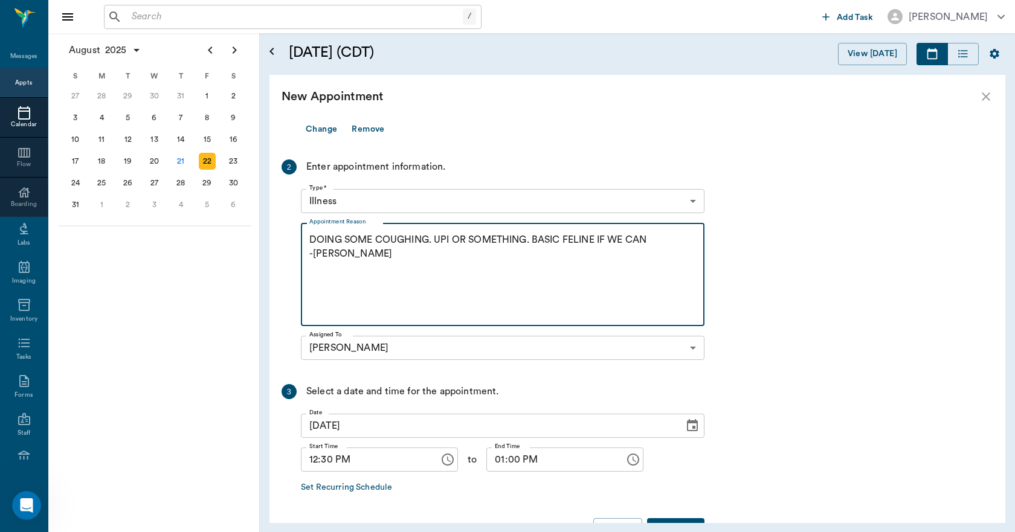
scroll to position [176, 0]
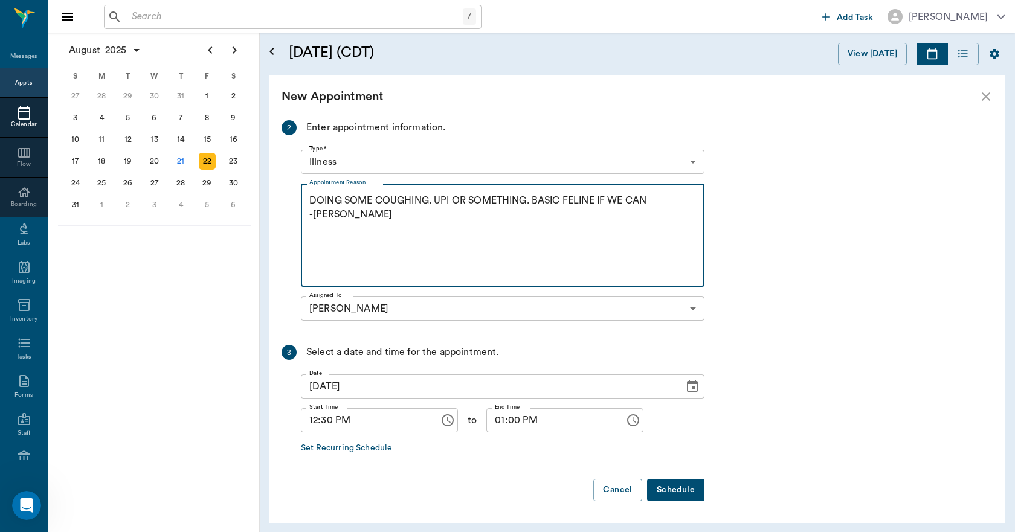
type textarea "DOING SOME COUGHING. UPI OR SOMETHING. BASIC FELINE IF WE CAN -[PERSON_NAME]"
click at [498, 424] on input "01:00 PM" at bounding box center [551, 420] width 130 height 24
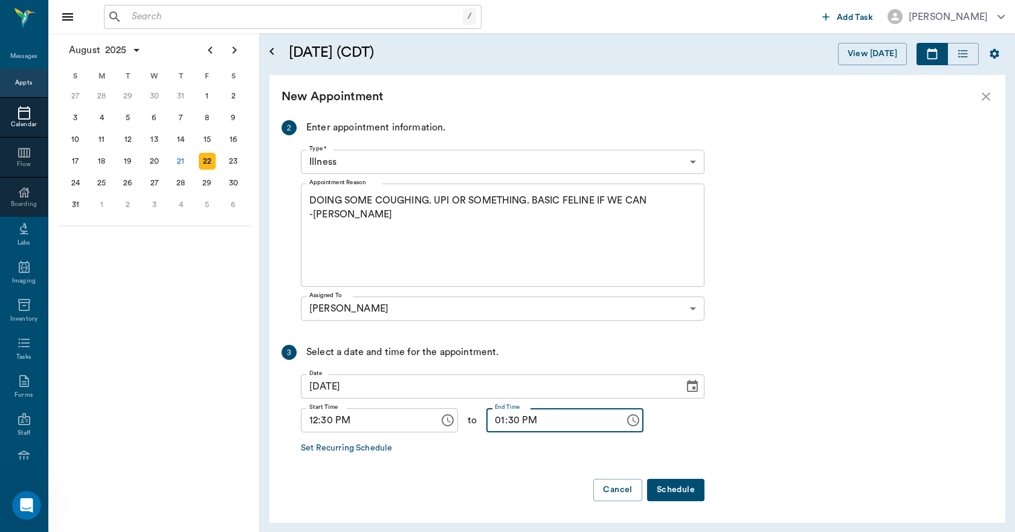
type input "01:30 PM"
click at [681, 489] on button "Schedule" at bounding box center [675, 490] width 57 height 22
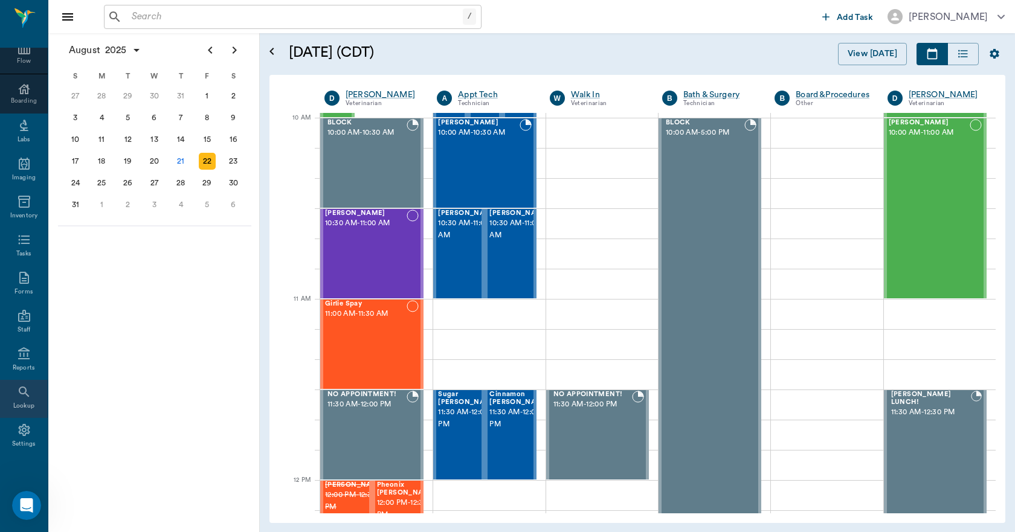
scroll to position [127, 0]
click at [17, 431] on icon at bounding box center [24, 429] width 14 height 14
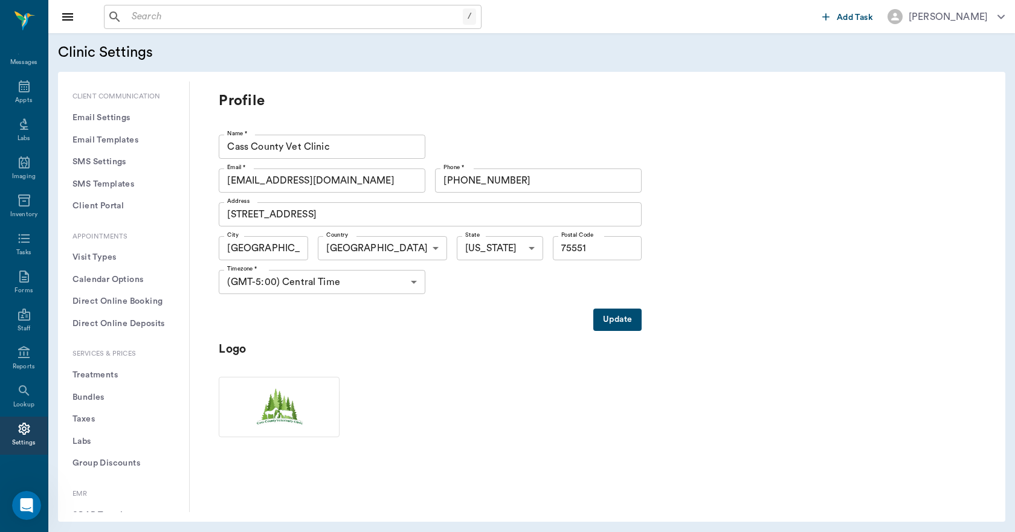
scroll to position [181, 0]
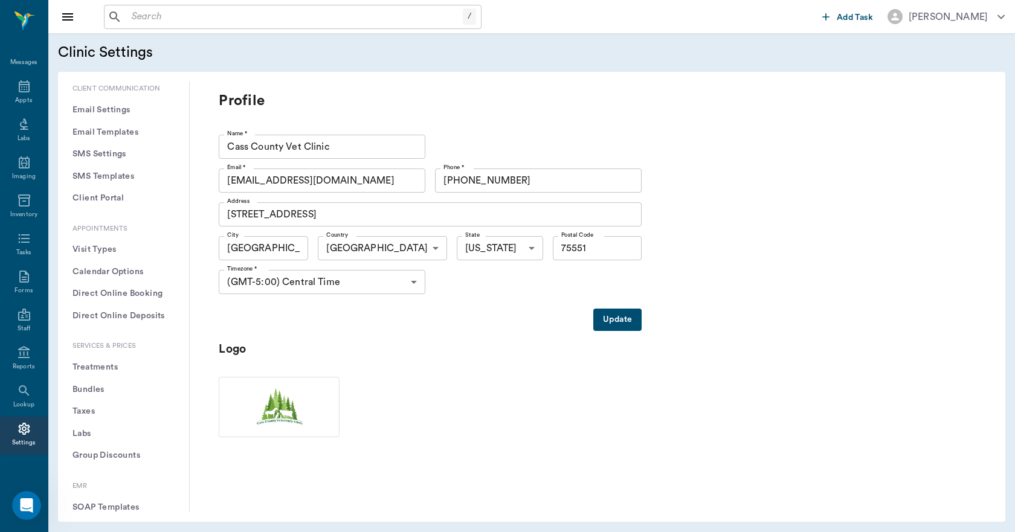
click at [104, 367] on button "Treatments" at bounding box center [124, 367] width 112 height 22
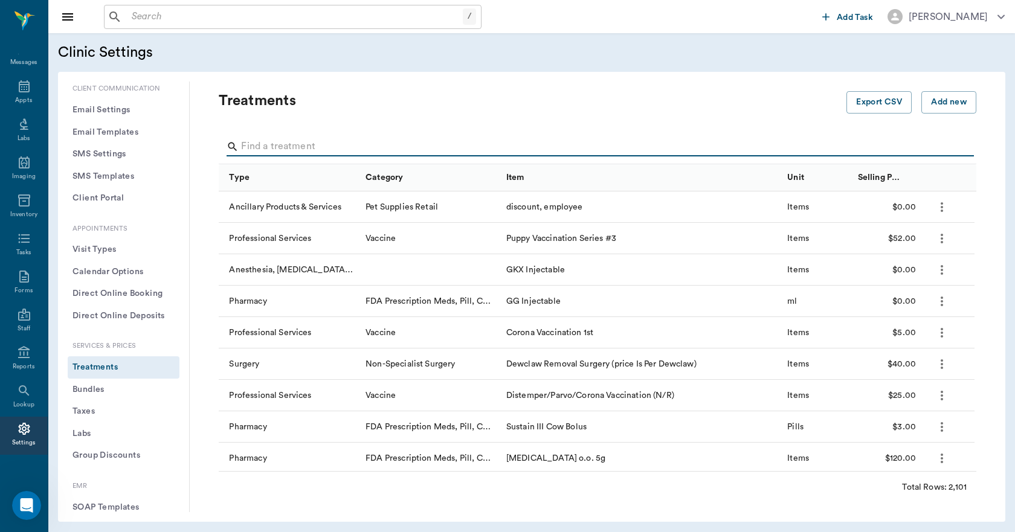
click at [251, 150] on input "Search" at bounding box center [598, 146] width 715 height 19
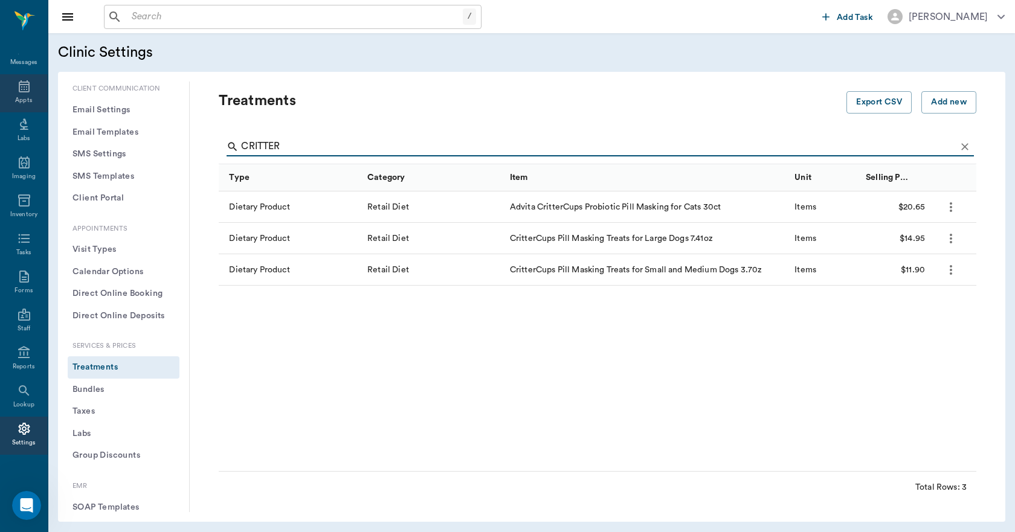
type input "CRITTER"
click at [19, 87] on icon at bounding box center [24, 86] width 11 height 12
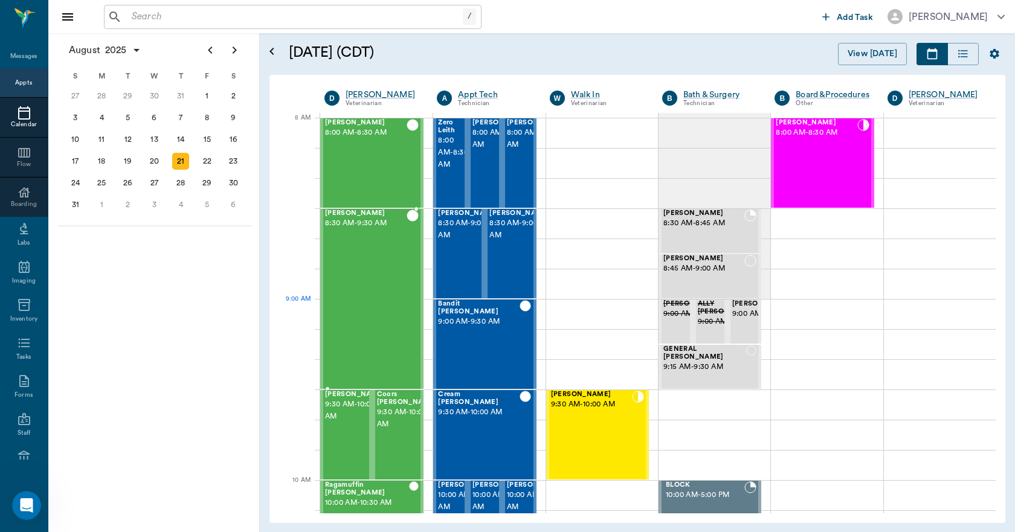
click at [385, 314] on div "[PERSON_NAME] 8:30 AM - 9:30 AM" at bounding box center [366, 299] width 82 height 179
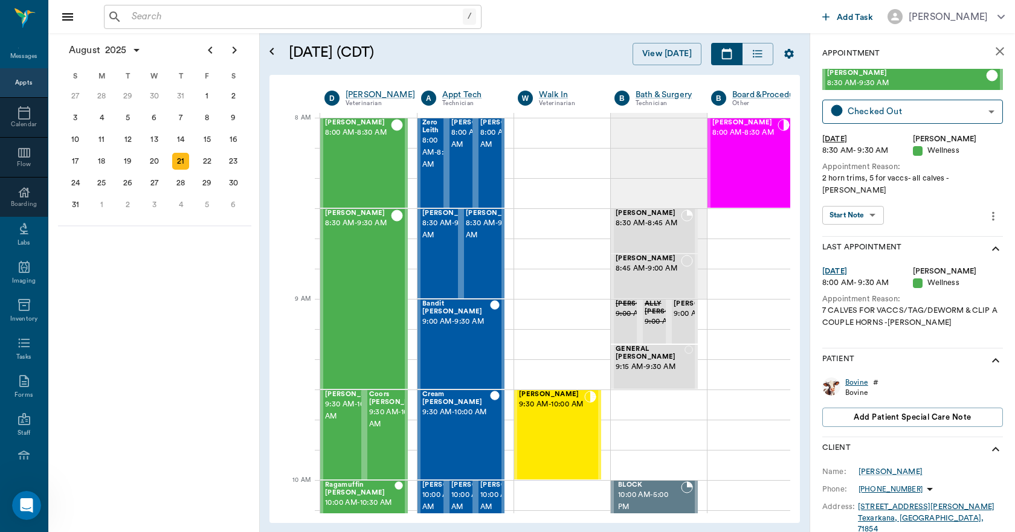
click at [857, 378] on div "Bovine" at bounding box center [856, 383] width 23 height 10
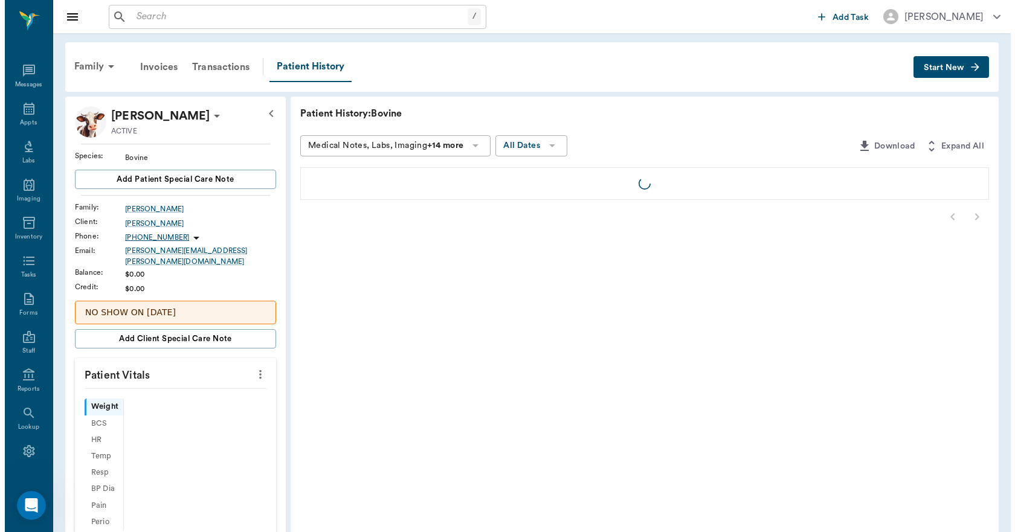
scroll to position [22, 0]
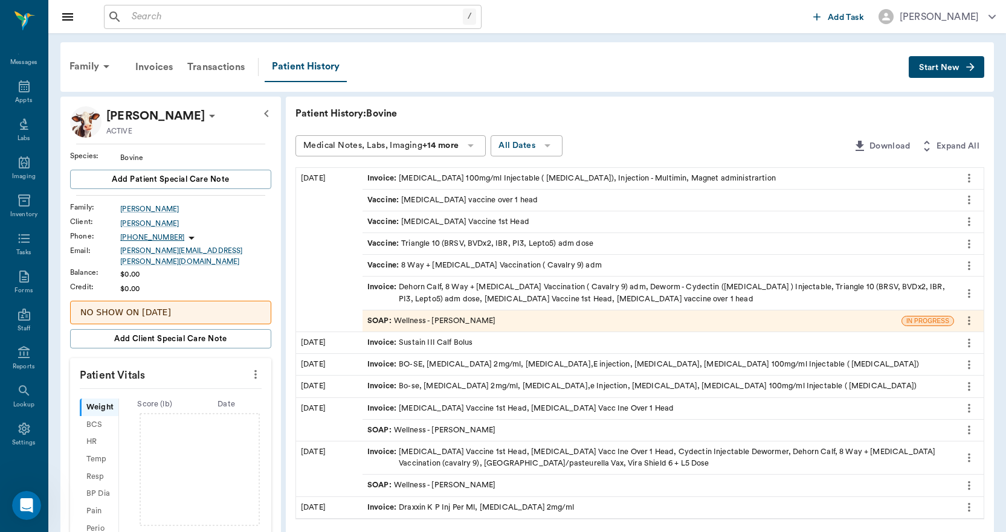
click at [941, 68] on span "Start New" at bounding box center [939, 68] width 40 height 0
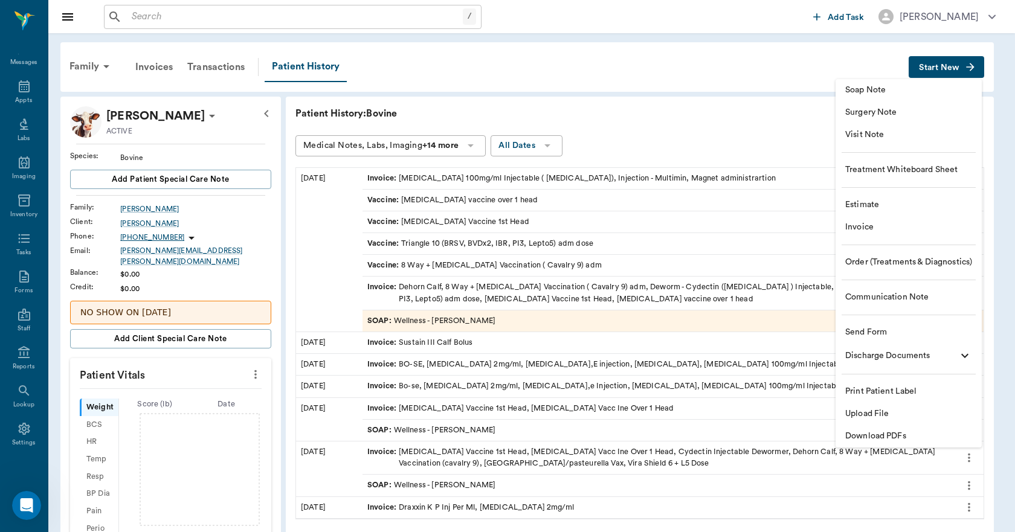
click at [871, 414] on span "Upload File" at bounding box center [908, 414] width 127 height 13
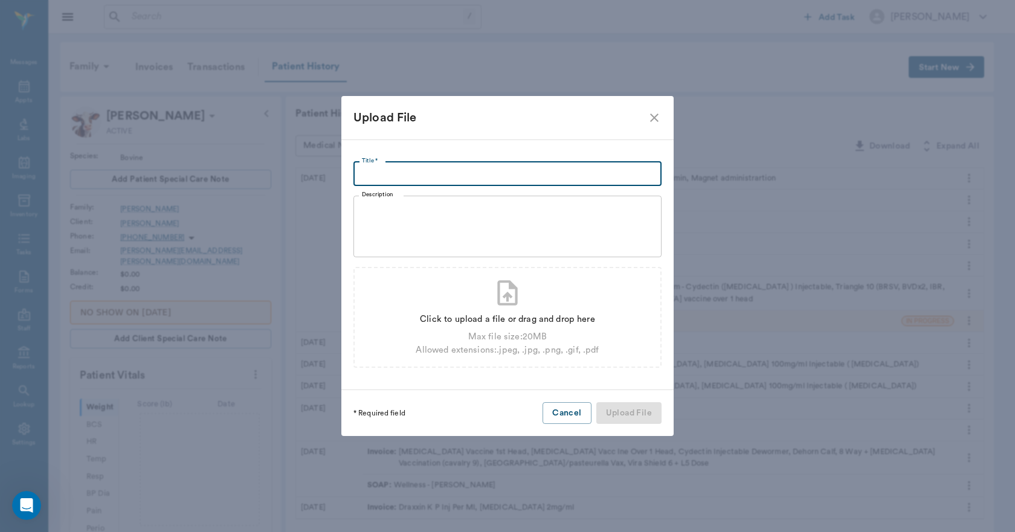
click at [369, 180] on input "Title *" at bounding box center [507, 174] width 308 height 24
drag, startPoint x: 429, startPoint y: 170, endPoint x: 436, endPoint y: 172, distance: 6.9
click at [436, 172] on input "[MEDICAL_DATA]" at bounding box center [507, 174] width 308 height 24
type input "b"
type input "[MEDICAL_DATA] VACINATION RECORD"
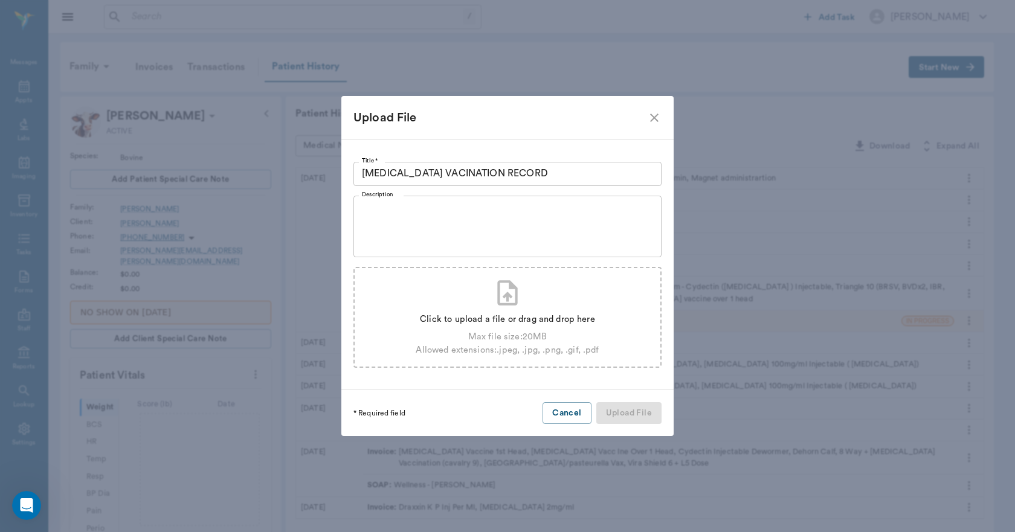
click at [533, 320] on div "Click to upload a file or drag and drop here" at bounding box center [507, 319] width 183 height 13
type input "C:\fakepath\[PERSON_NAME],BILLYBRUCELLOSIS.pdf"
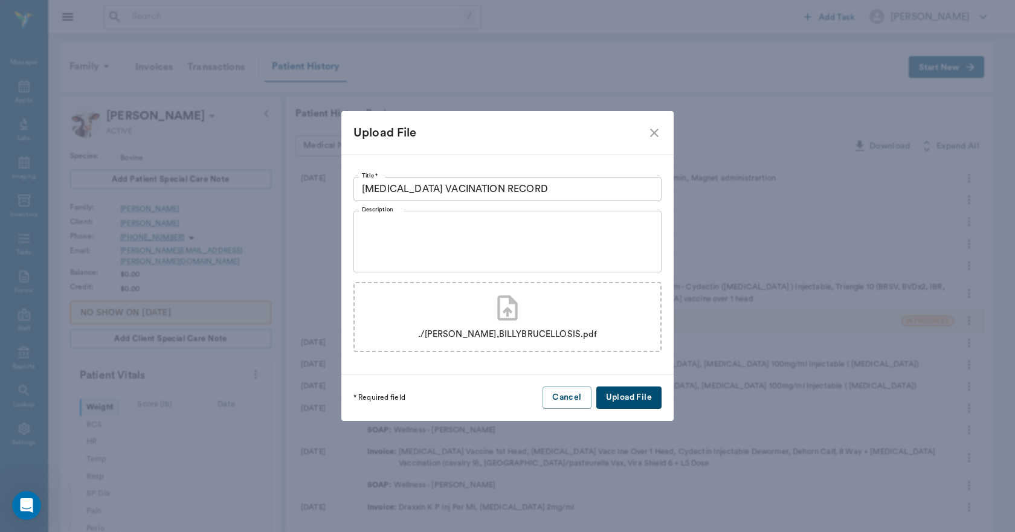
click at [631, 393] on button "Upload File" at bounding box center [628, 398] width 65 height 22
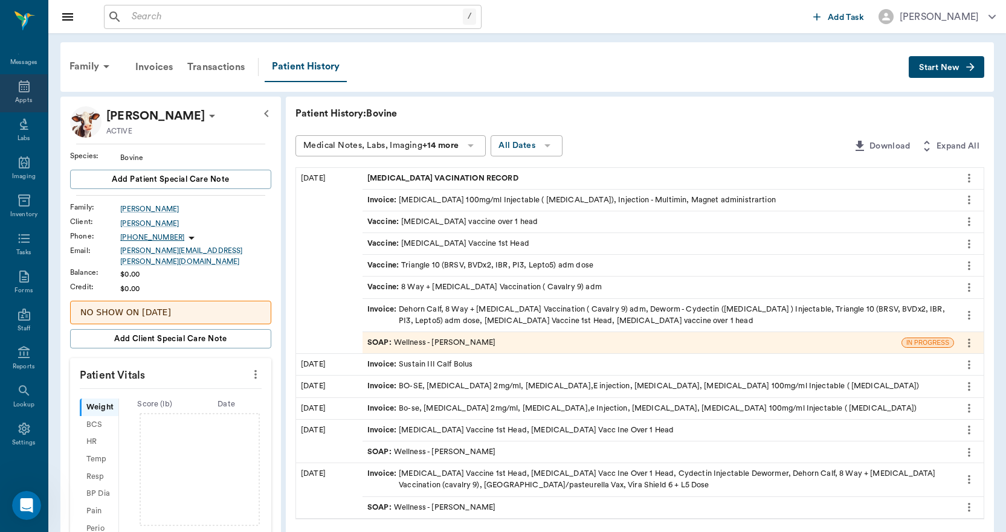
click at [22, 91] on icon at bounding box center [24, 86] width 14 height 14
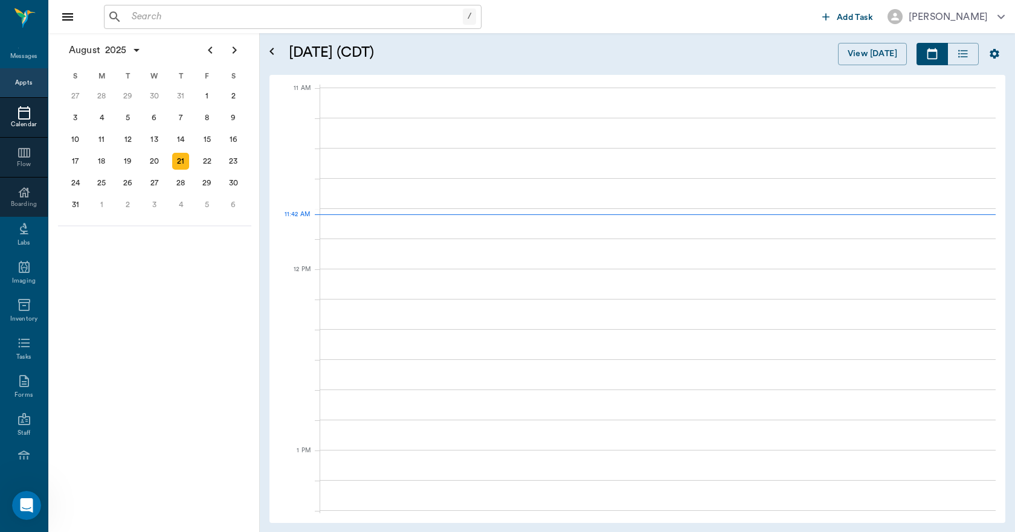
scroll to position [545, 0]
